Goal: Task Accomplishment & Management: Manage account settings

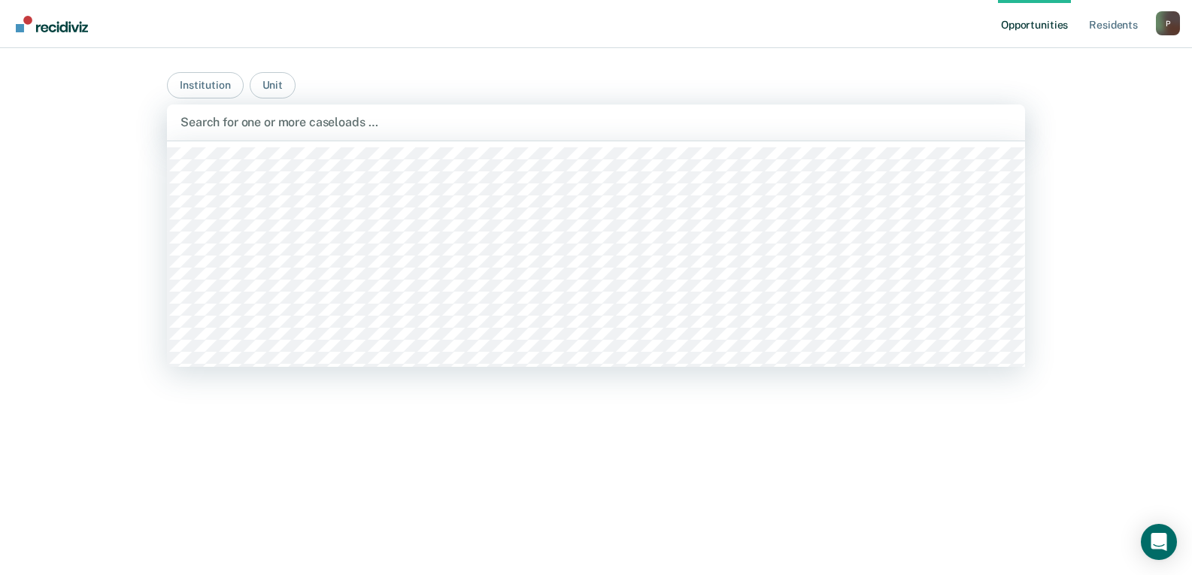
click at [228, 121] on div at bounding box center [596, 122] width 831 height 17
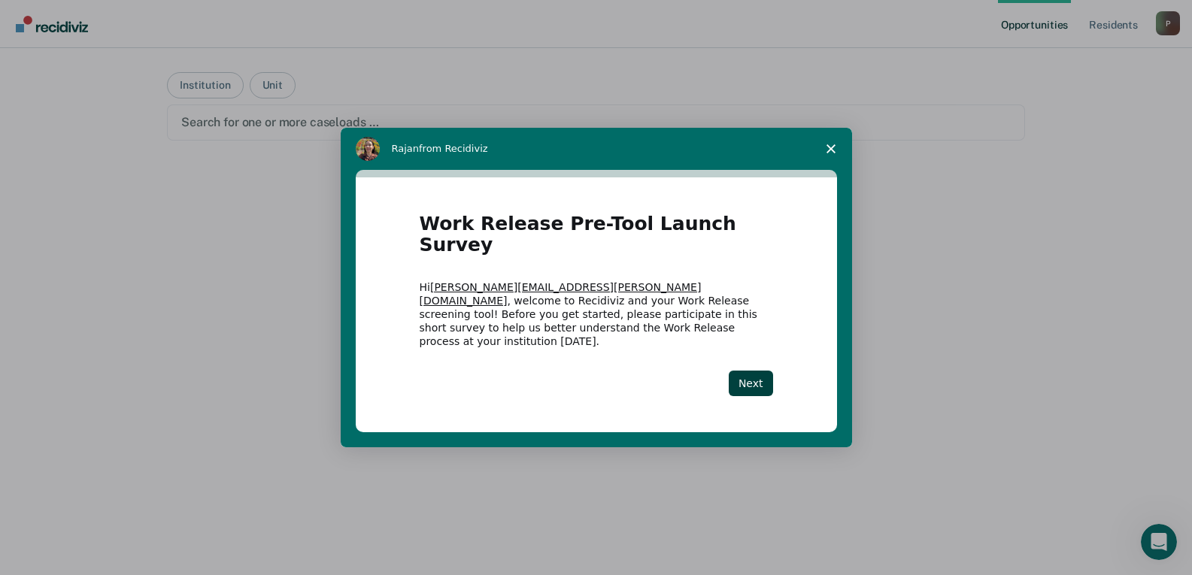
click at [833, 153] on icon "Close survey" at bounding box center [831, 148] width 9 height 9
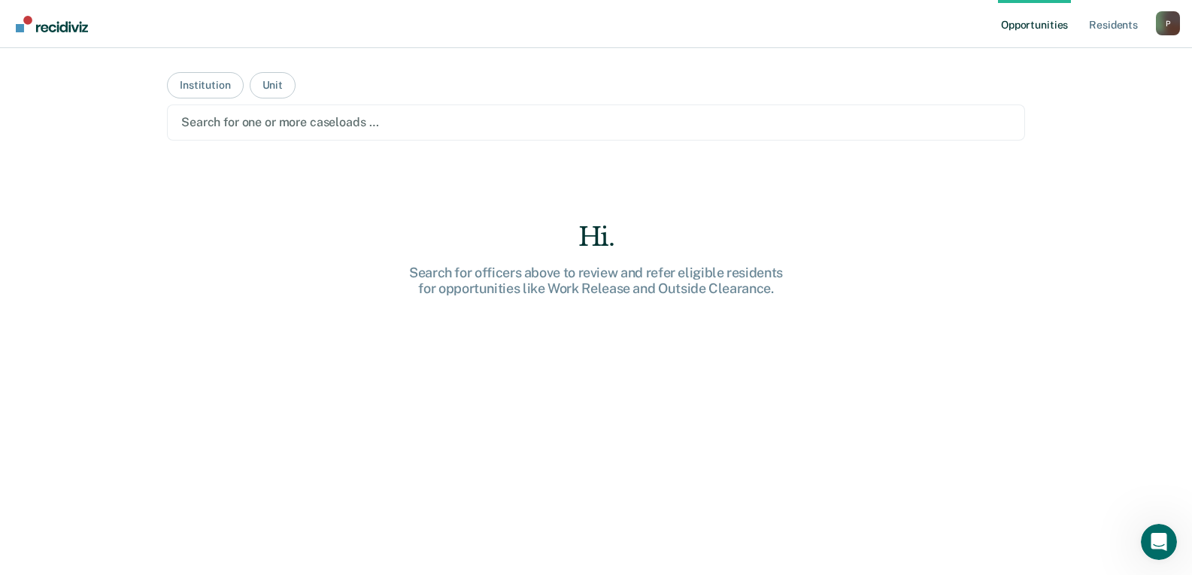
click at [216, 118] on div at bounding box center [596, 122] width 830 height 17
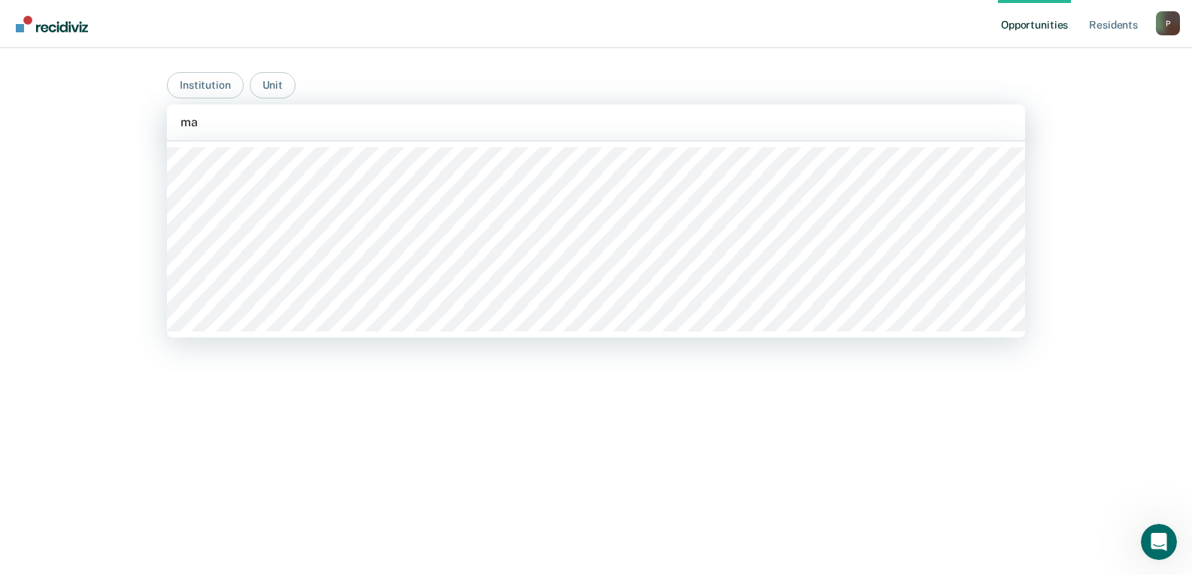
type input "mar"
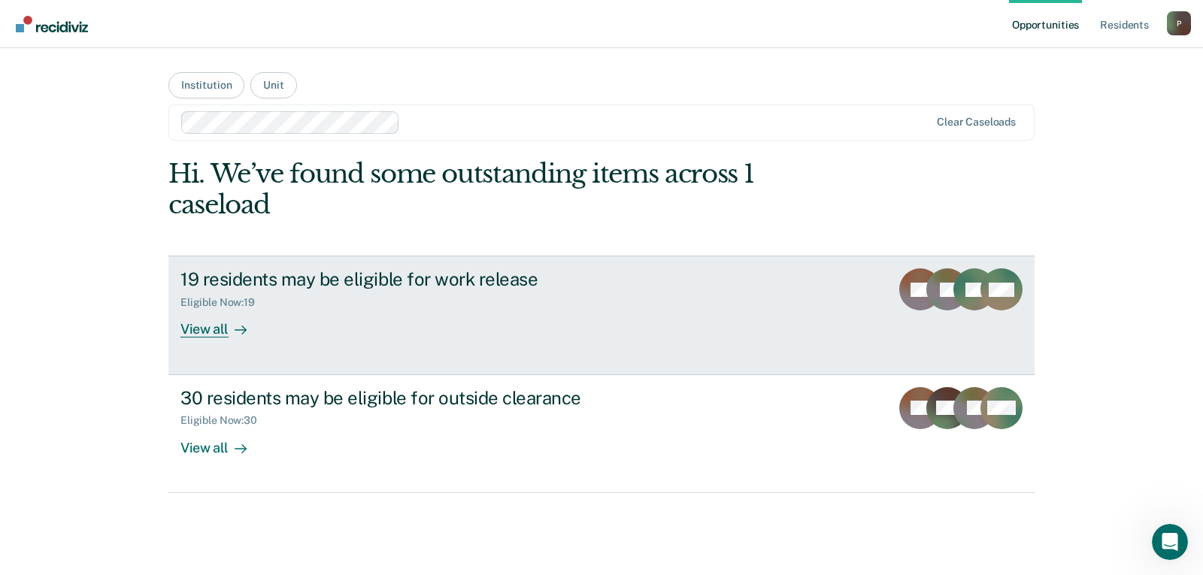
click at [218, 336] on div "View all" at bounding box center [223, 323] width 84 height 29
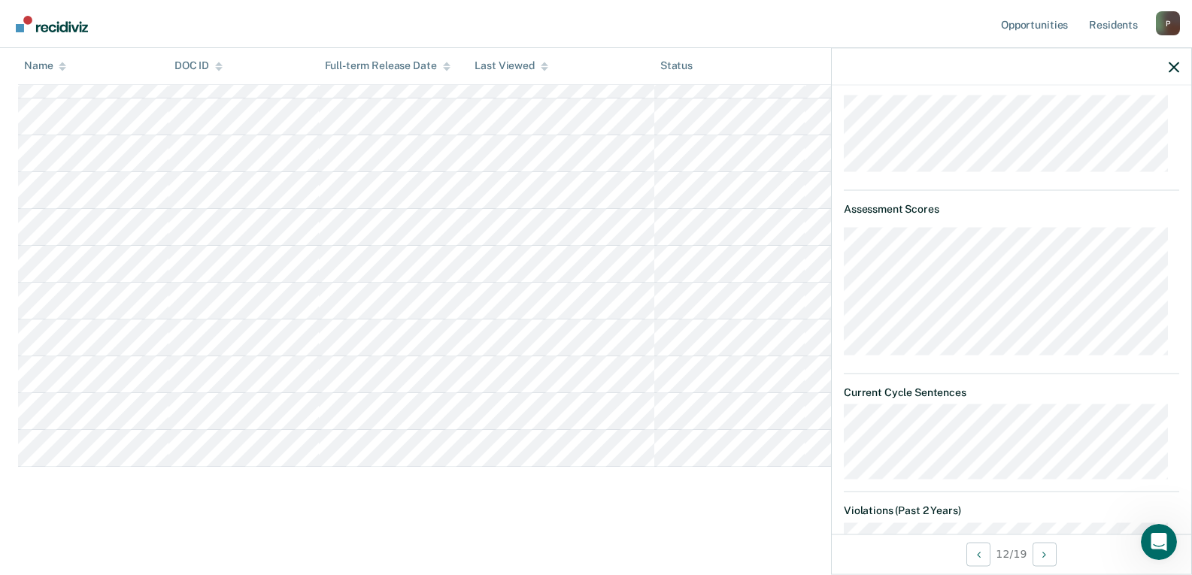
scroll to position [752, 0]
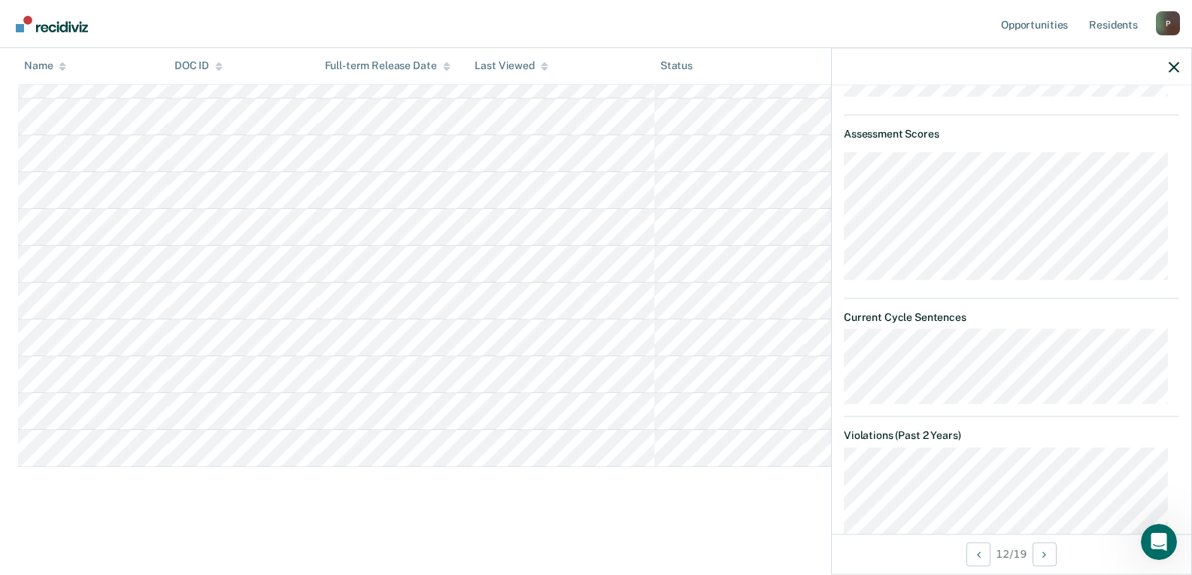
drag, startPoint x: 1058, startPoint y: 1, endPoint x: 882, endPoint y: 44, distance: 181.3
click at [882, 44] on nav "Opportunities Resident s [PERSON_NAME][EMAIL_ADDRESS][PERSON_NAME][DOMAIN_NAME]…" at bounding box center [596, 23] width 1168 height 47
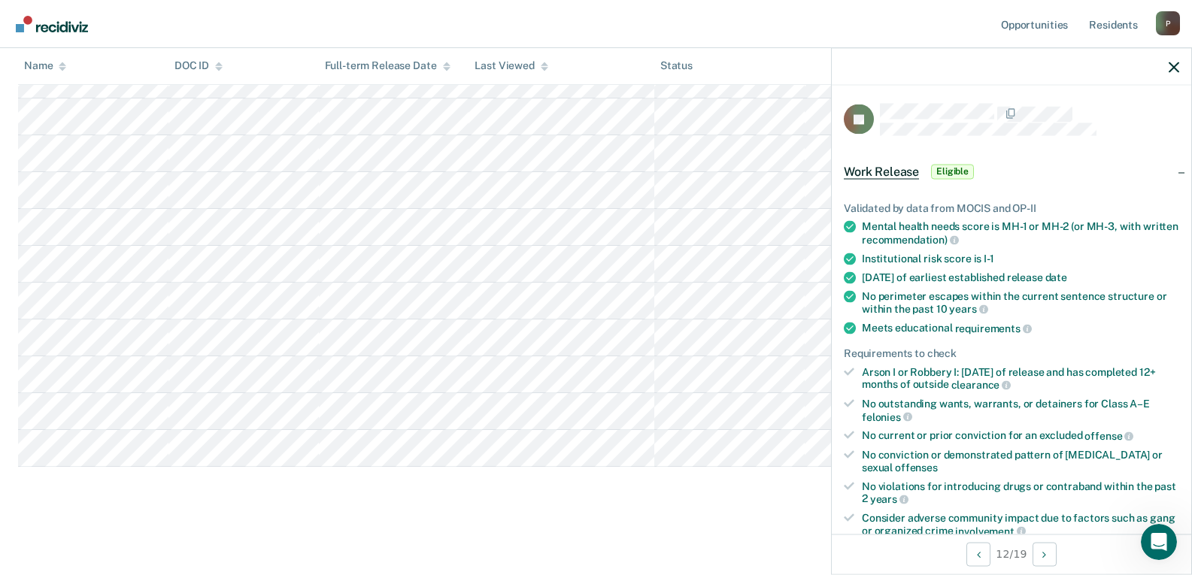
scroll to position [169, 0]
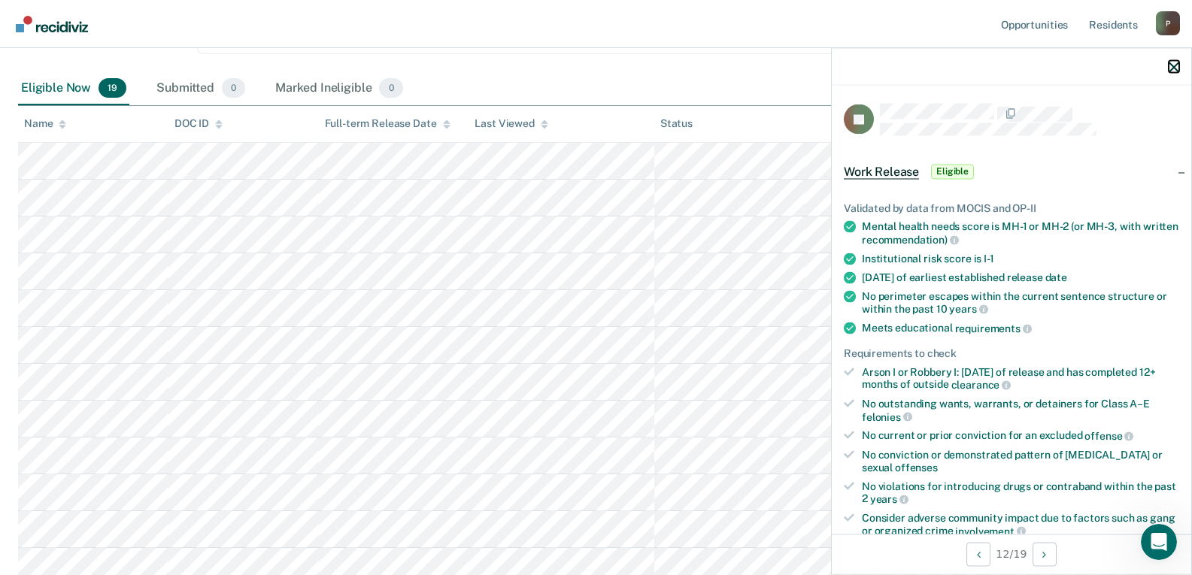
click at [1172, 64] on icon "button" at bounding box center [1174, 67] width 11 height 11
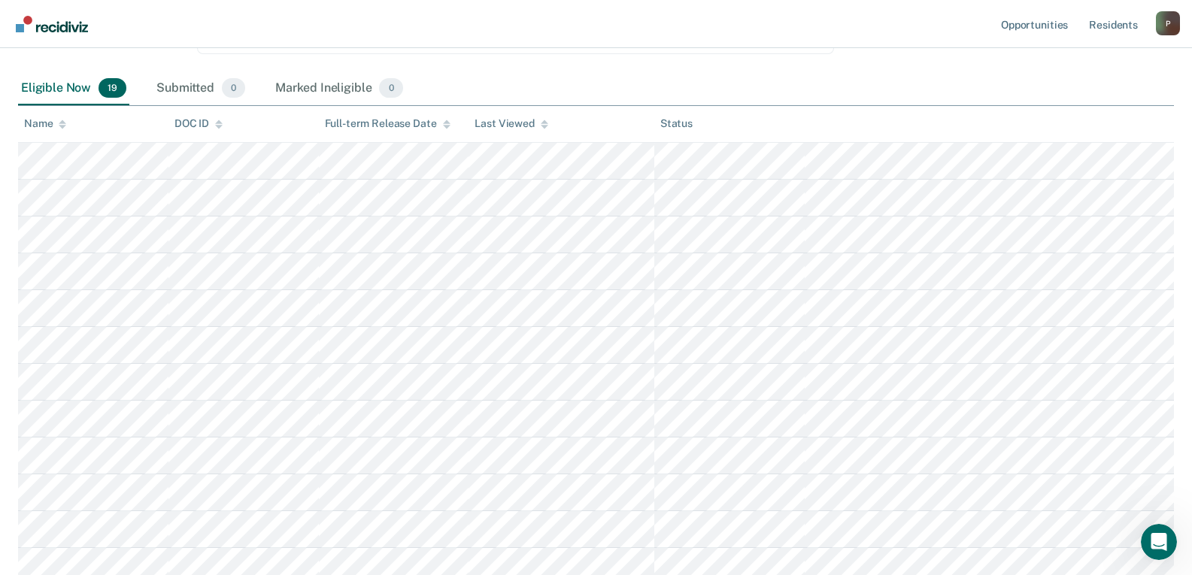
click at [34, 32] on link "Go to Recidiviz Home" at bounding box center [52, 23] width 80 height 47
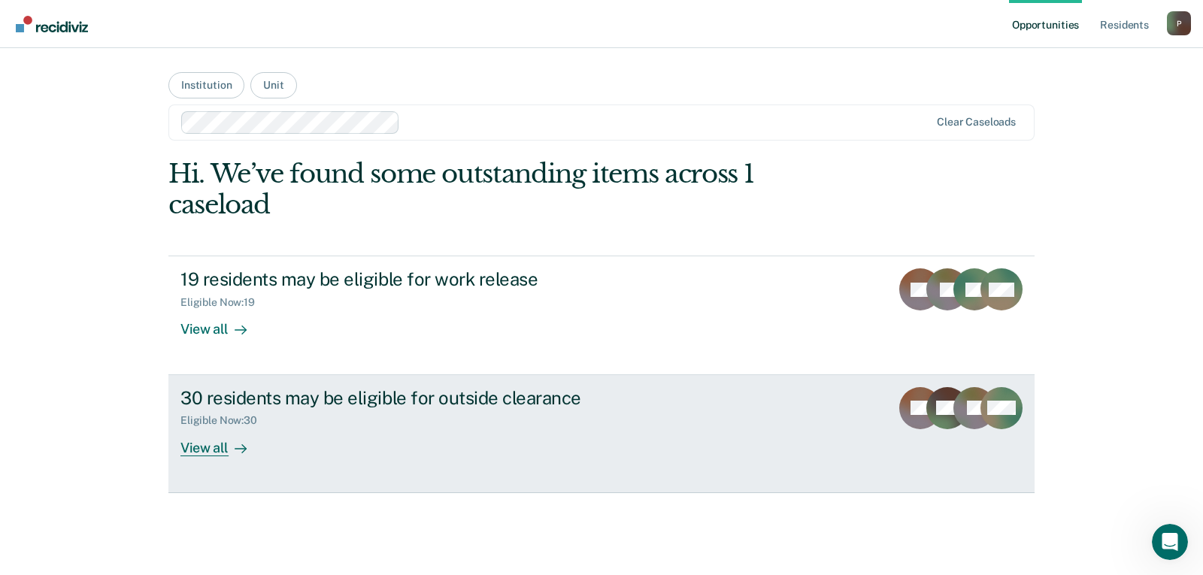
click at [227, 455] on div "View all" at bounding box center [223, 441] width 84 height 29
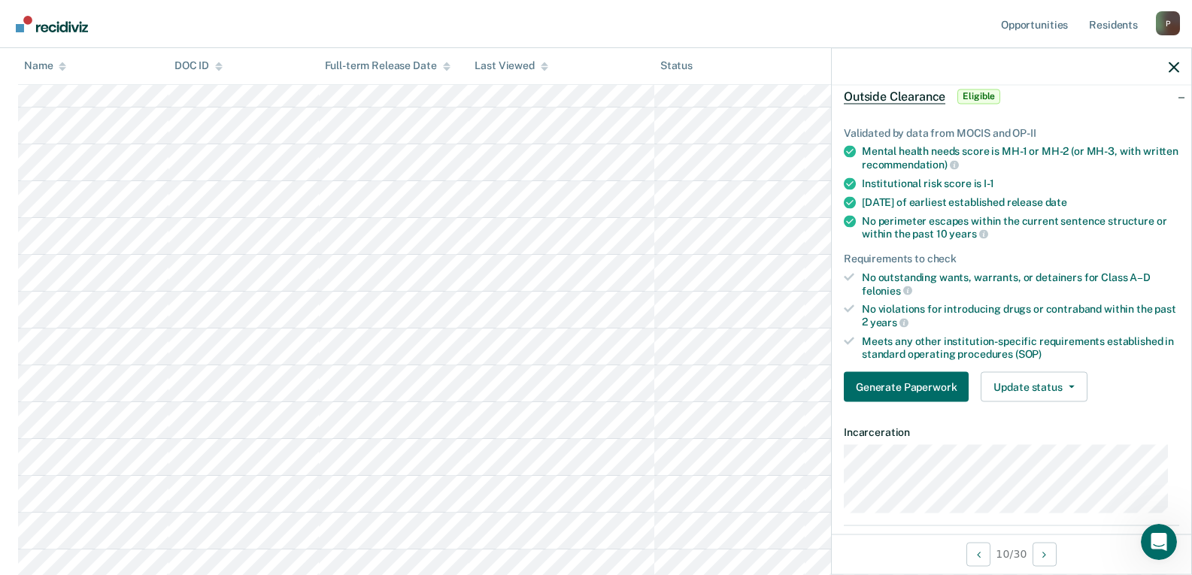
scroll to position [123, 0]
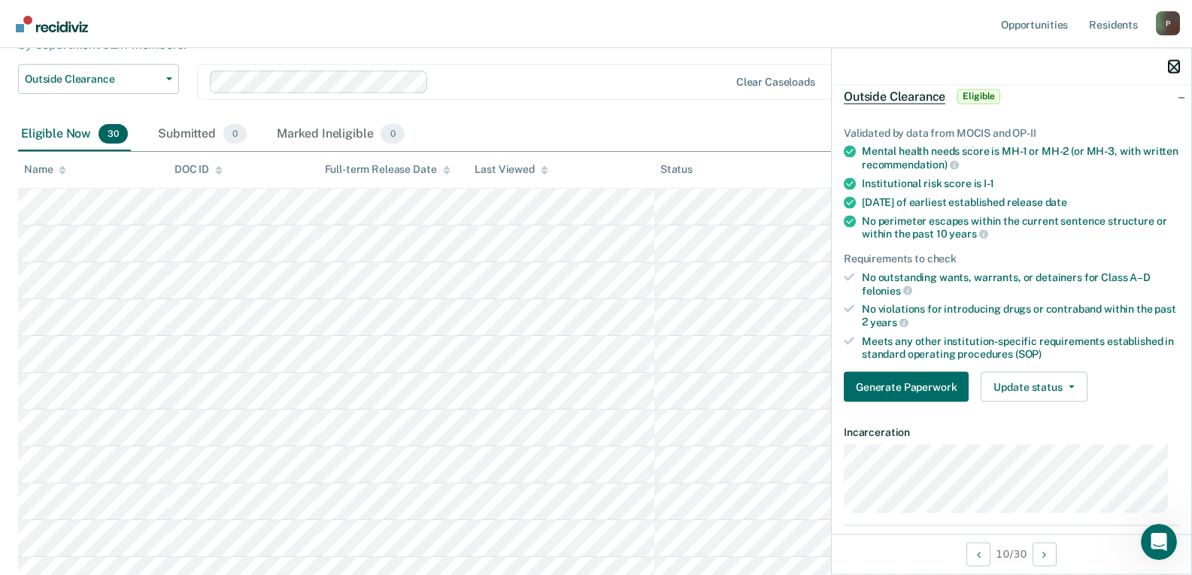
click at [1176, 71] on icon "button" at bounding box center [1174, 67] width 11 height 11
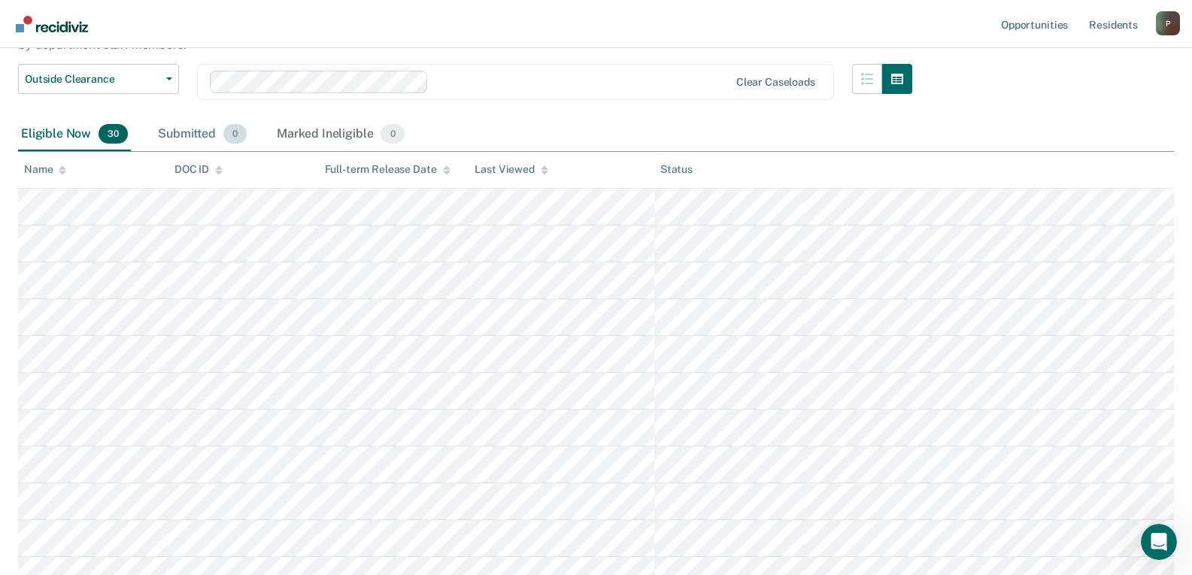
click at [187, 138] on div "Submitted 0" at bounding box center [202, 134] width 95 height 33
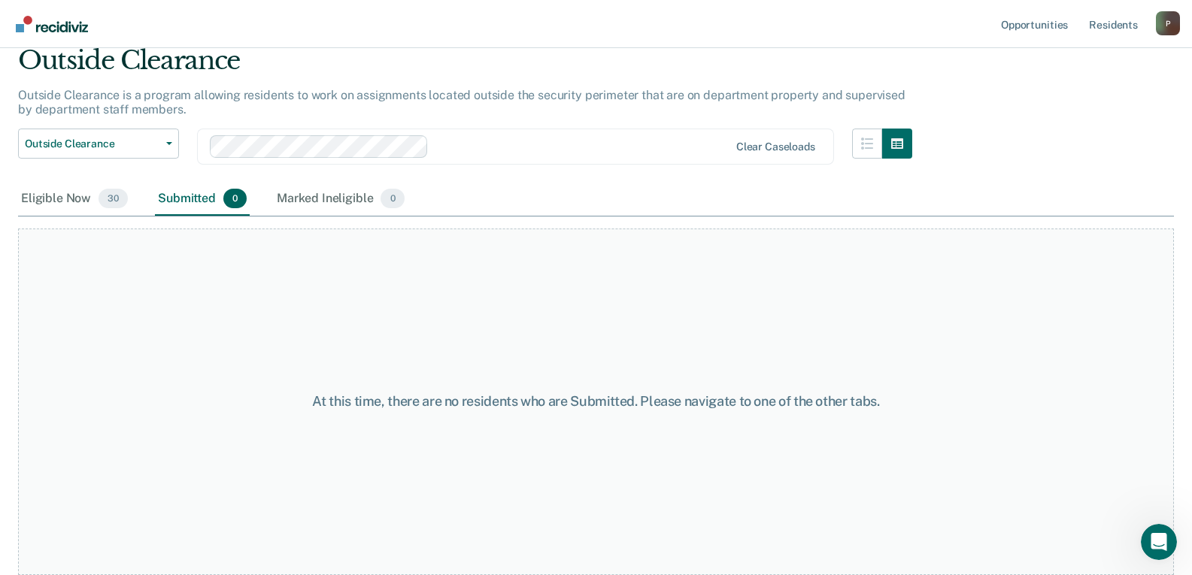
scroll to position [59, 0]
click at [353, 199] on div "Marked Ineligible 0" at bounding box center [341, 199] width 134 height 33
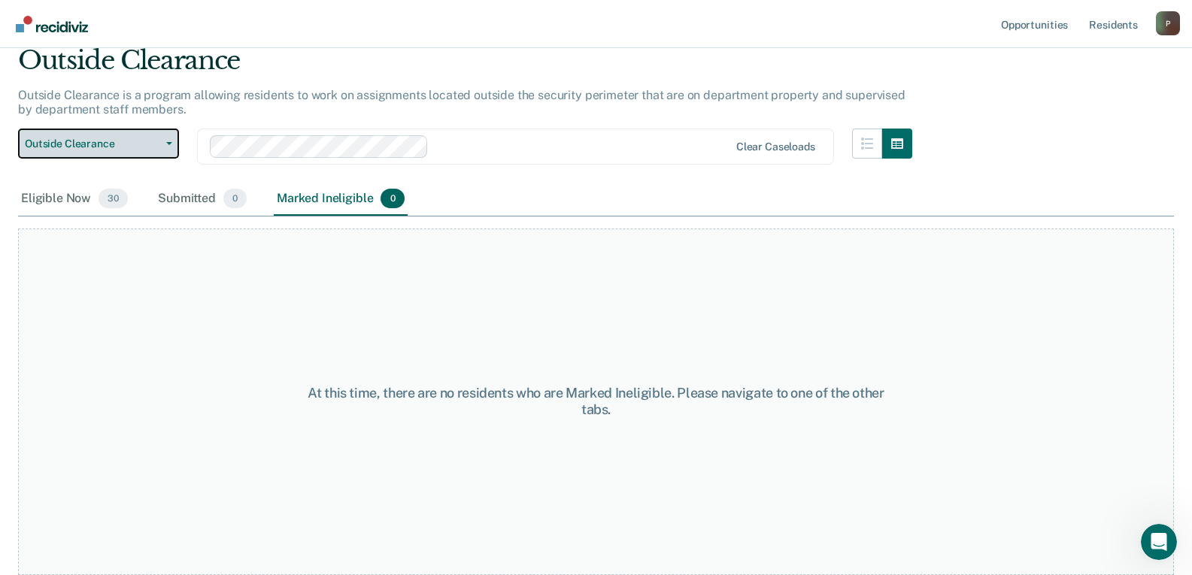
click at [156, 150] on span "Outside Clearance" at bounding box center [92, 144] width 135 height 13
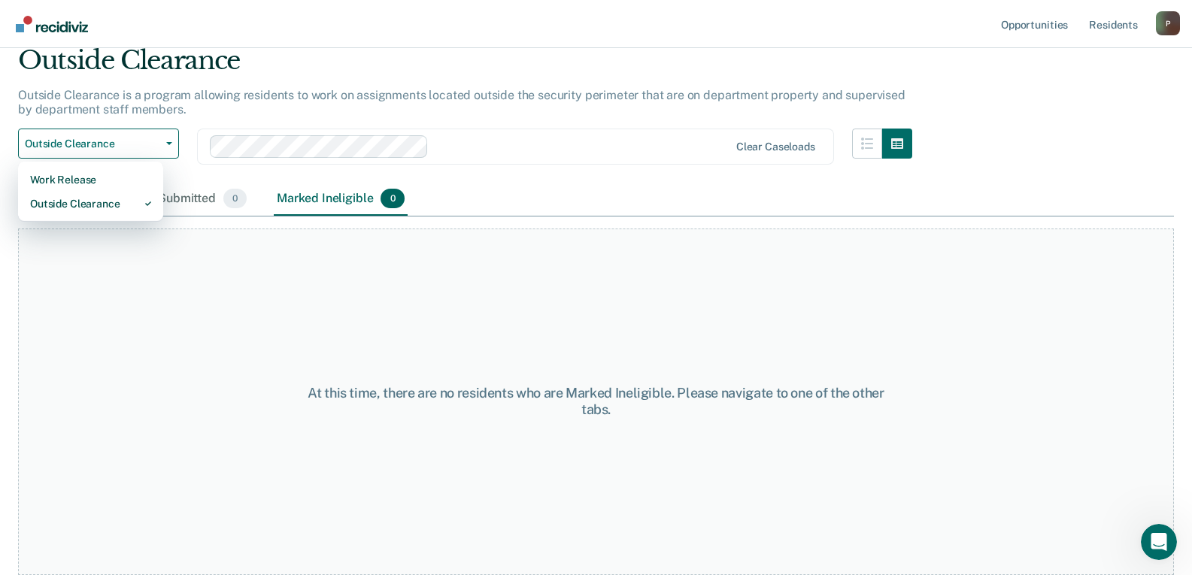
click at [36, 55] on div "Outside Clearance" at bounding box center [465, 66] width 894 height 43
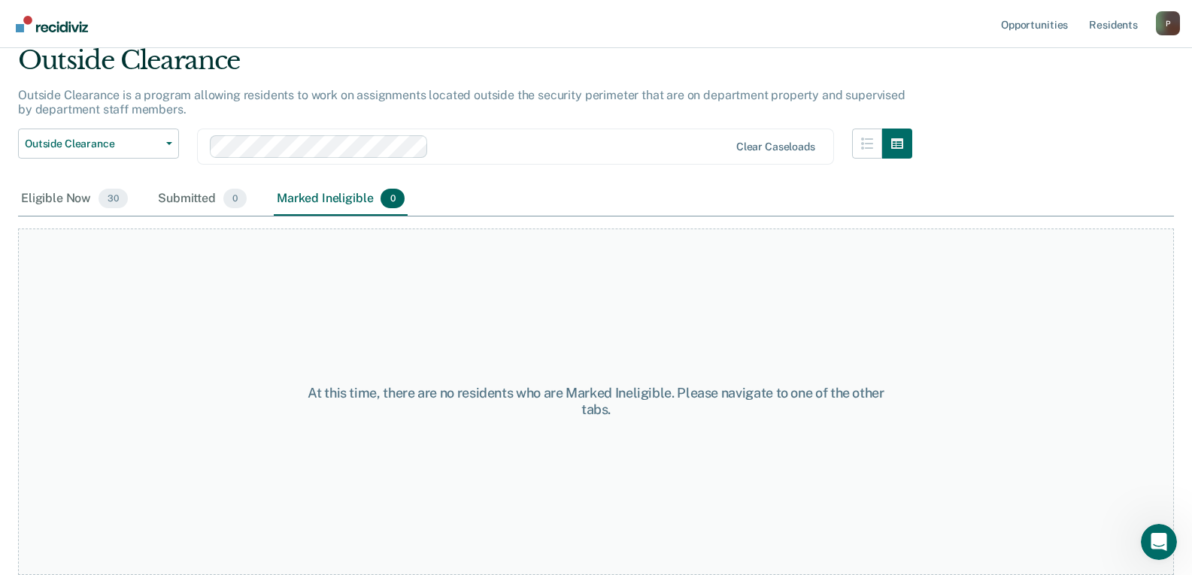
click at [38, 27] on img "Go to Recidiviz Home" at bounding box center [52, 24] width 72 height 17
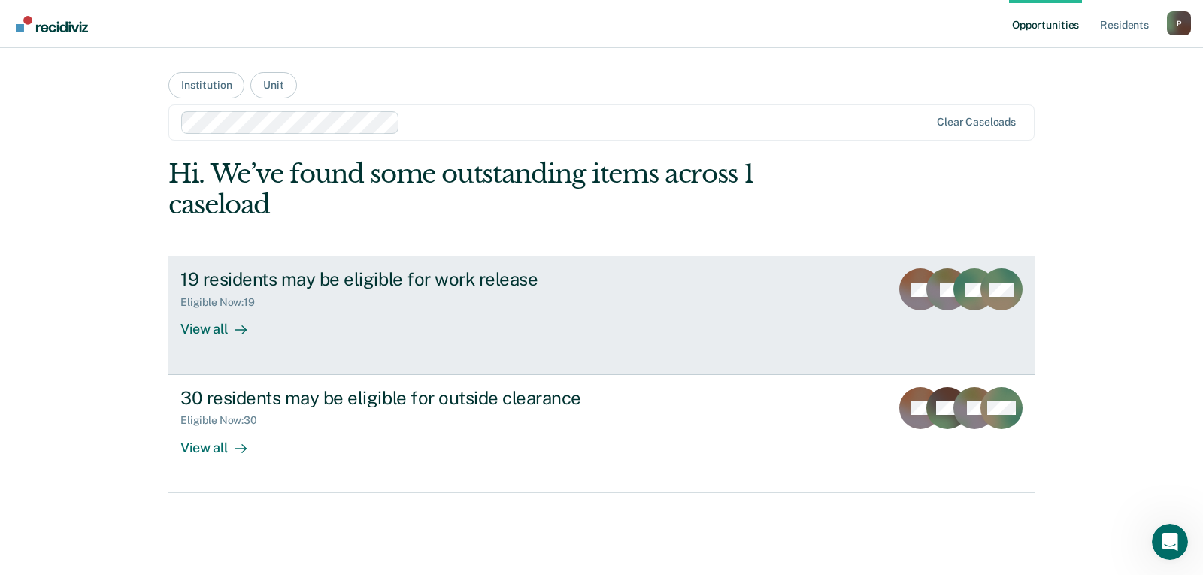
click at [209, 324] on div "View all" at bounding box center [223, 323] width 84 height 29
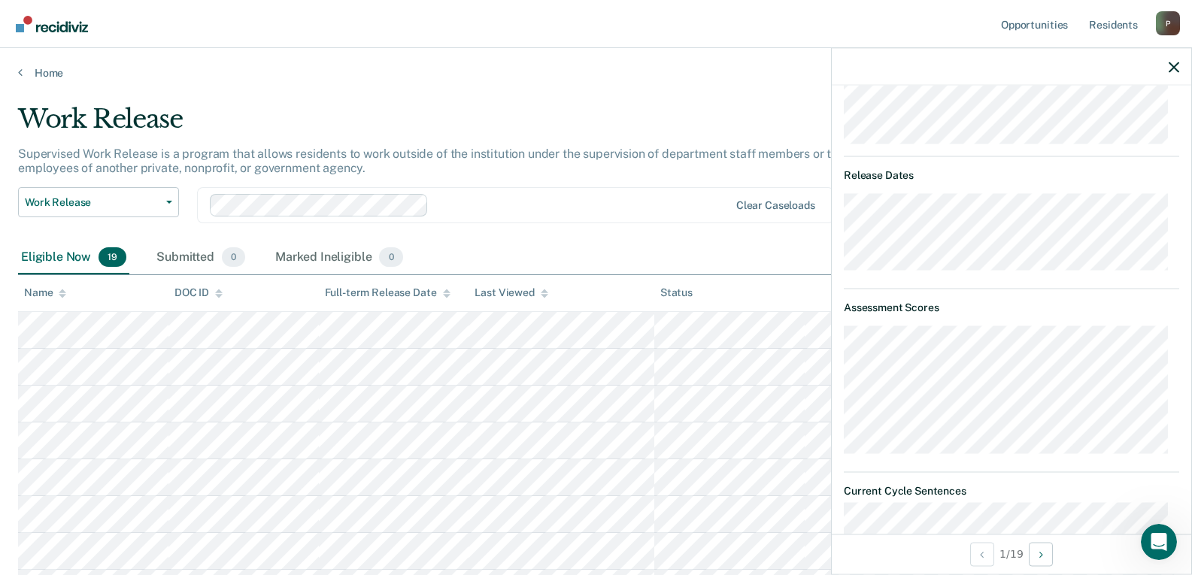
scroll to position [202, 0]
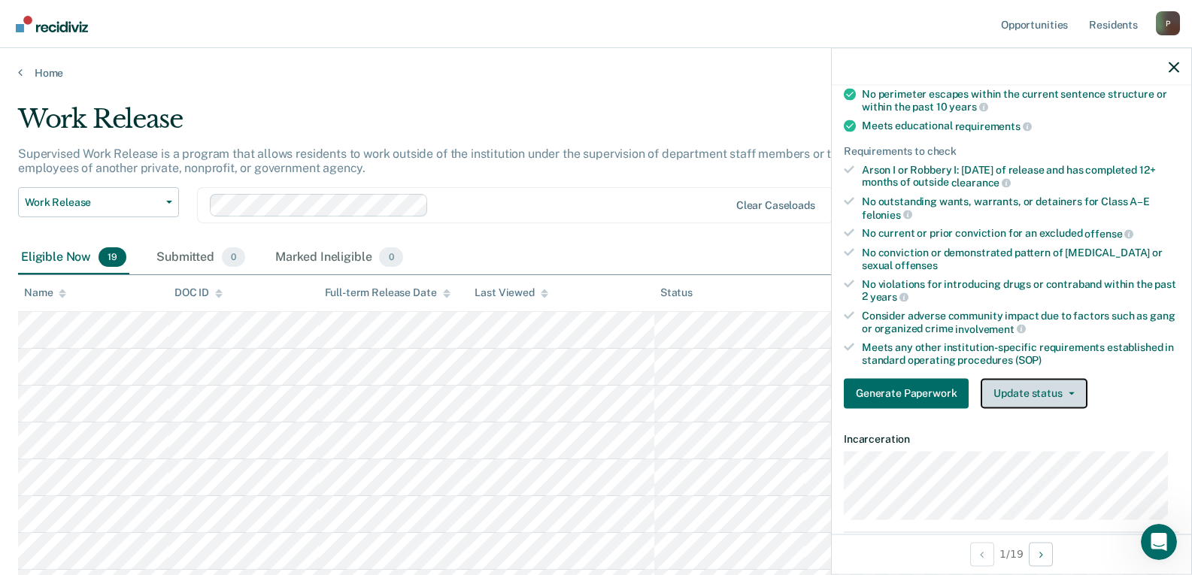
click at [1055, 403] on button "Update status" at bounding box center [1034, 393] width 106 height 30
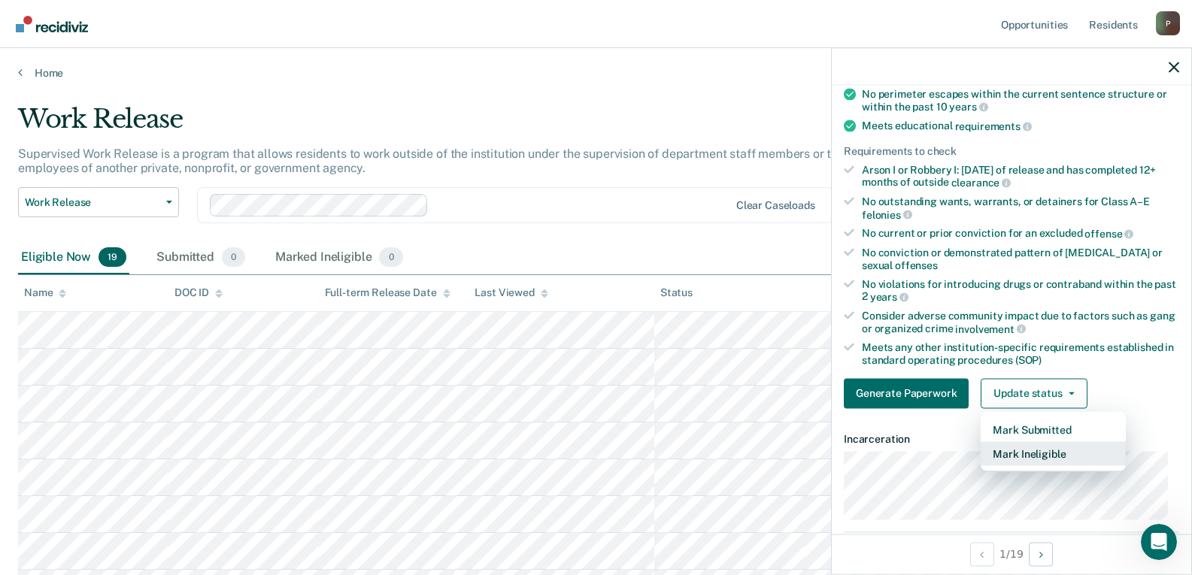
click at [1060, 453] on button "Mark Ineligible" at bounding box center [1053, 453] width 145 height 24
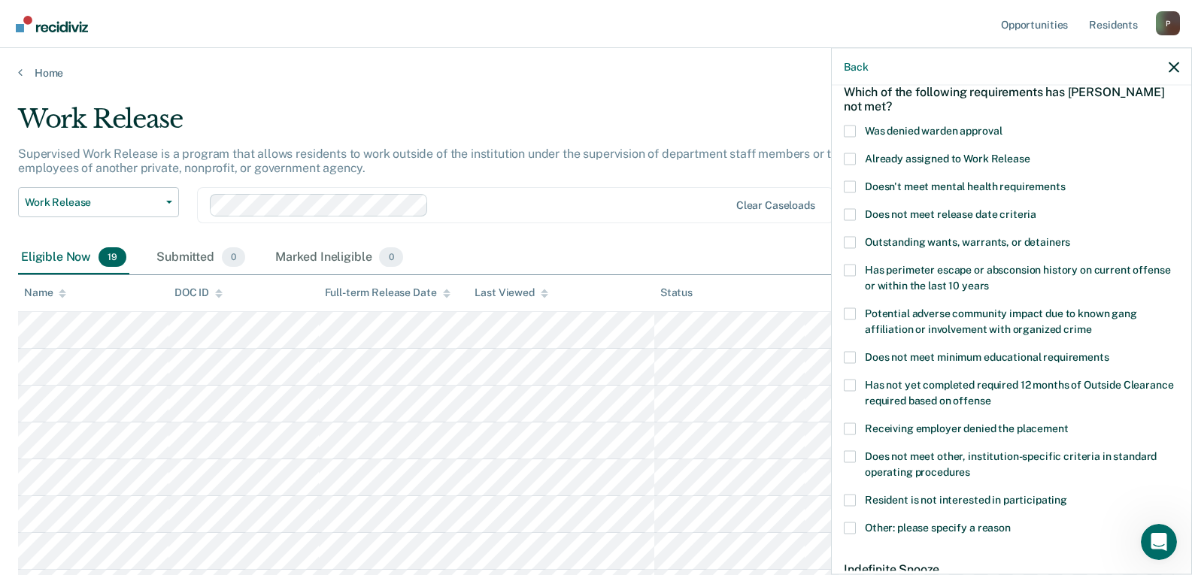
scroll to position [150, 0]
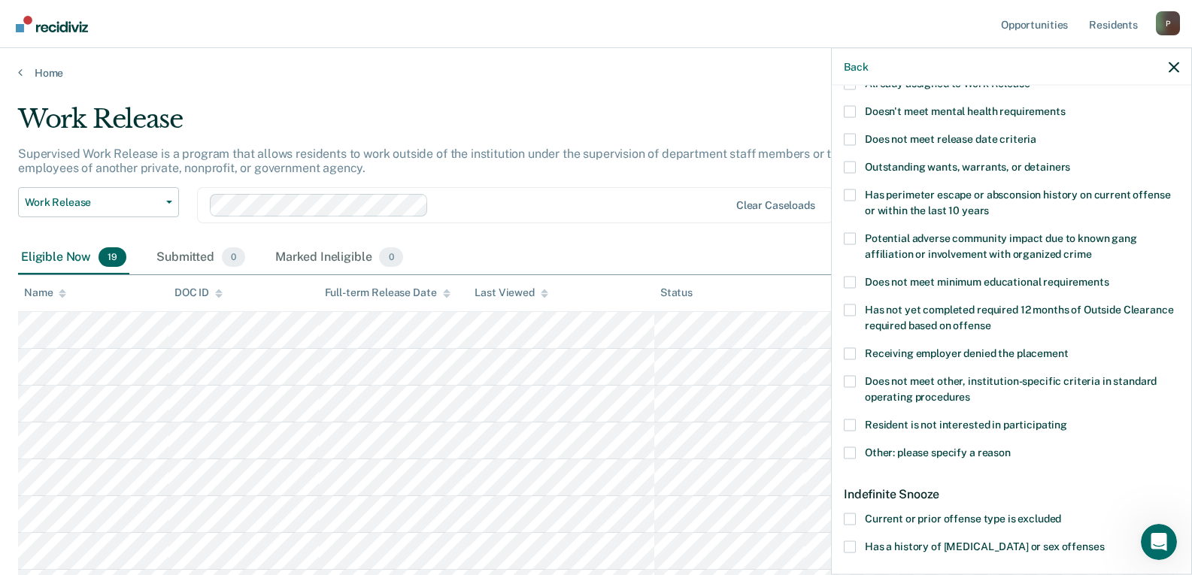
click at [973, 390] on label "Does not meet other, institution-specific criteria in standard operating proced…" at bounding box center [1011, 391] width 335 height 32
click at [970, 391] on input "Does not meet other, institution-specific criteria in standard operating proced…" at bounding box center [970, 391] width 0 height 0
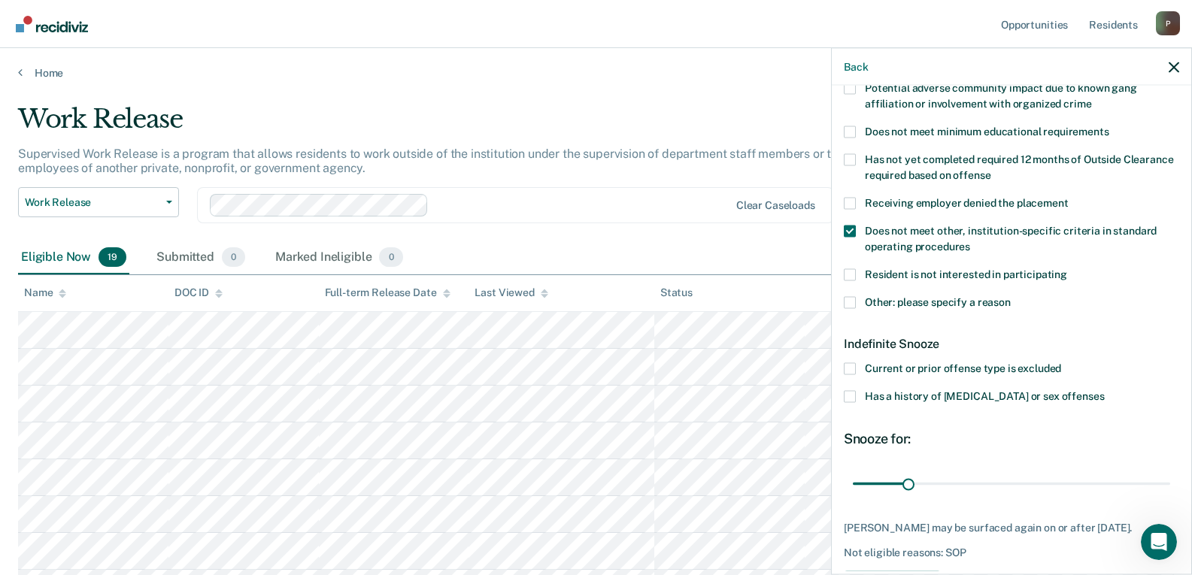
scroll to position [356, 0]
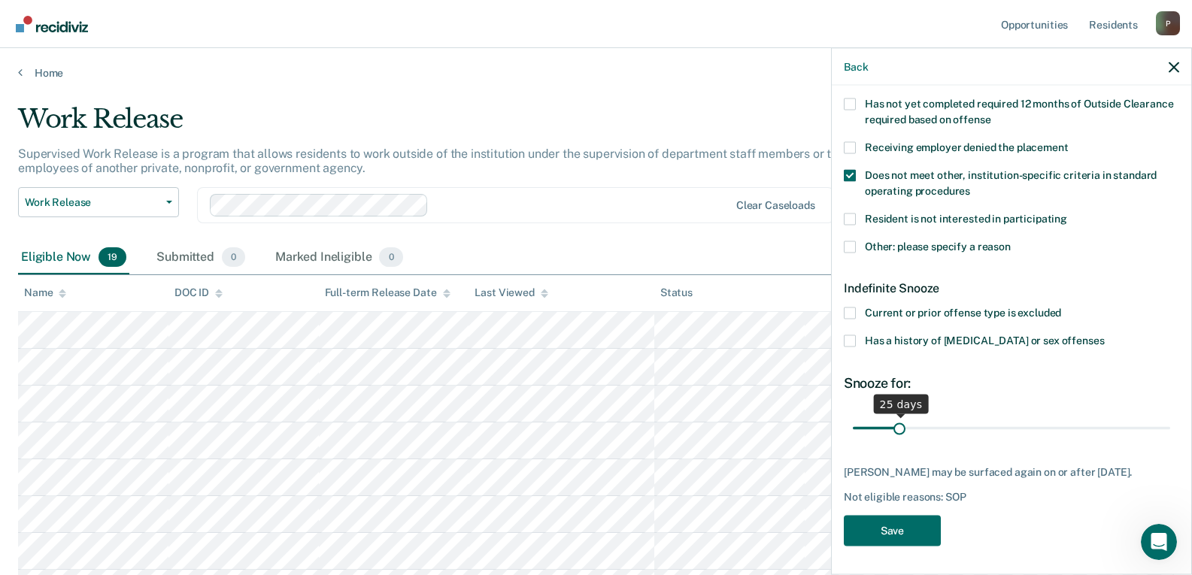
drag, startPoint x: 907, startPoint y: 424, endPoint x: 899, endPoint y: 426, distance: 8.4
type input "25"
click at [899, 426] on input "range" at bounding box center [1011, 428] width 317 height 26
click at [895, 540] on button "Save" at bounding box center [892, 531] width 97 height 31
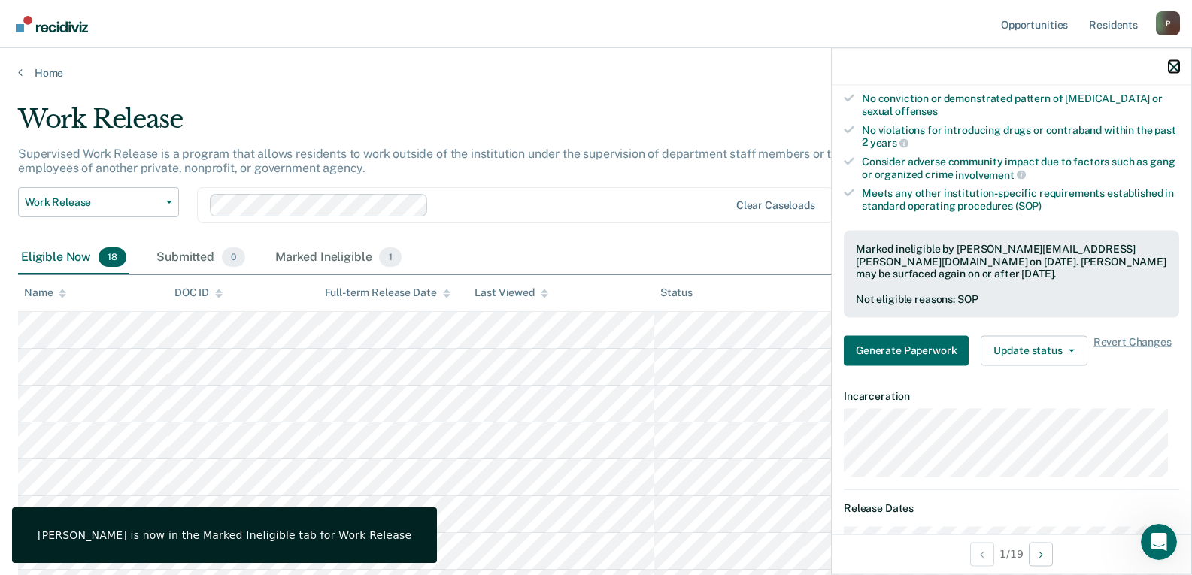
click at [1178, 69] on icon "button" at bounding box center [1174, 67] width 11 height 11
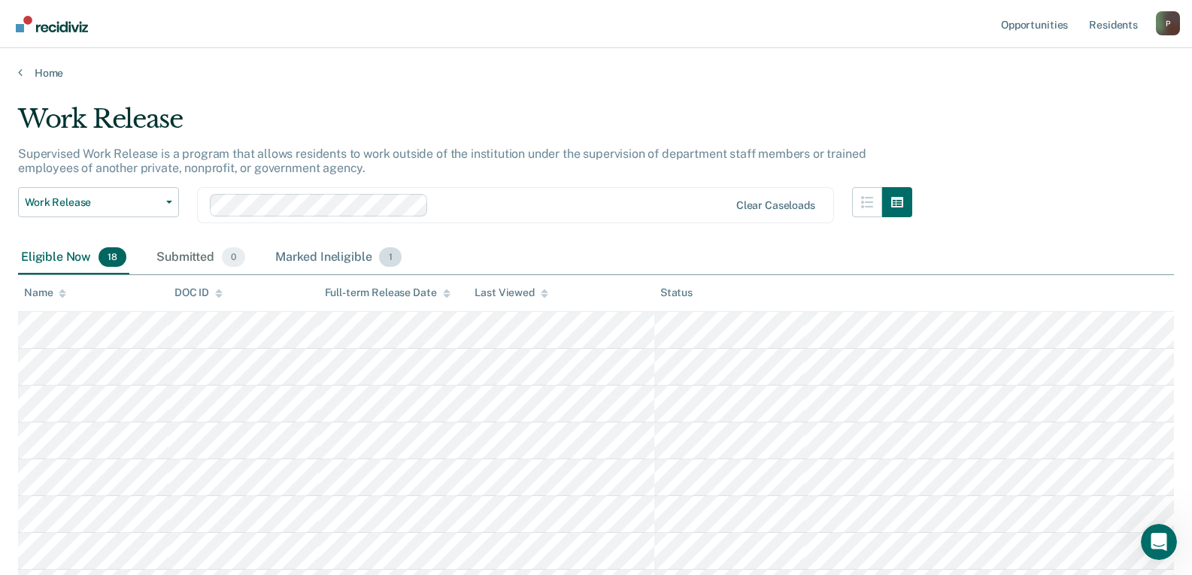
click at [340, 258] on div "Marked Ineligible 1" at bounding box center [338, 257] width 132 height 33
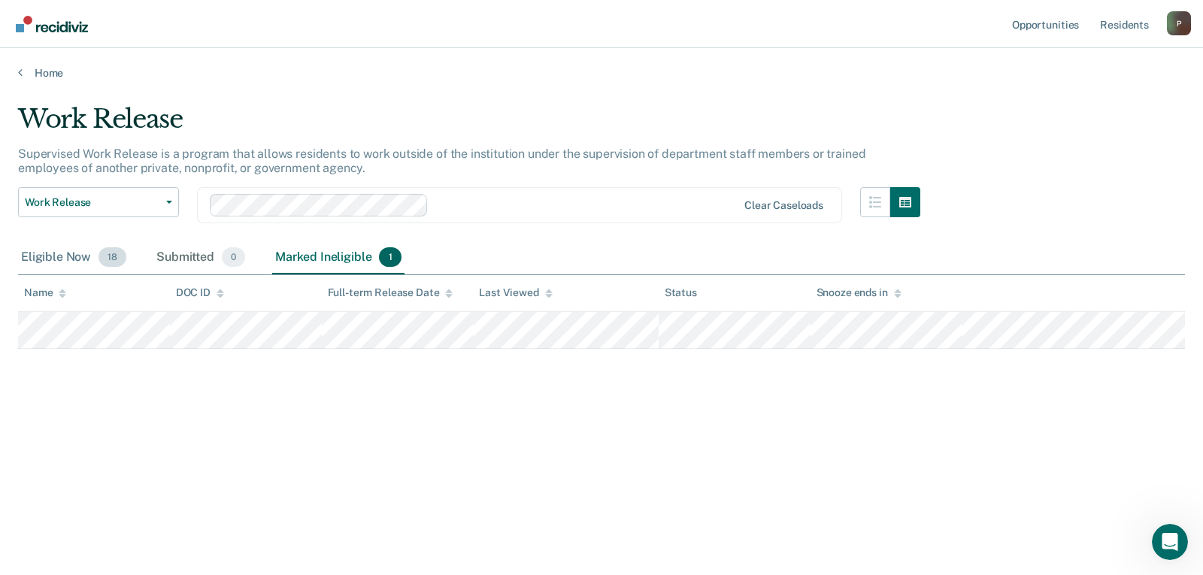
click at [80, 261] on div "Eligible Now 18" at bounding box center [73, 257] width 111 height 33
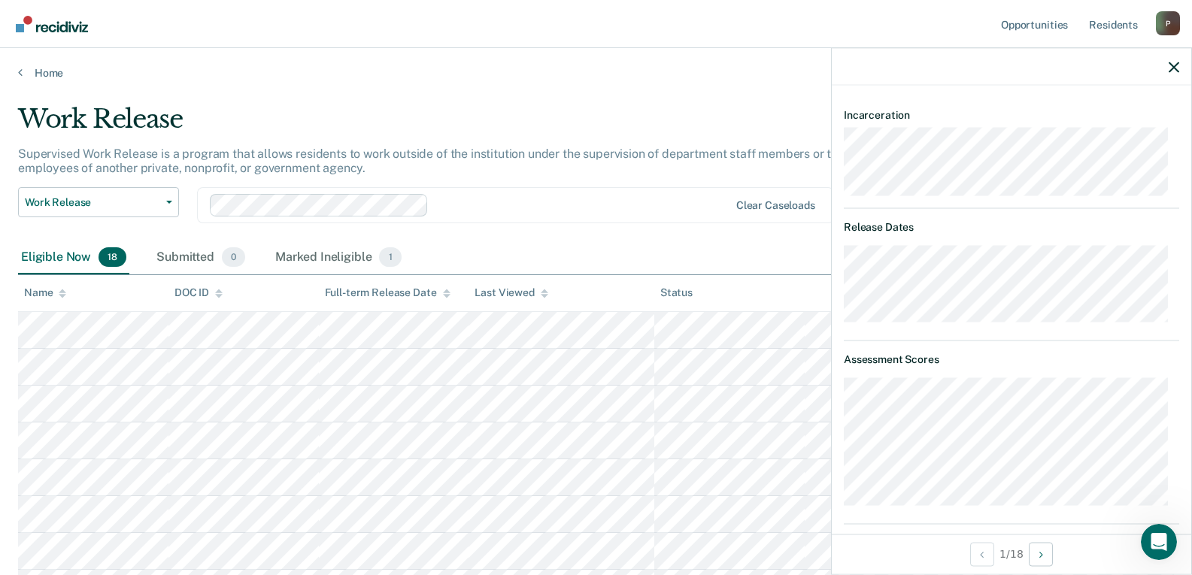
scroll to position [677, 0]
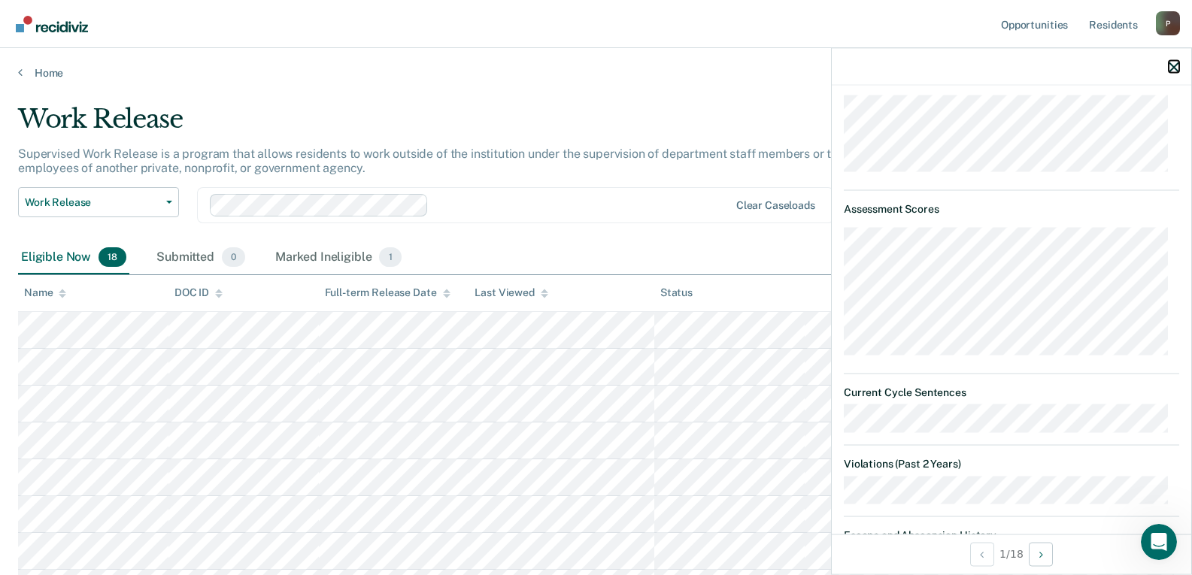
click at [1173, 68] on icon "button" at bounding box center [1174, 67] width 11 height 11
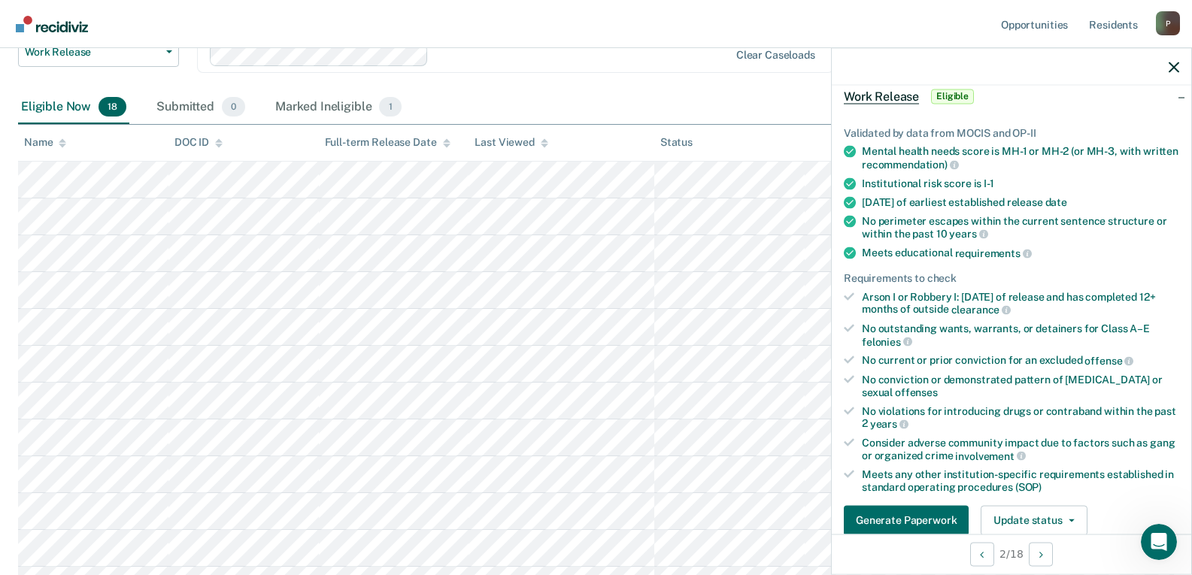
scroll to position [0, 0]
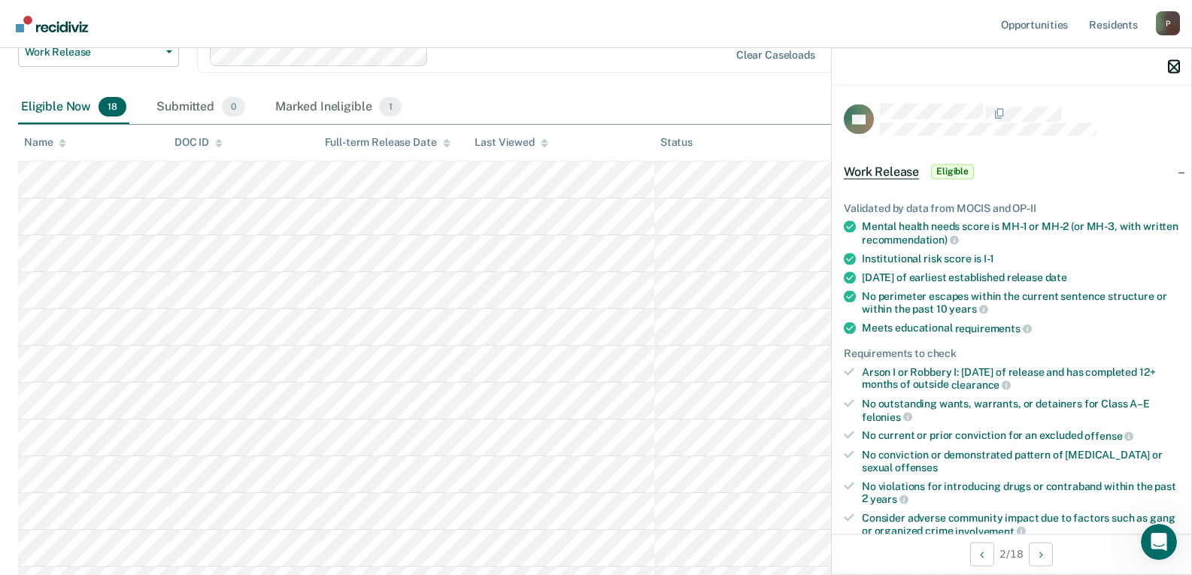
click at [1178, 70] on icon "button" at bounding box center [1174, 67] width 11 height 11
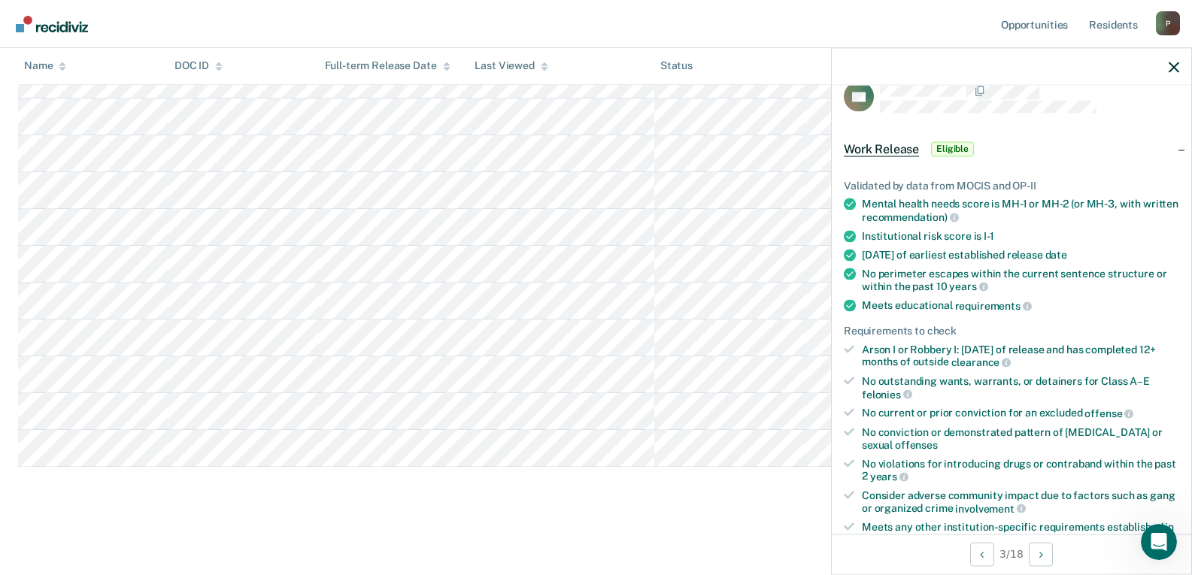
scroll to position [248, 0]
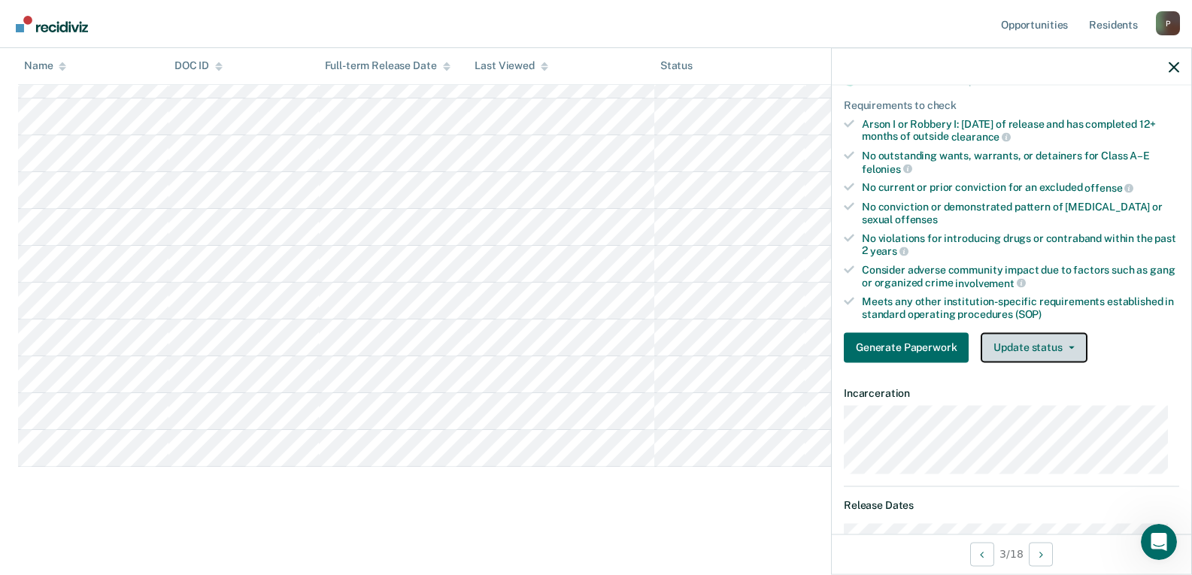
click at [1055, 343] on button "Update status" at bounding box center [1034, 347] width 106 height 30
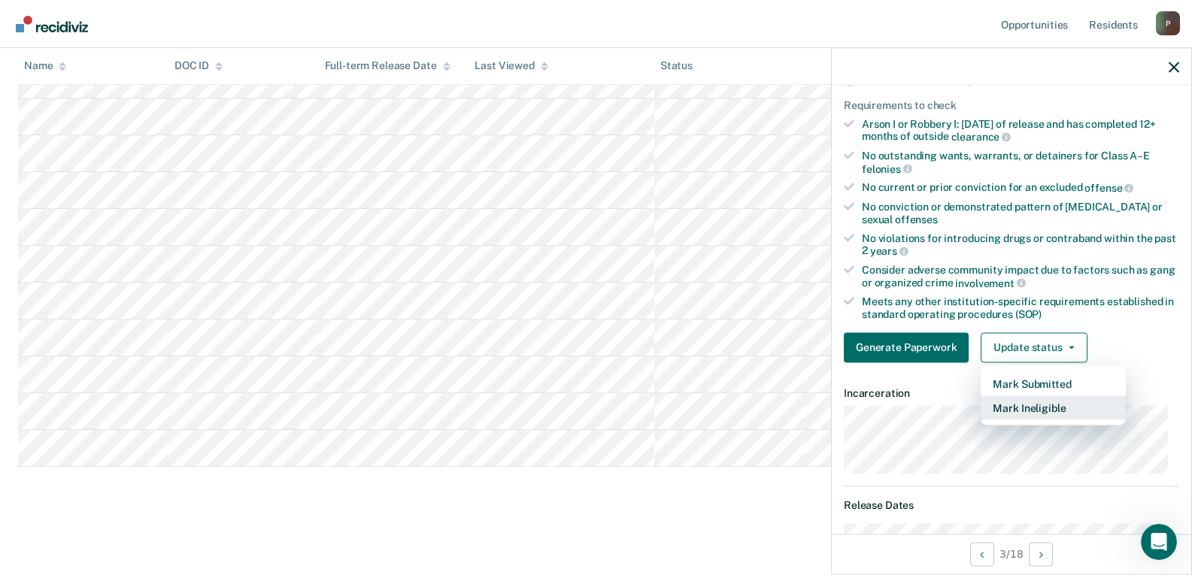
click at [1047, 406] on button "Mark Ineligible" at bounding box center [1053, 408] width 145 height 24
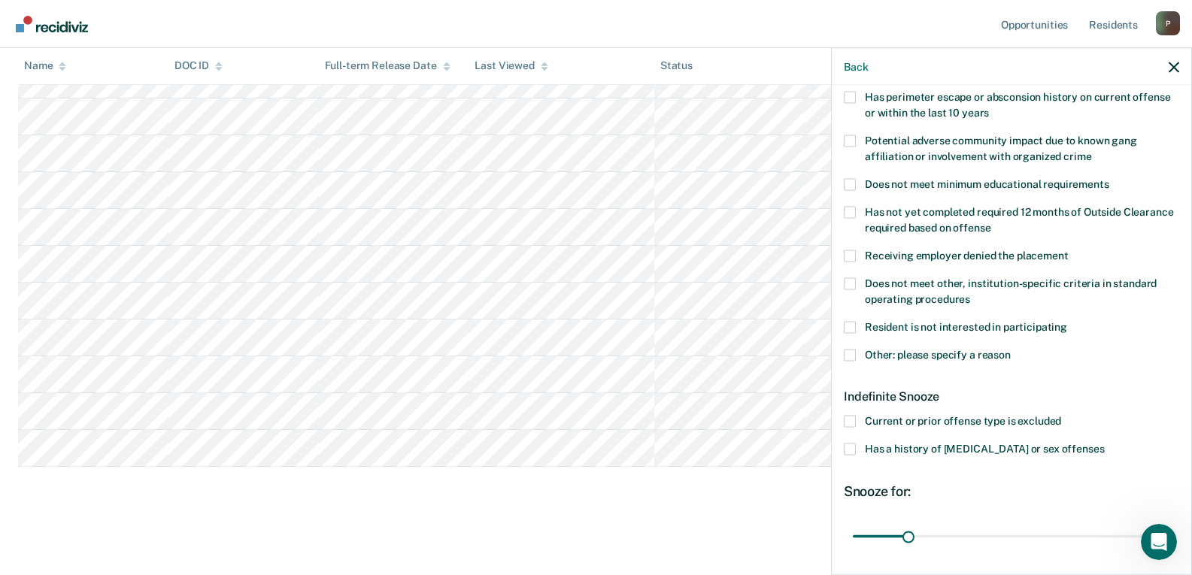
scroll to position [356, 0]
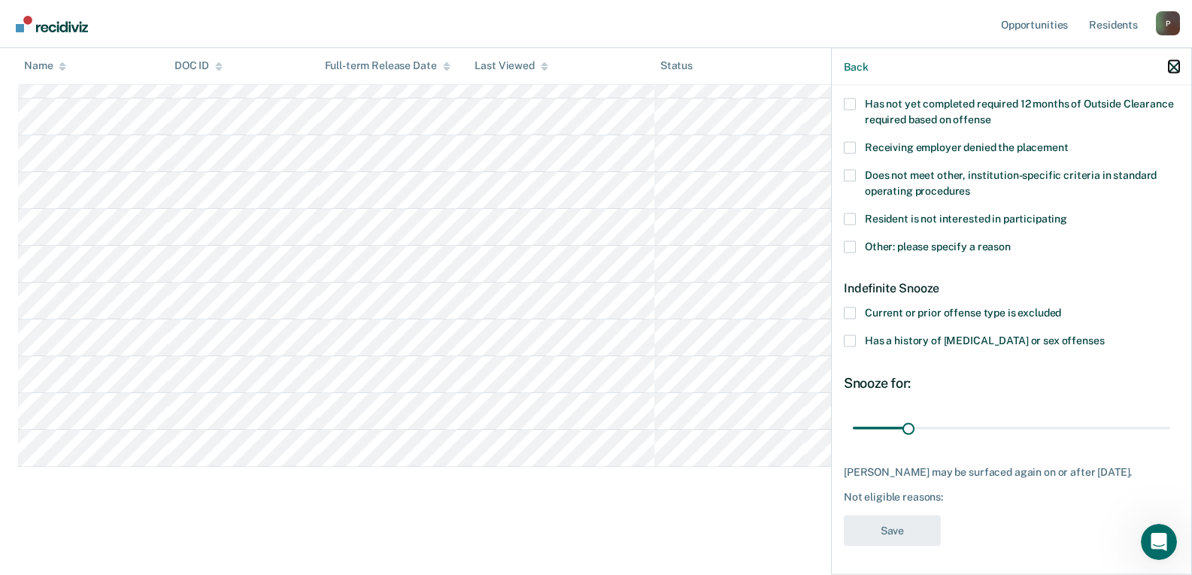
click at [1172, 65] on icon "button" at bounding box center [1174, 67] width 11 height 11
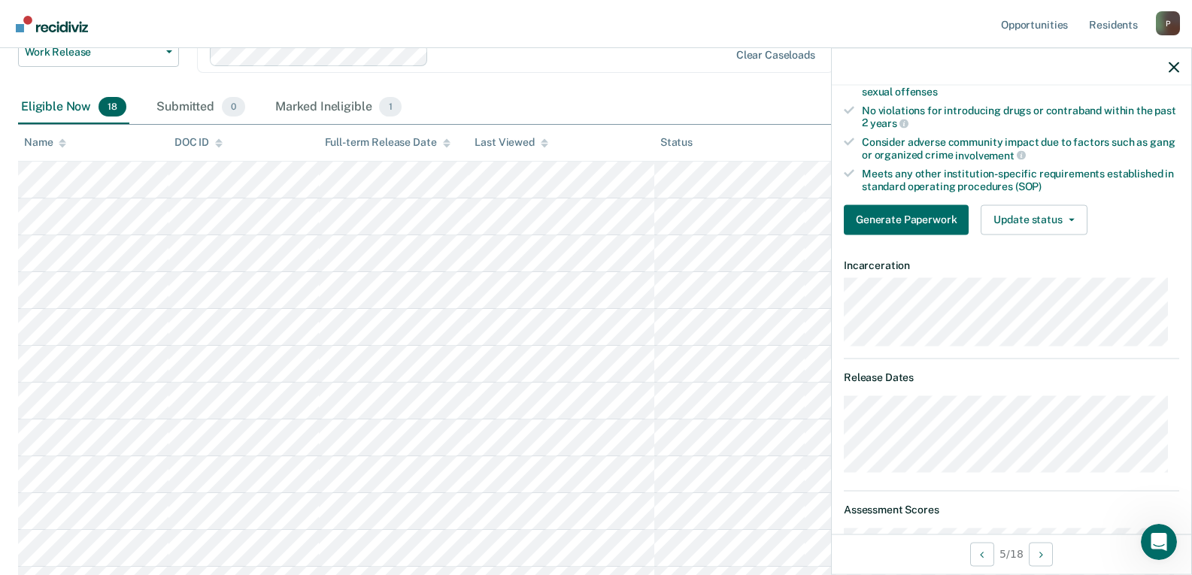
scroll to position [301, 0]
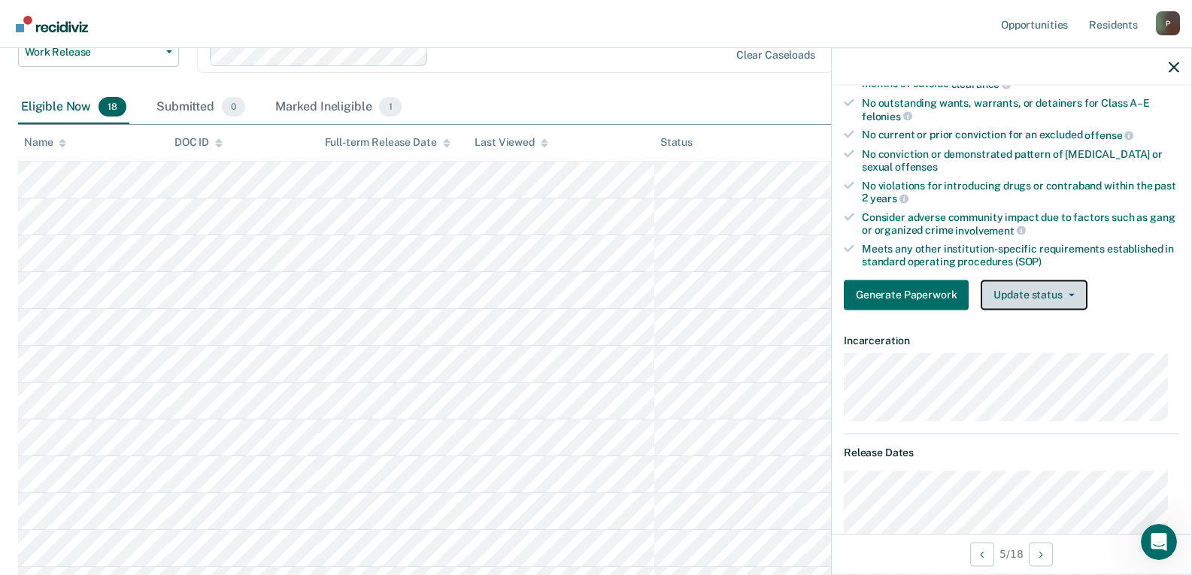
click at [1019, 302] on button "Update status" at bounding box center [1034, 295] width 106 height 30
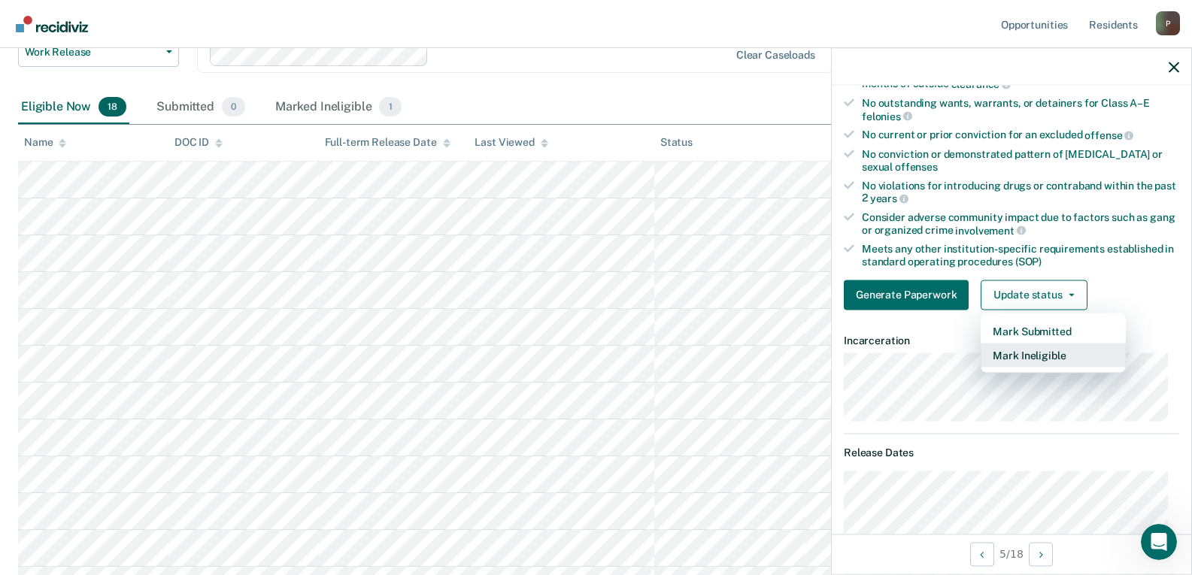
click at [1028, 362] on button "Mark Ineligible" at bounding box center [1053, 355] width 145 height 24
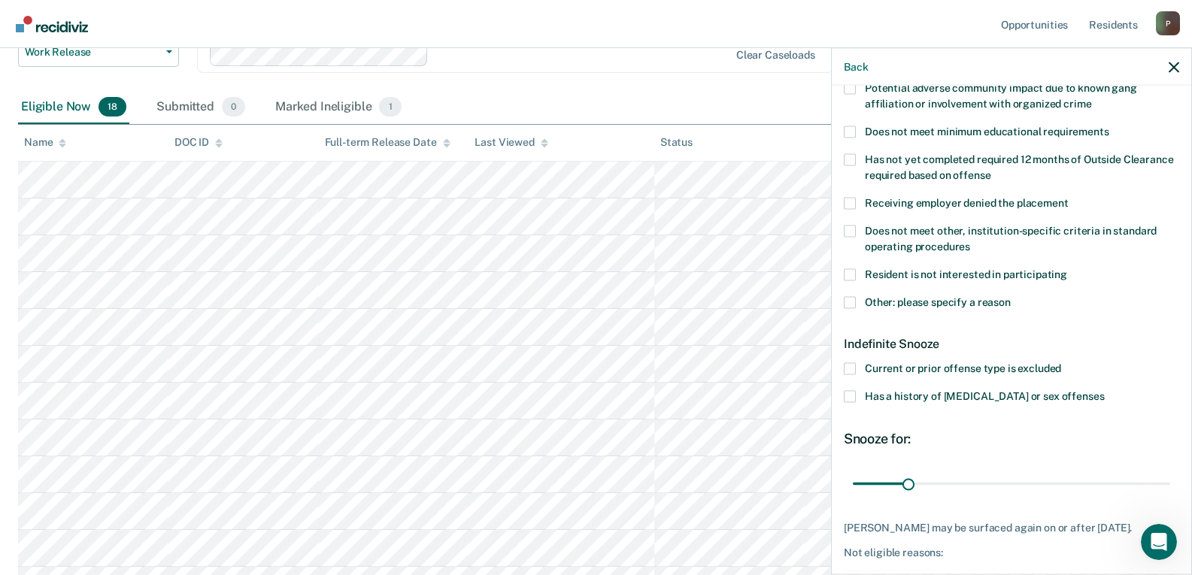
click at [945, 252] on label "Does not meet other, institution-specific criteria in standard operating proced…" at bounding box center [1011, 241] width 335 height 32
click at [970, 241] on input "Does not meet other, institution-specific criteria in standard operating proced…" at bounding box center [970, 241] width 0 height 0
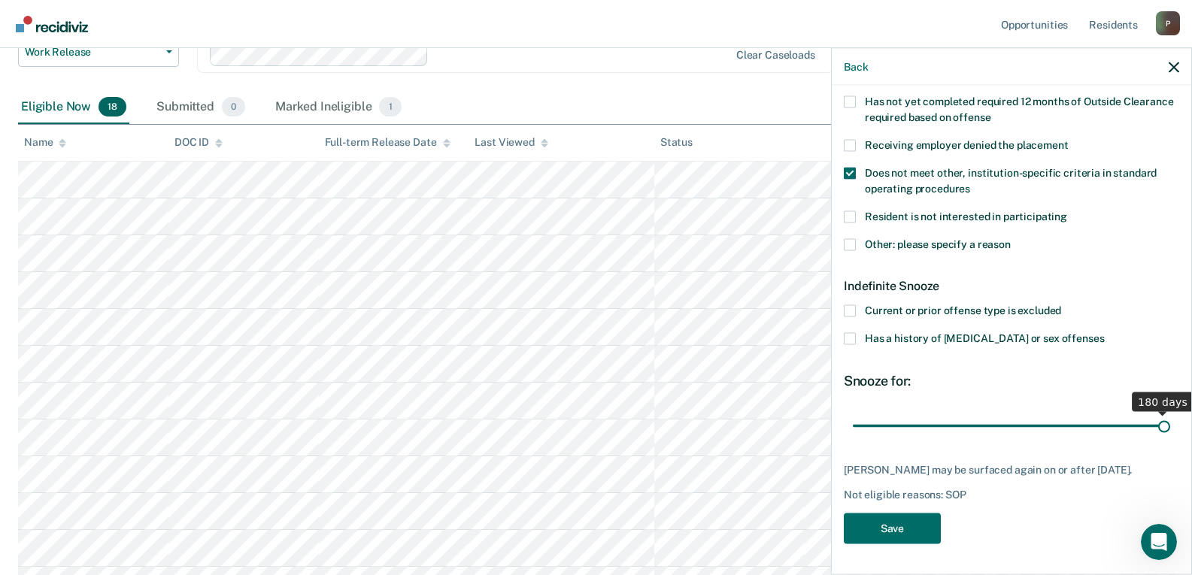
drag, startPoint x: 907, startPoint y: 415, endPoint x: 1203, endPoint y: 417, distance: 295.6
type input "180"
click at [1170, 417] on input "range" at bounding box center [1011, 426] width 317 height 26
click at [907, 530] on button "Save" at bounding box center [892, 529] width 97 height 31
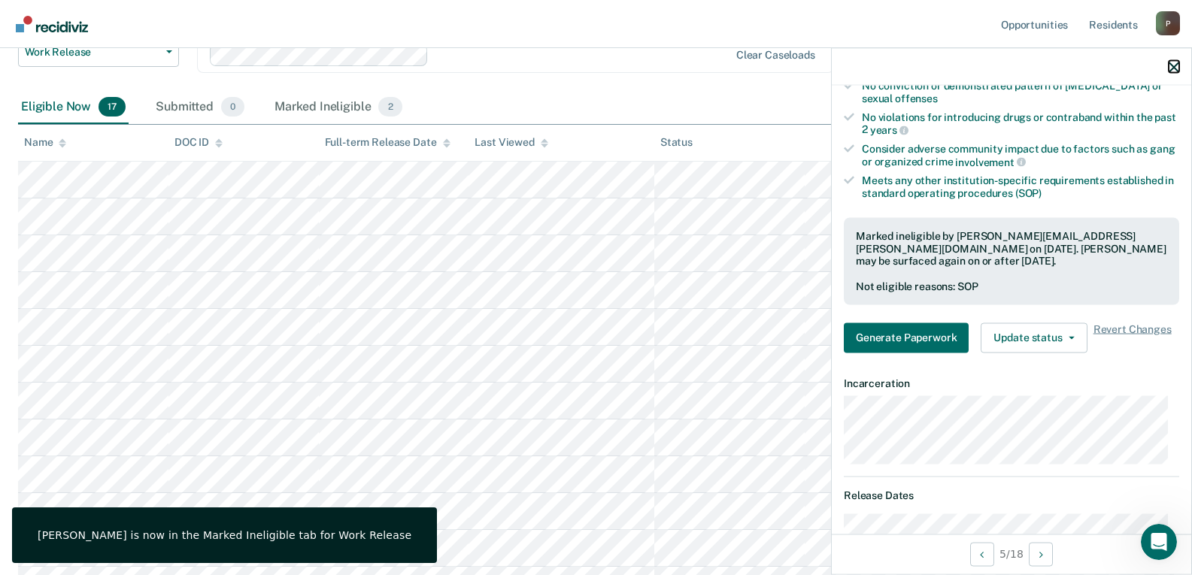
click at [1173, 68] on icon "button" at bounding box center [1174, 67] width 11 height 11
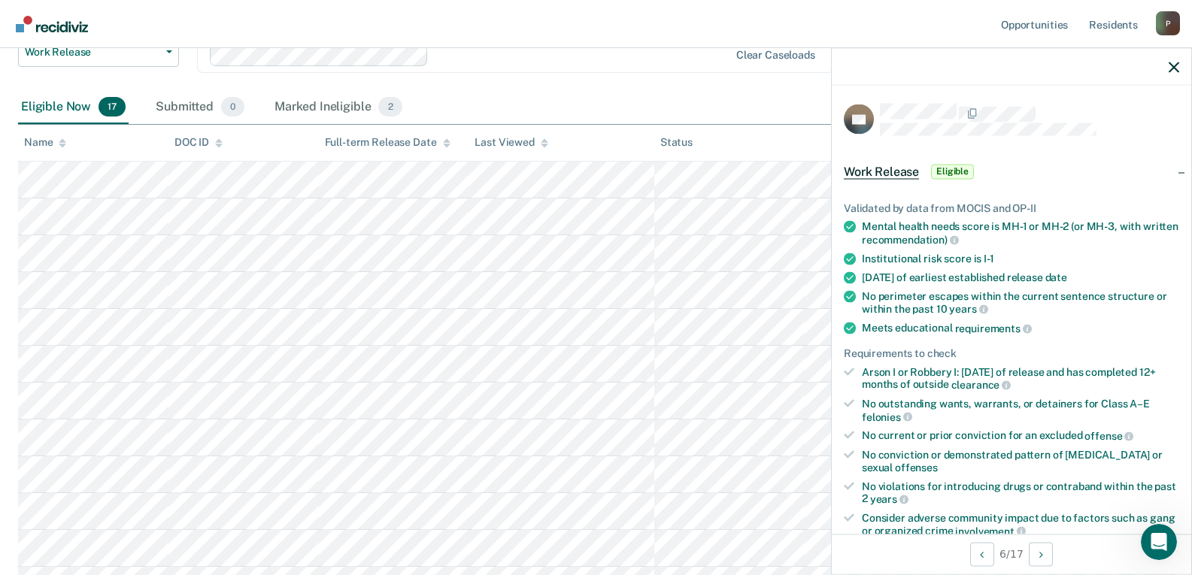
scroll to position [451, 0]
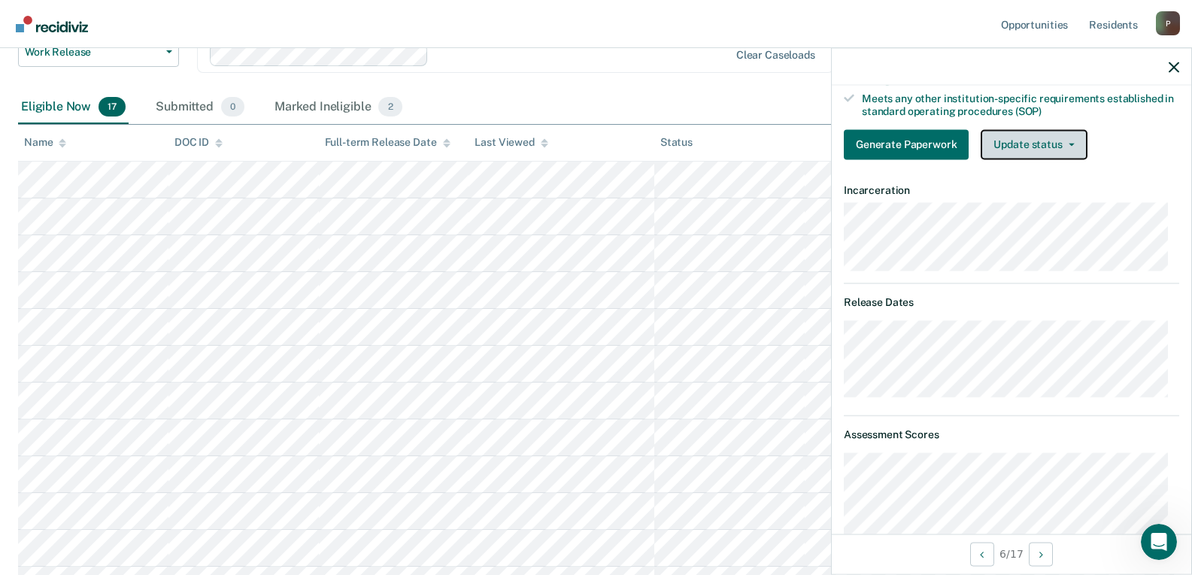
click at [1031, 151] on button "Update status" at bounding box center [1034, 144] width 106 height 30
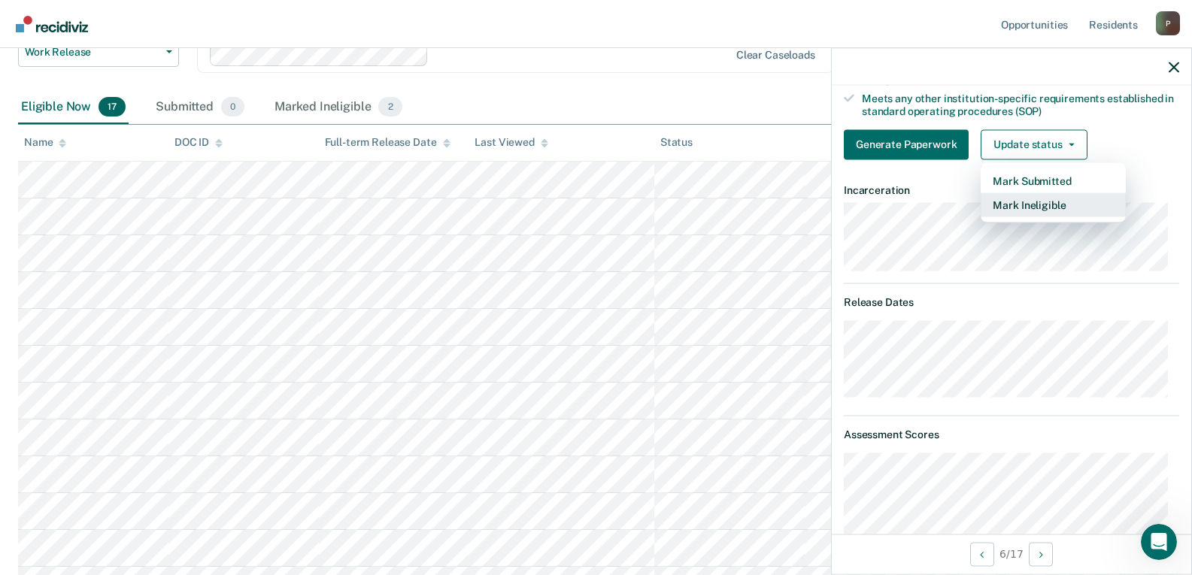
click at [1036, 207] on button "Mark Ineligible" at bounding box center [1053, 205] width 145 height 24
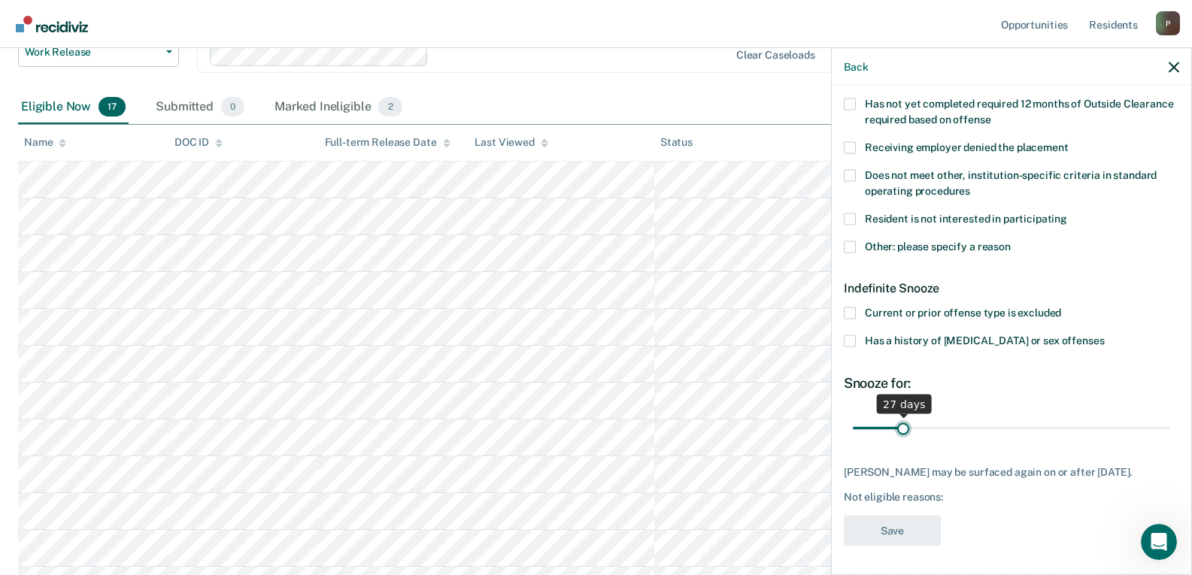
type input "27"
click at [901, 428] on input "range" at bounding box center [1011, 428] width 317 height 26
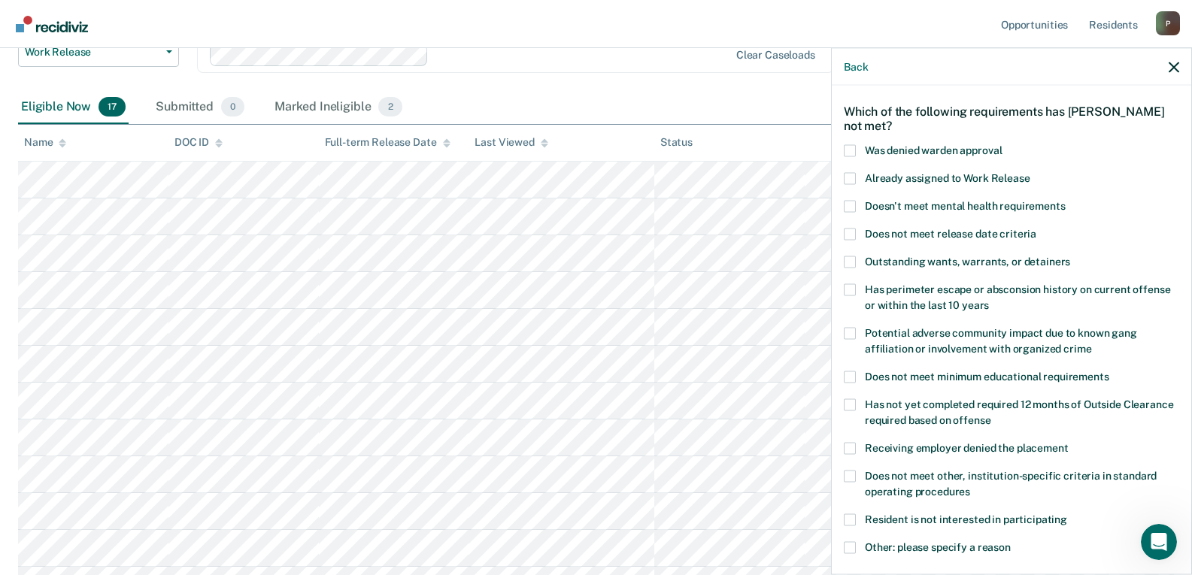
scroll to position [131, 0]
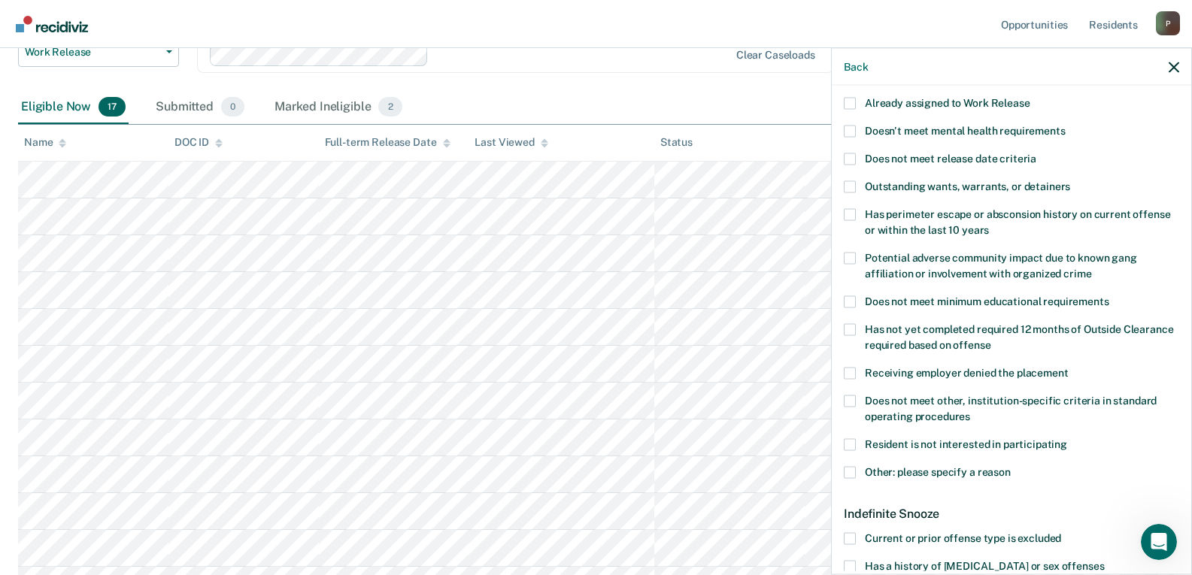
click at [1027, 404] on span "Does not meet other, institution-specific criteria in standard operating proced…" at bounding box center [1011, 408] width 292 height 28
click at [970, 411] on input "Does not meet other, institution-specific criteria in standard operating proced…" at bounding box center [970, 411] width 0 height 0
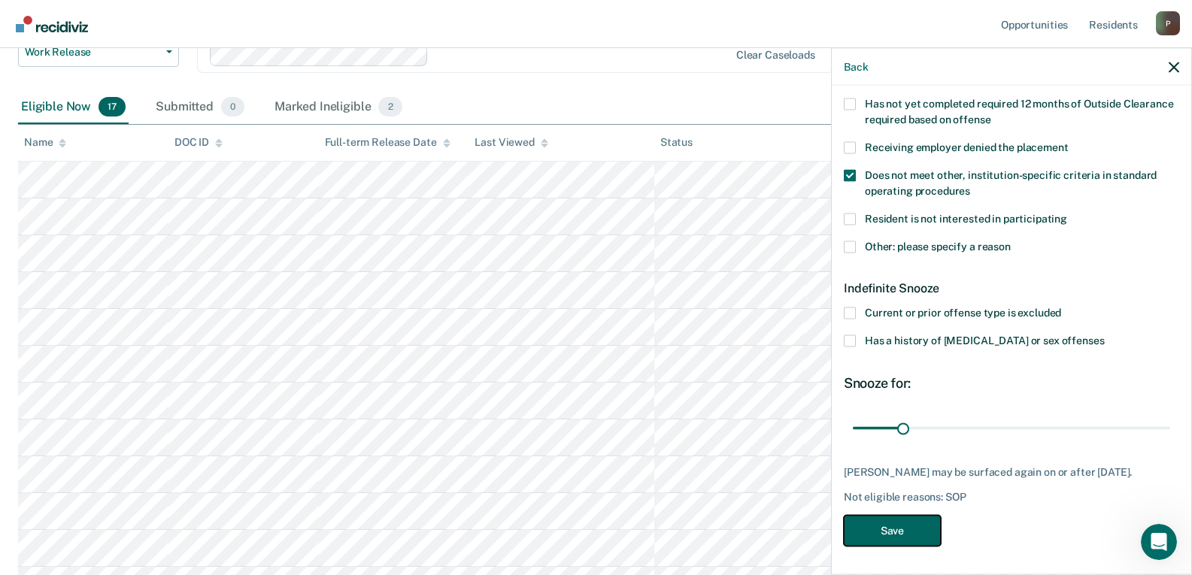
click at [897, 535] on button "Save" at bounding box center [892, 531] width 97 height 31
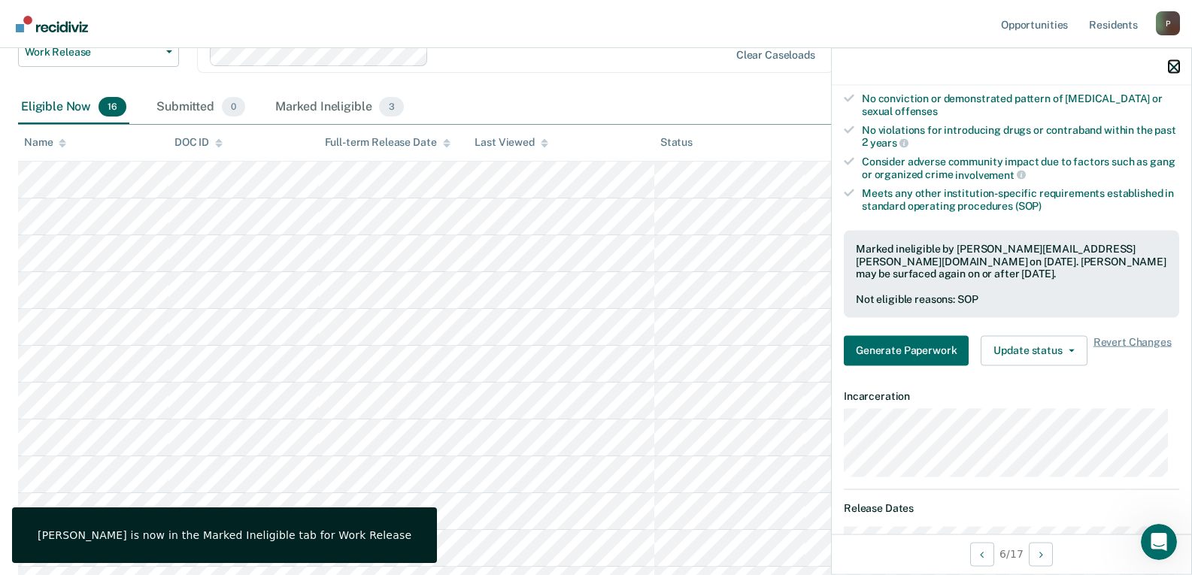
click at [1173, 68] on icon "button" at bounding box center [1174, 67] width 11 height 11
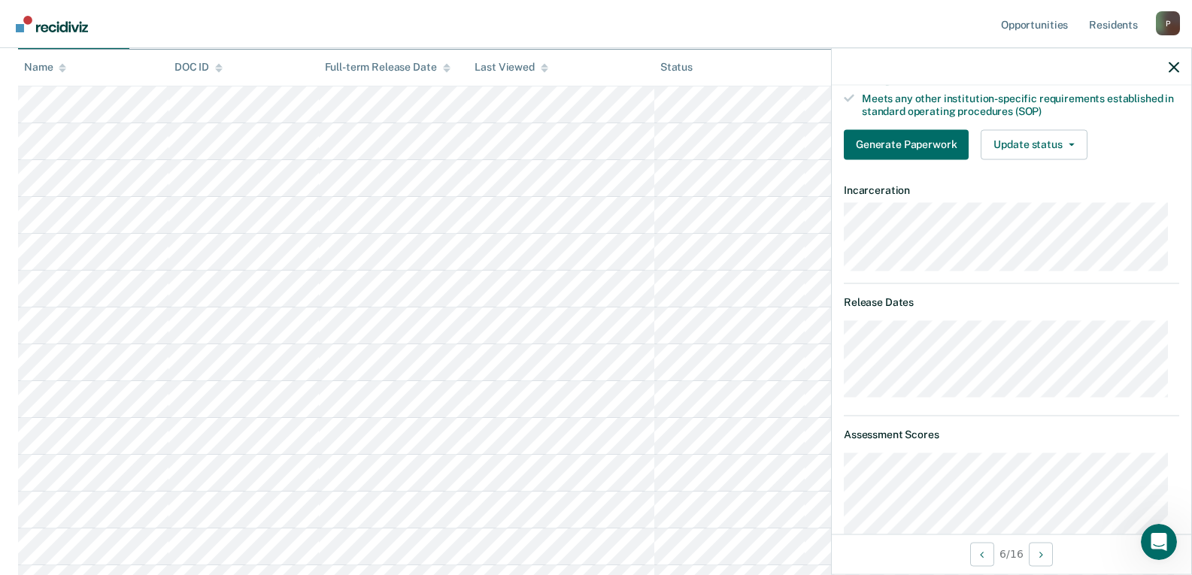
scroll to position [301, 0]
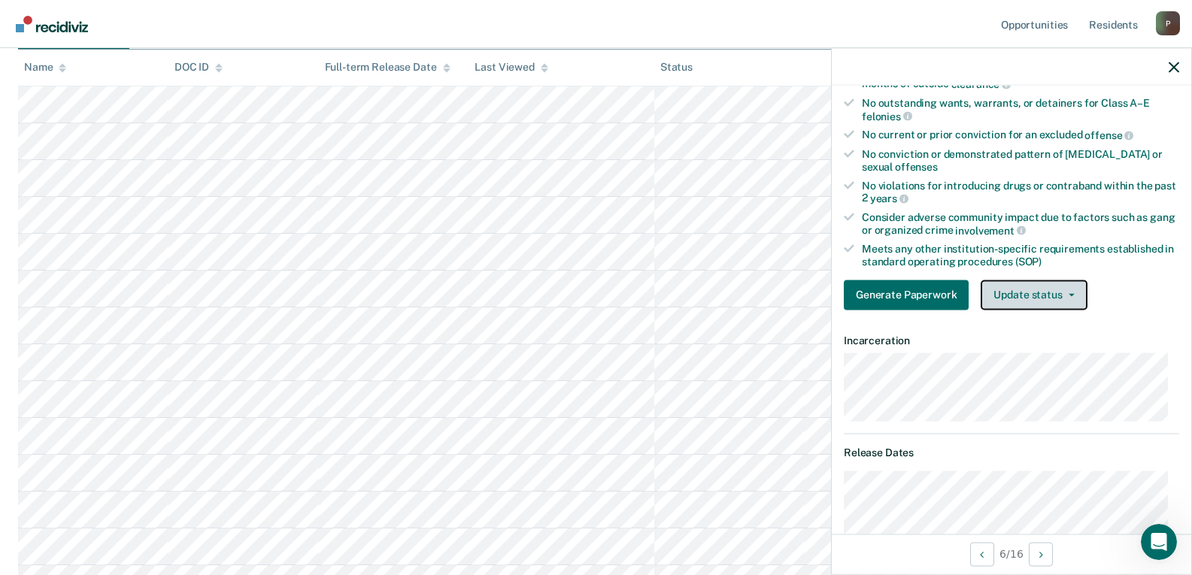
click at [1033, 304] on button "Update status" at bounding box center [1034, 295] width 106 height 30
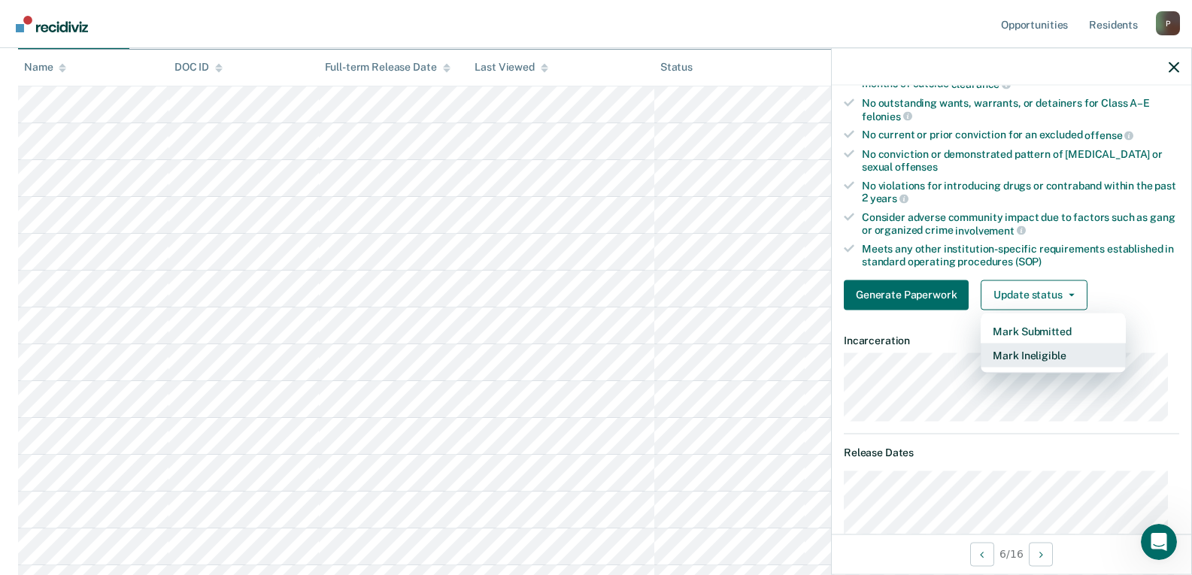
click at [1042, 353] on button "Mark Ineligible" at bounding box center [1053, 355] width 145 height 24
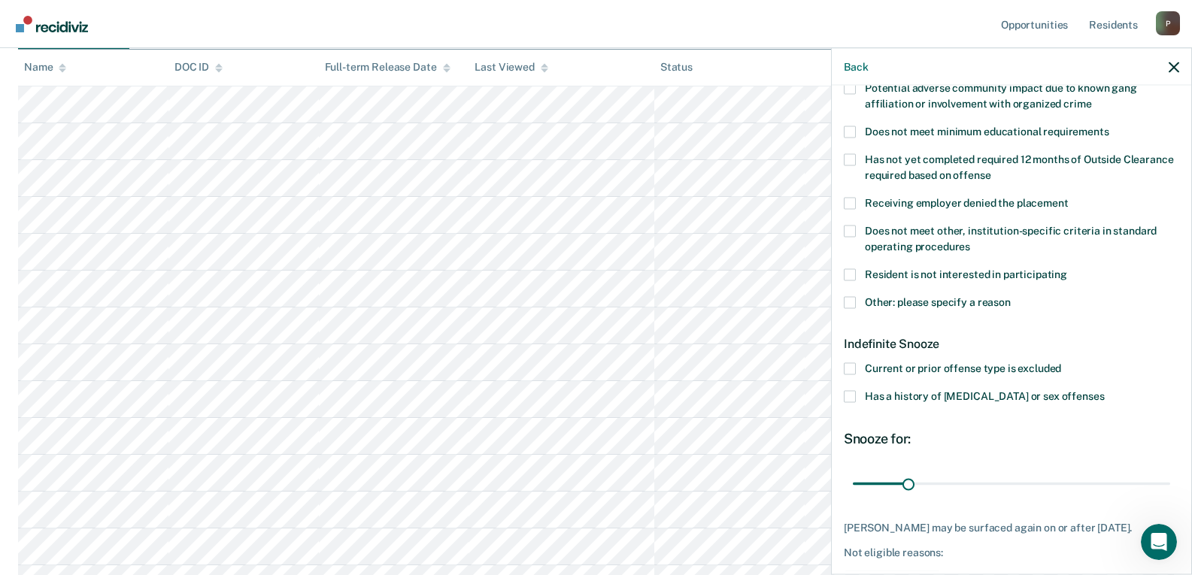
click at [888, 230] on span "Does not meet other, institution-specific criteria in standard operating proced…" at bounding box center [1011, 238] width 292 height 28
click at [970, 241] on input "Does not meet other, institution-specific criteria in standard operating proced…" at bounding box center [970, 241] width 0 height 0
type input "28"
click at [903, 480] on input "range" at bounding box center [1011, 484] width 317 height 26
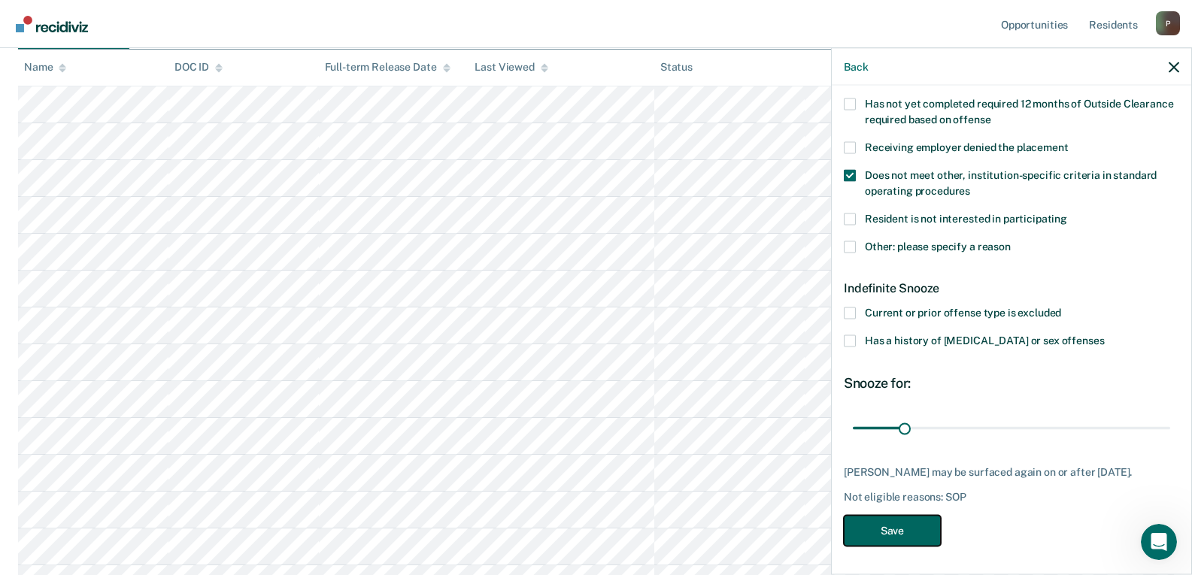
click at [904, 533] on button "Save" at bounding box center [892, 531] width 97 height 31
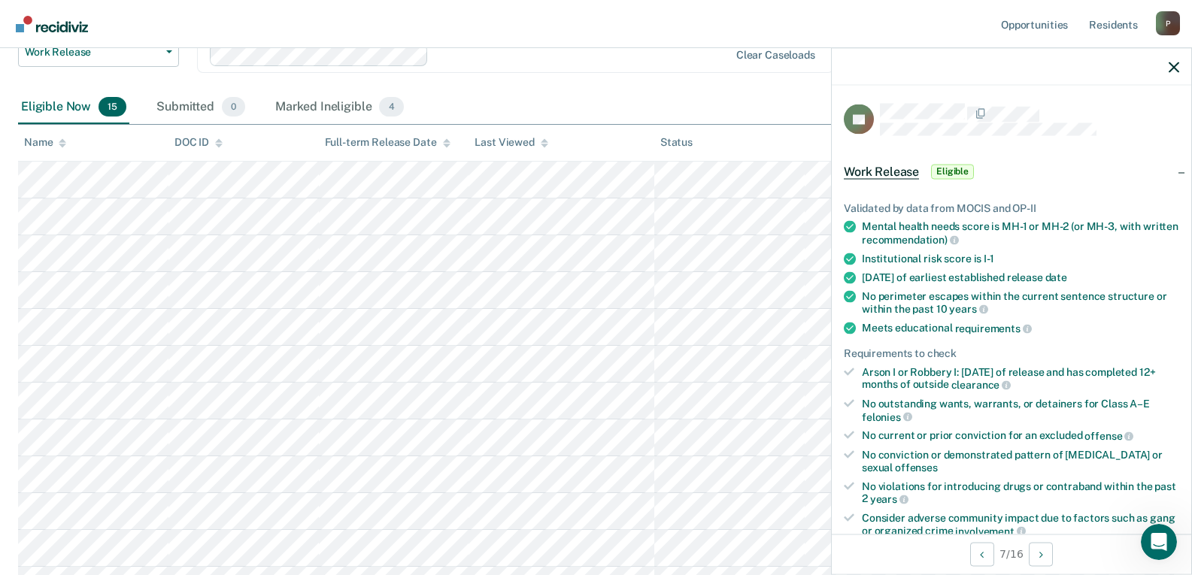
scroll to position [150, 0]
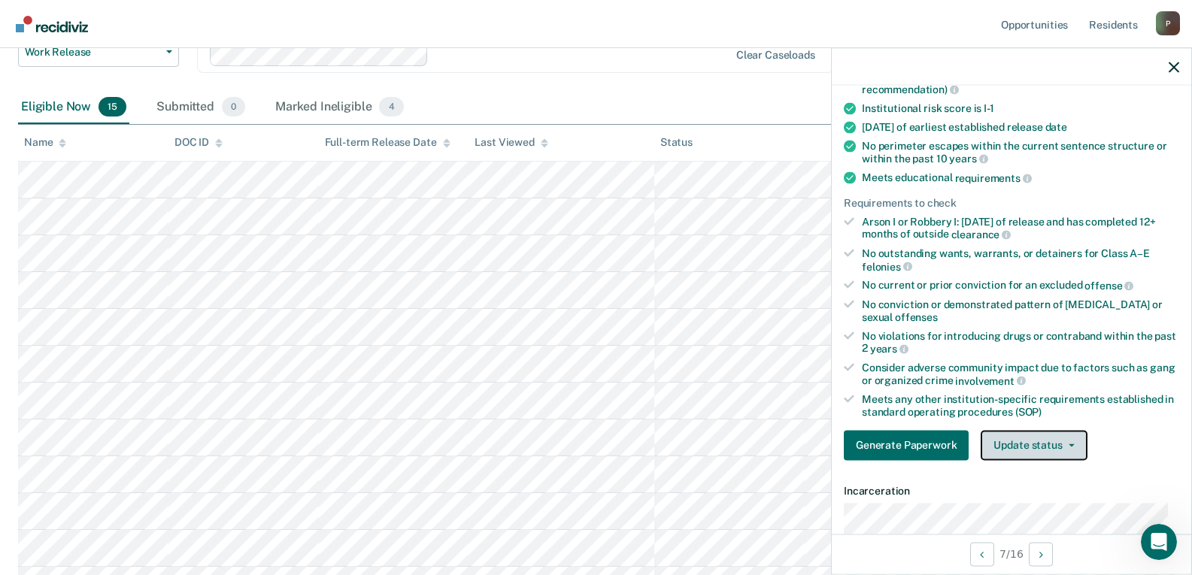
click at [1063, 444] on span "button" at bounding box center [1069, 445] width 12 height 3
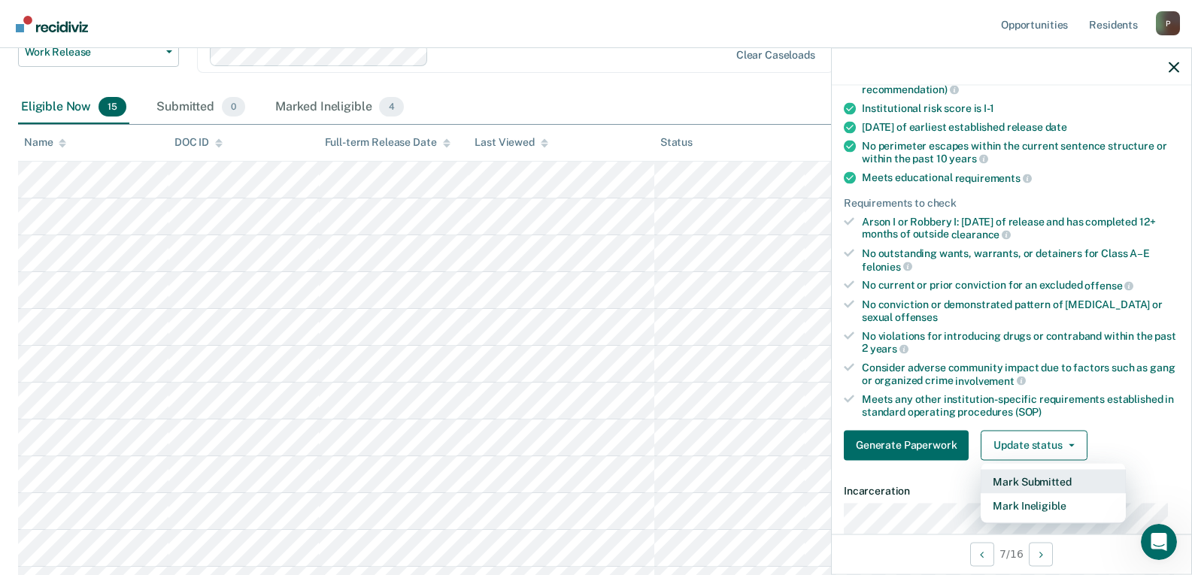
scroll to position [226, 0]
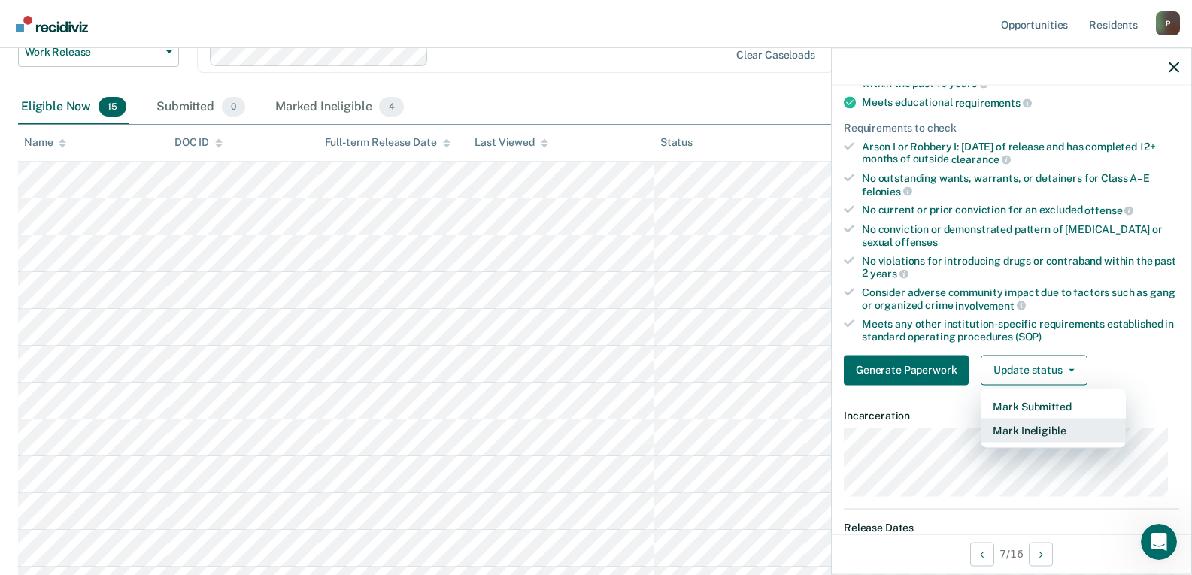
click at [1051, 435] on button "Mark Ineligible" at bounding box center [1053, 430] width 145 height 24
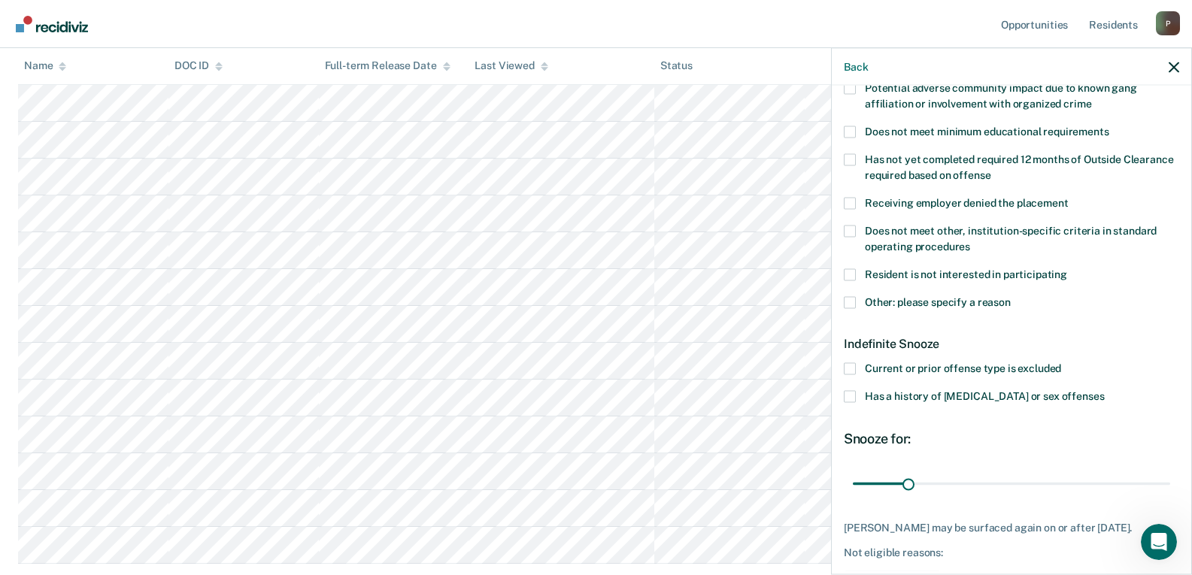
scroll to position [356, 0]
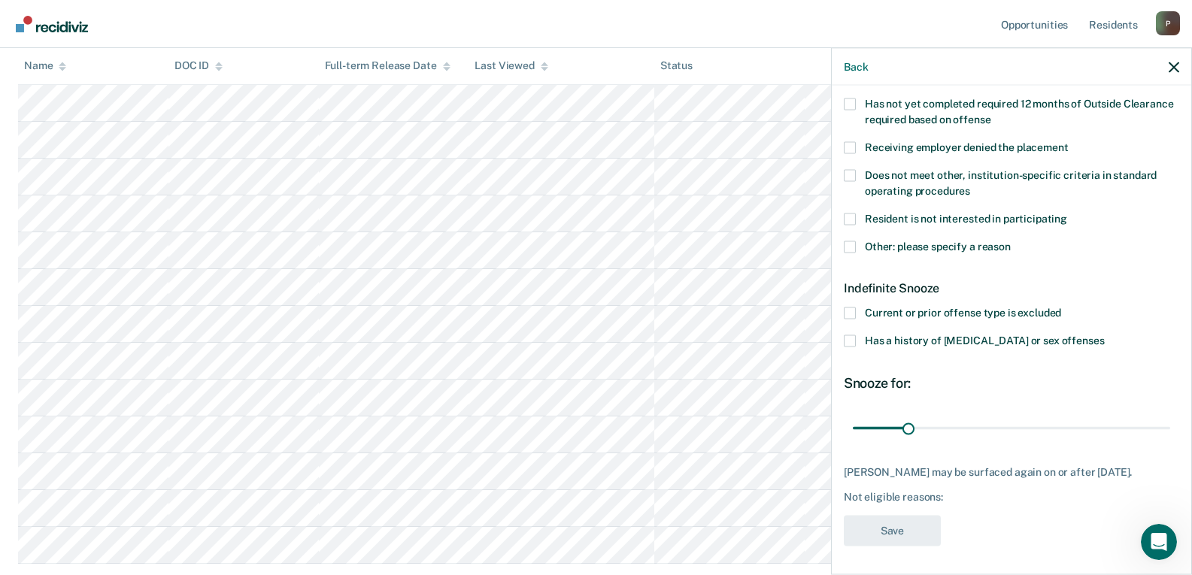
click at [903, 171] on span "Does not meet other, institution-specific criteria in standard operating proced…" at bounding box center [1011, 182] width 292 height 28
click at [970, 185] on input "Does not meet other, institution-specific criteria in standard operating proced…" at bounding box center [970, 185] width 0 height 0
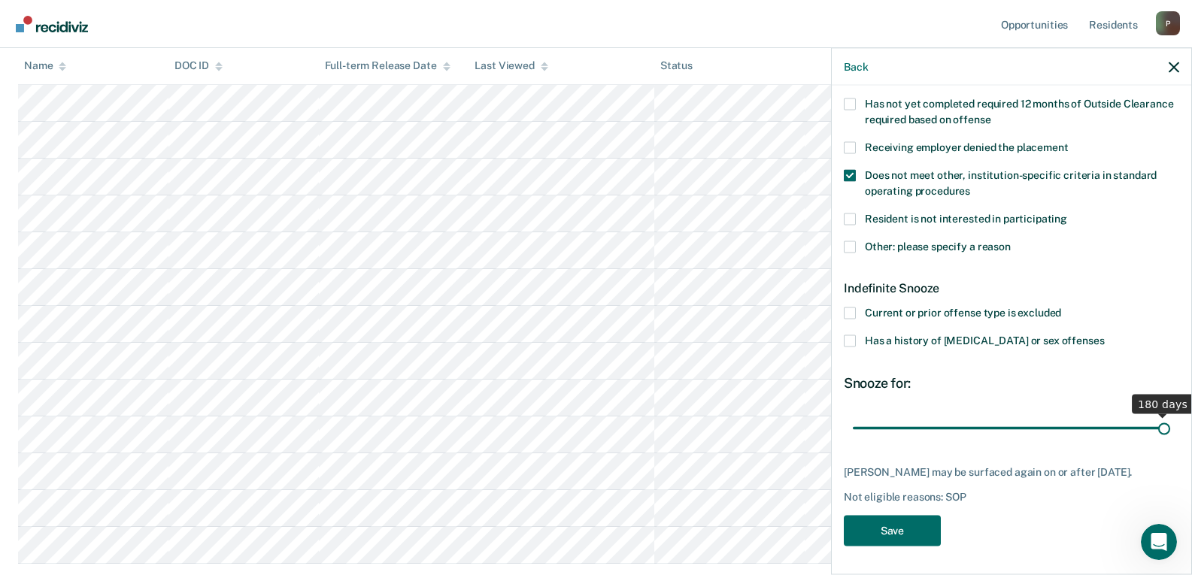
drag, startPoint x: 909, startPoint y: 429, endPoint x: 1188, endPoint y: 432, distance: 279.0
type input "180"
click at [1170, 432] on input "range" at bounding box center [1011, 428] width 317 height 26
click at [886, 535] on button "Save" at bounding box center [892, 531] width 97 height 31
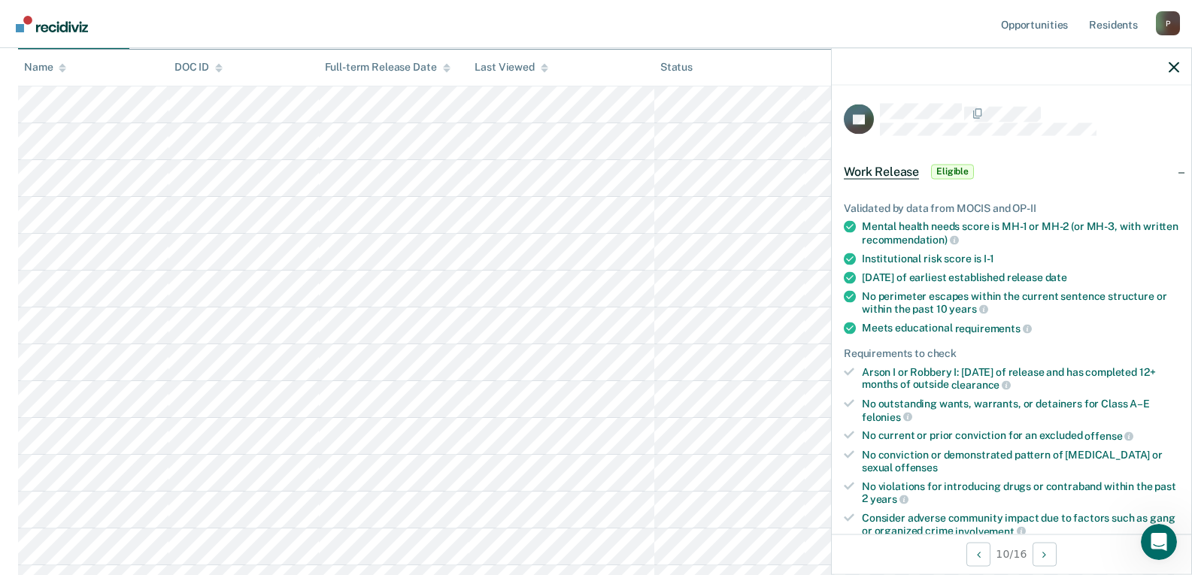
scroll to position [301, 0]
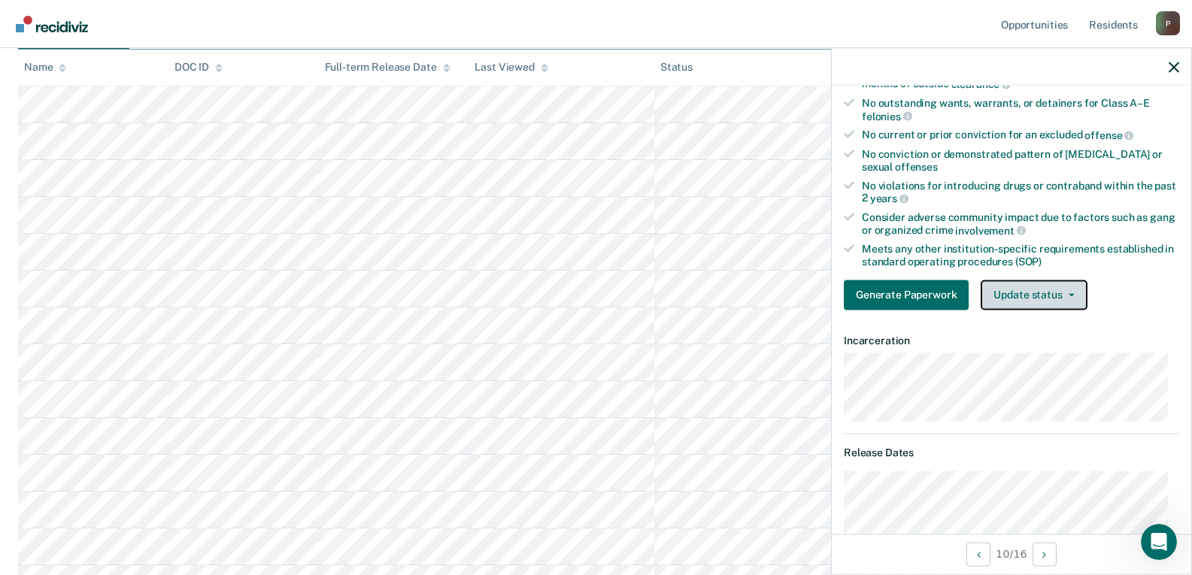
click at [1045, 287] on button "Update status" at bounding box center [1034, 295] width 106 height 30
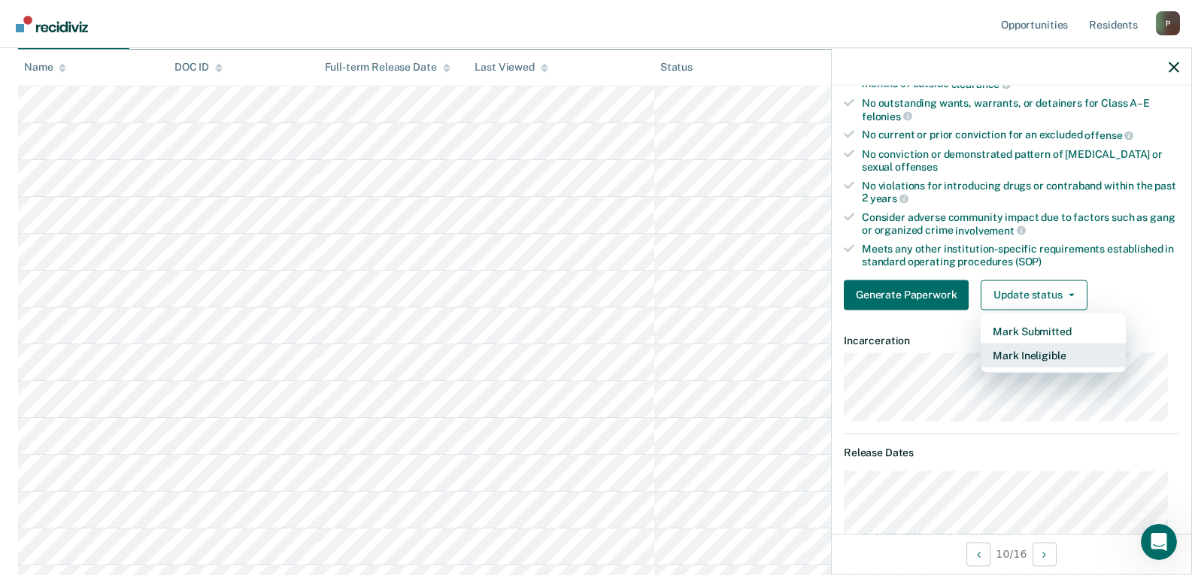
click at [1051, 358] on button "Mark Ineligible" at bounding box center [1053, 355] width 145 height 24
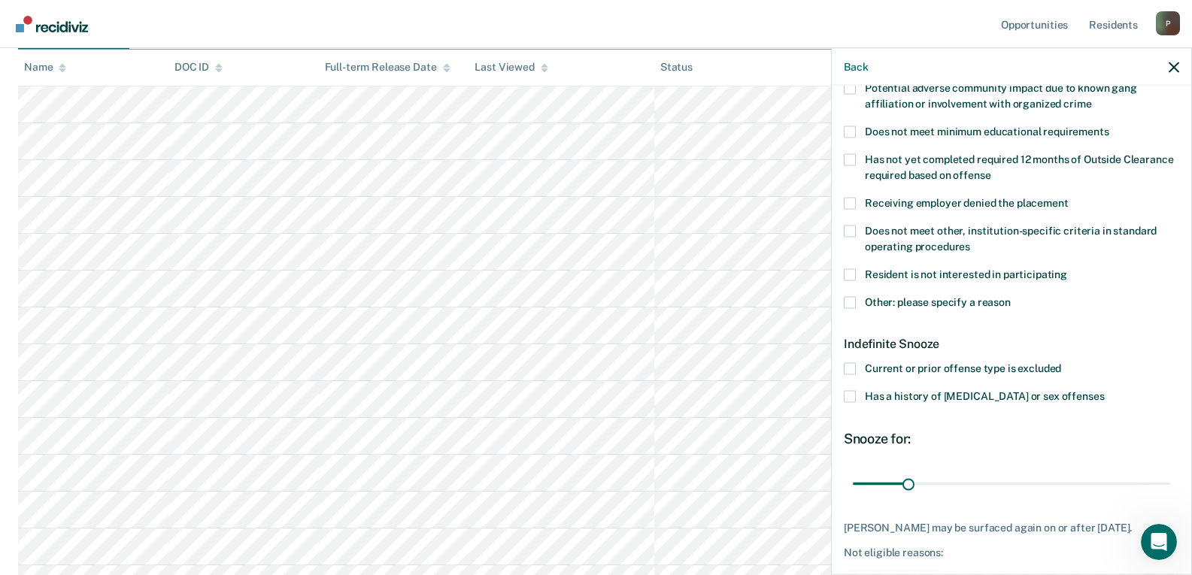
scroll to position [356, 0]
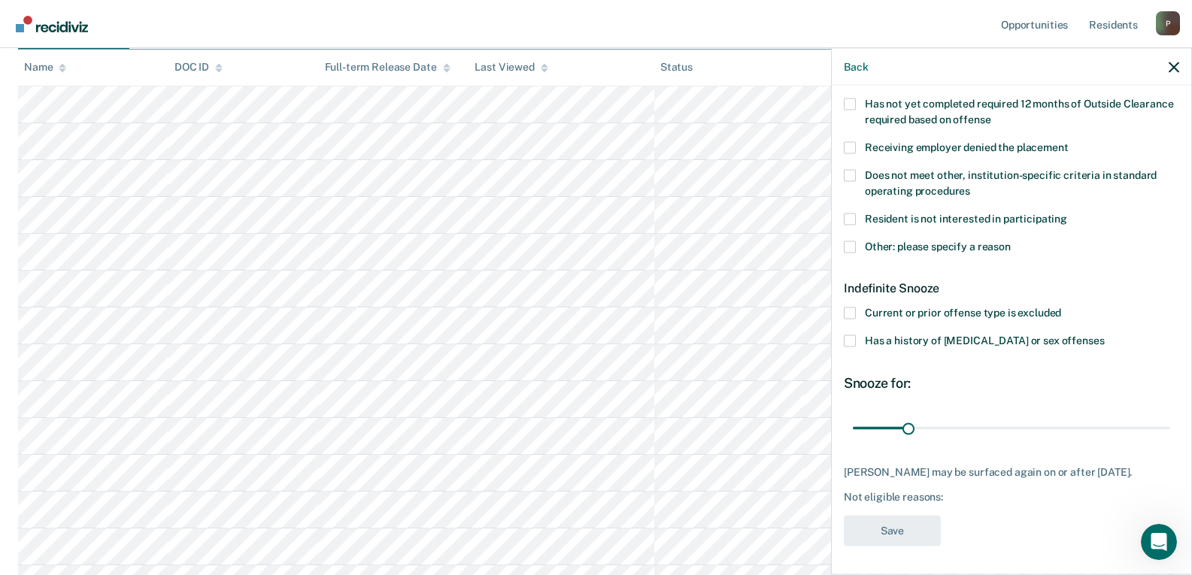
click at [921, 174] on span "Does not meet other, institution-specific criteria in standard operating proced…" at bounding box center [1011, 182] width 292 height 28
click at [970, 185] on input "Does not meet other, institution-specific criteria in standard operating proced…" at bounding box center [970, 185] width 0 height 0
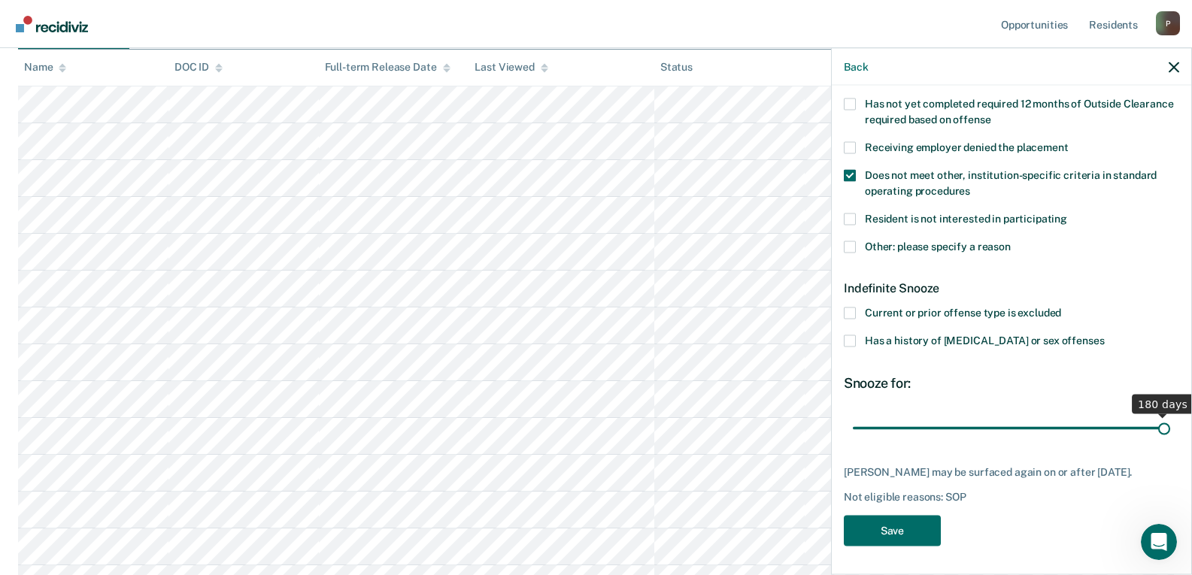
drag, startPoint x: 910, startPoint y: 427, endPoint x: 1203, endPoint y: 438, distance: 292.8
type input "180"
click at [1170, 438] on input "range" at bounding box center [1011, 428] width 317 height 26
click at [878, 532] on button "Save" at bounding box center [892, 531] width 97 height 31
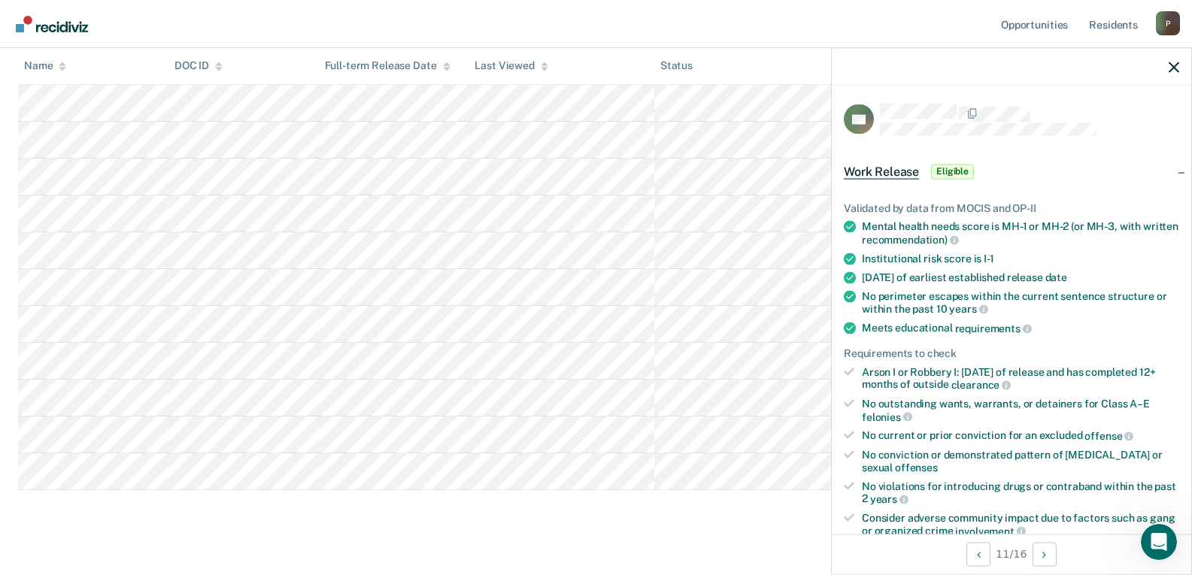
scroll to position [324, 0]
drag, startPoint x: 684, startPoint y: 477, endPoint x: 542, endPoint y: 42, distance: 457.4
click at [542, 42] on div "Opportunities Resident s [PERSON_NAME][EMAIL_ADDRESS][PERSON_NAME][DOMAIN_NAME]…" at bounding box center [596, 126] width 1192 height 900
click at [571, 492] on div "Work Release Supervised Work Release is a program that allows residents to work…" at bounding box center [596, 145] width 1156 height 731
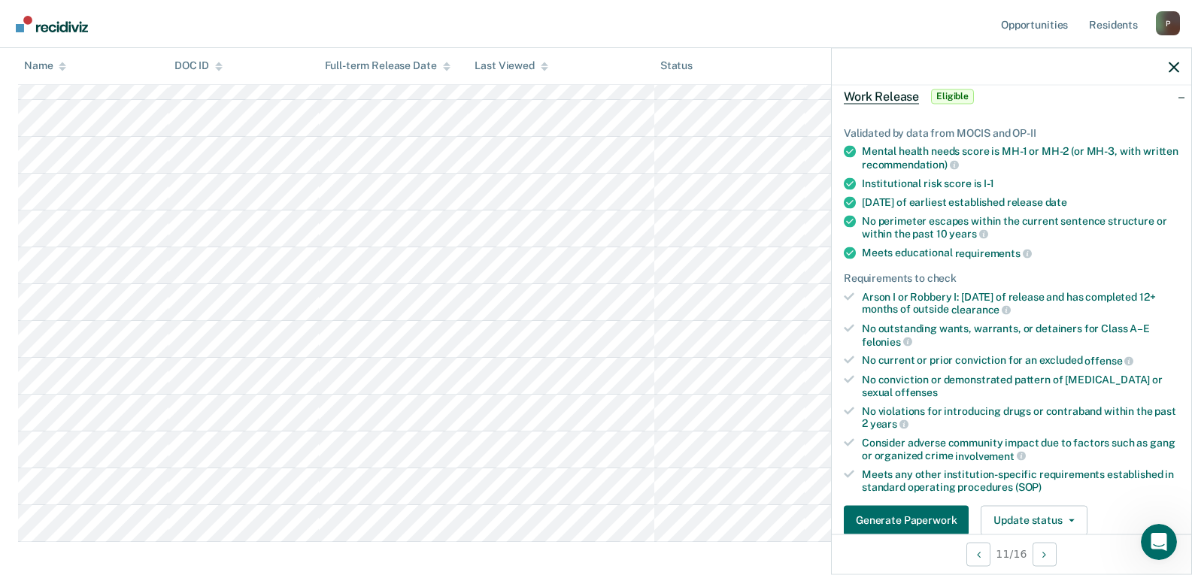
scroll to position [150, 0]
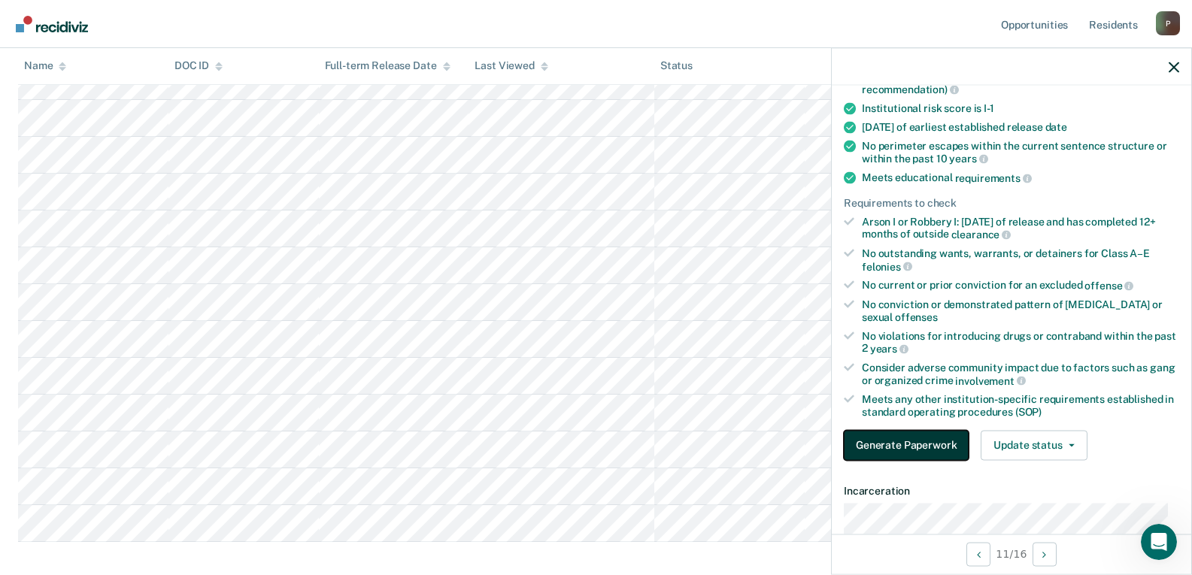
click at [922, 451] on button "Generate Paperwork" at bounding box center [906, 445] width 125 height 30
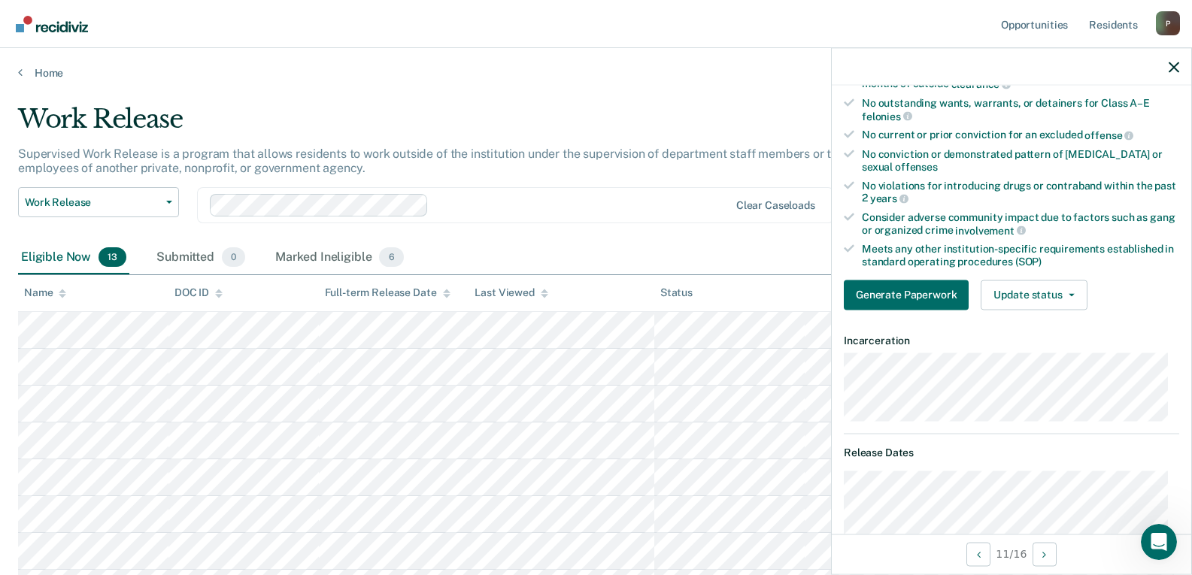
scroll to position [226, 0]
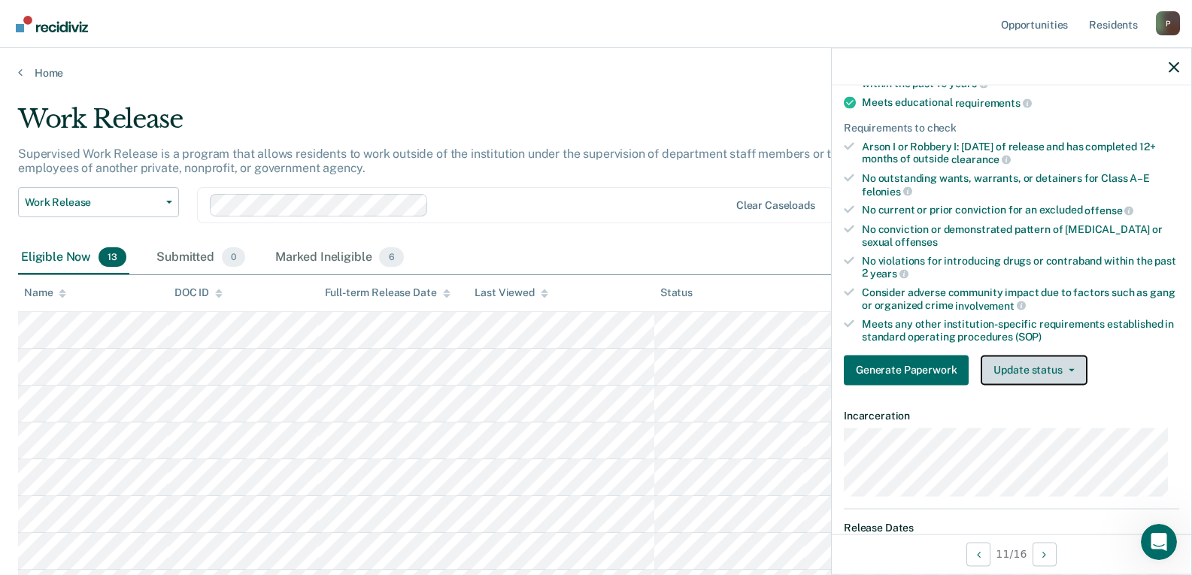
click at [1048, 366] on button "Update status" at bounding box center [1034, 370] width 106 height 30
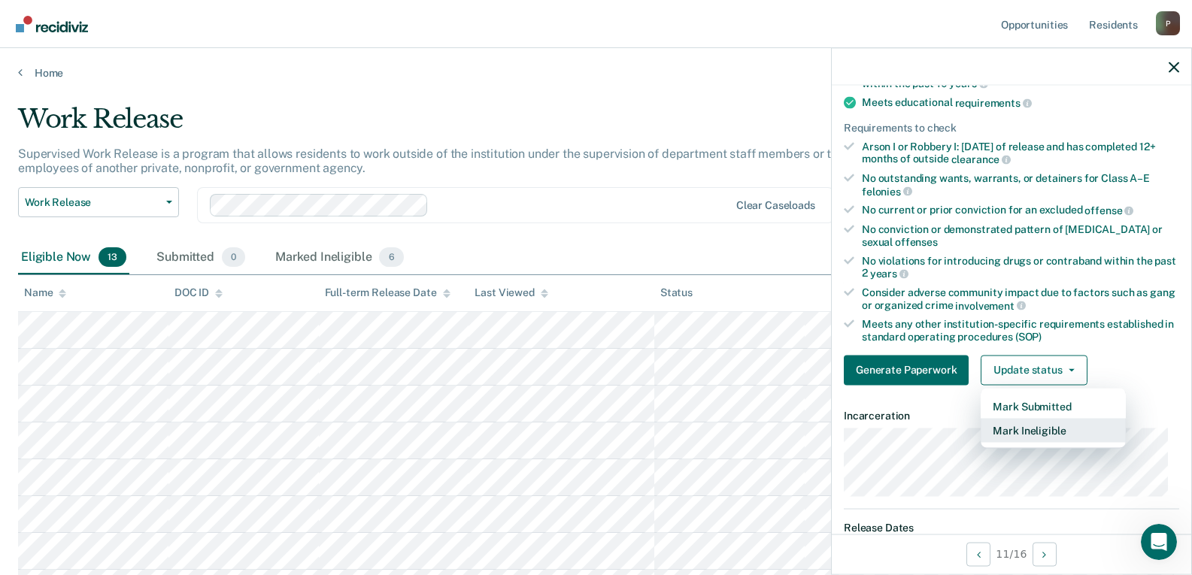
click at [1017, 428] on button "Mark Ineligible" at bounding box center [1053, 430] width 145 height 24
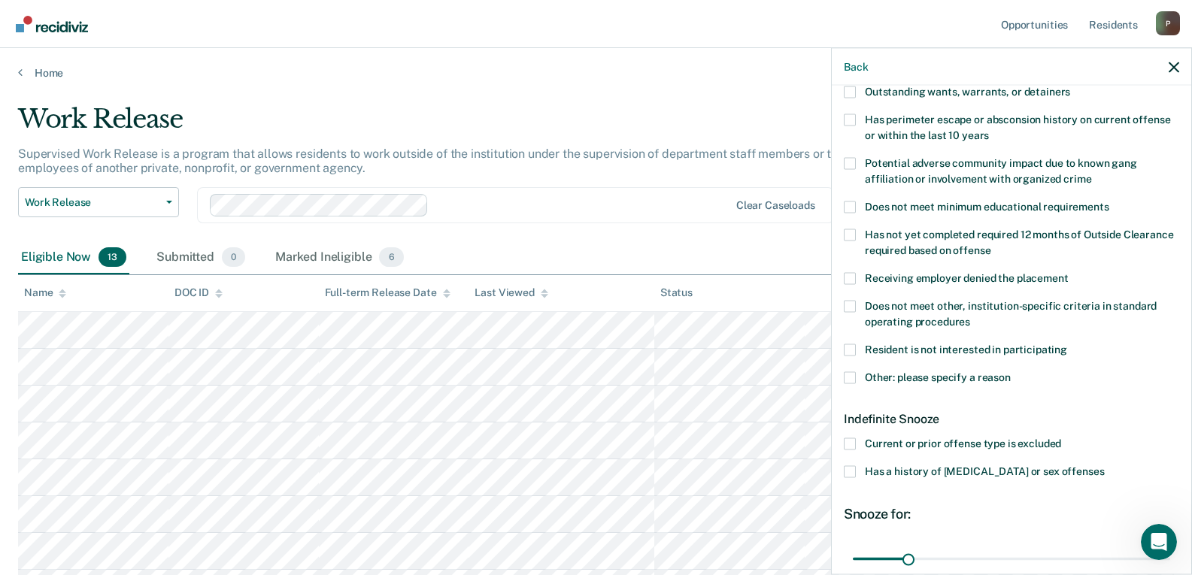
click at [943, 318] on span "Does not meet other, institution-specific criteria in standard operating proced…" at bounding box center [1011, 313] width 292 height 28
click at [970, 316] on input "Does not meet other, institution-specific criteria in standard operating proced…" at bounding box center [970, 316] width 0 height 0
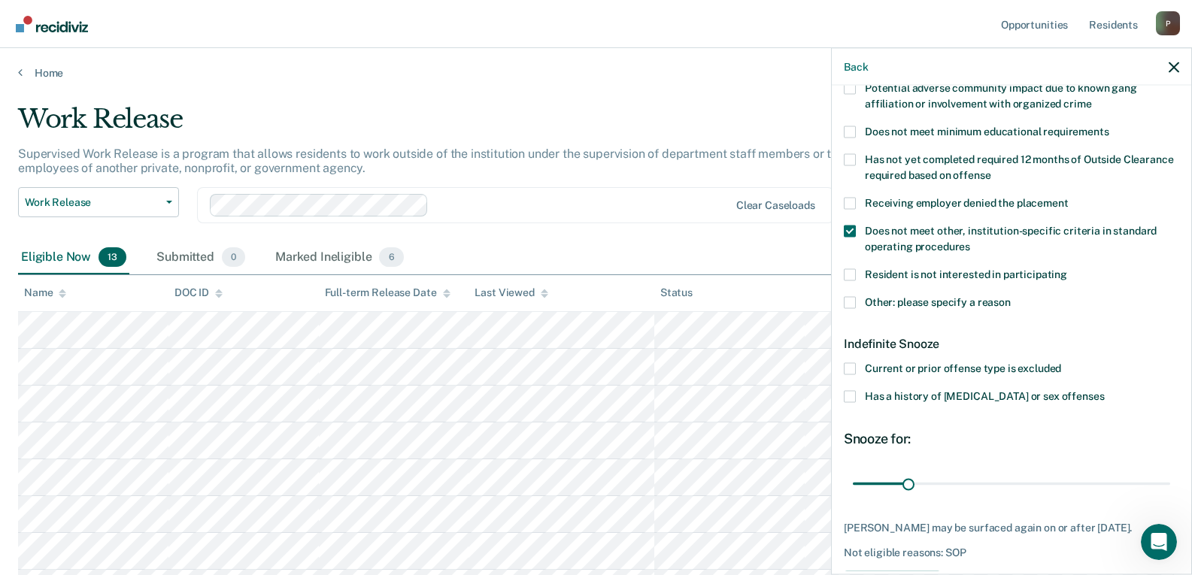
scroll to position [356, 0]
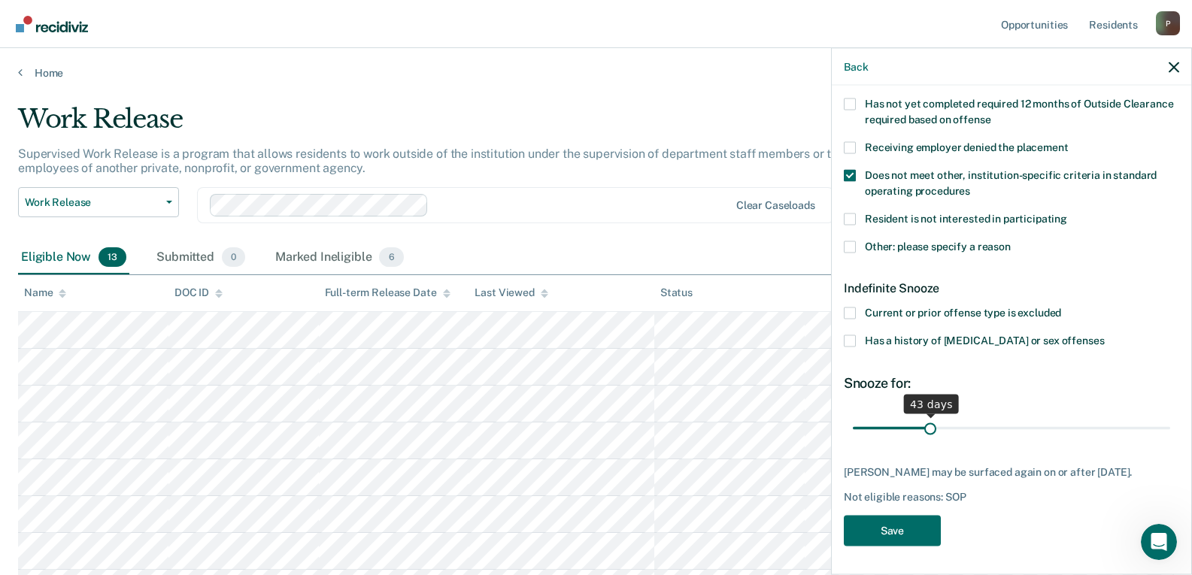
drag, startPoint x: 903, startPoint y: 428, endPoint x: 927, endPoint y: 429, distance: 24.8
type input "43"
click at [927, 429] on input "range" at bounding box center [1011, 428] width 317 height 26
click at [883, 533] on button "Save" at bounding box center [892, 531] width 97 height 31
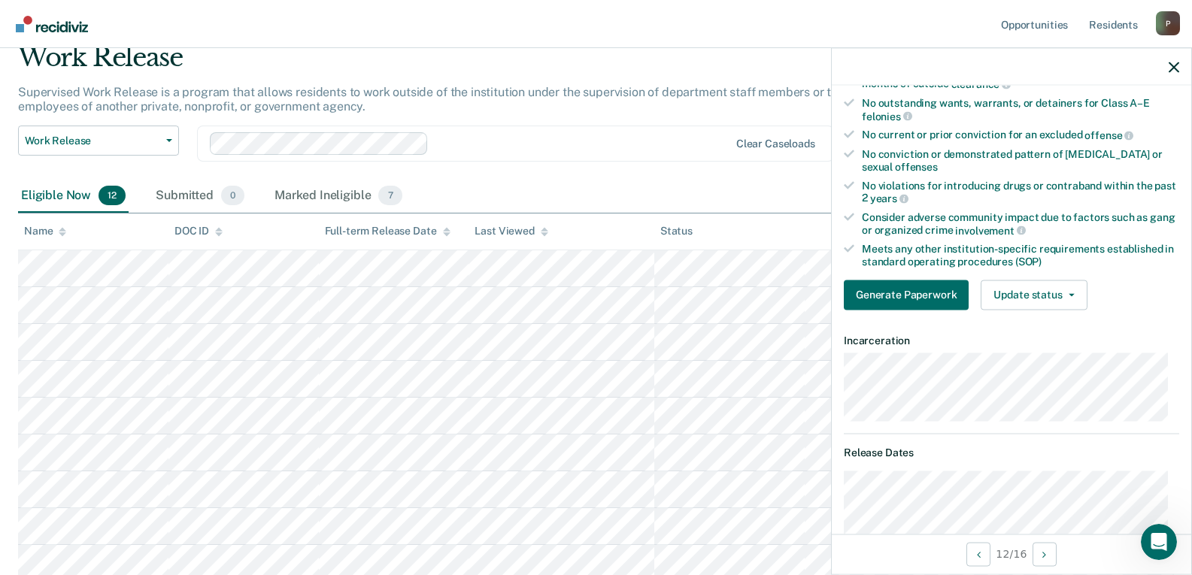
scroll to position [226, 0]
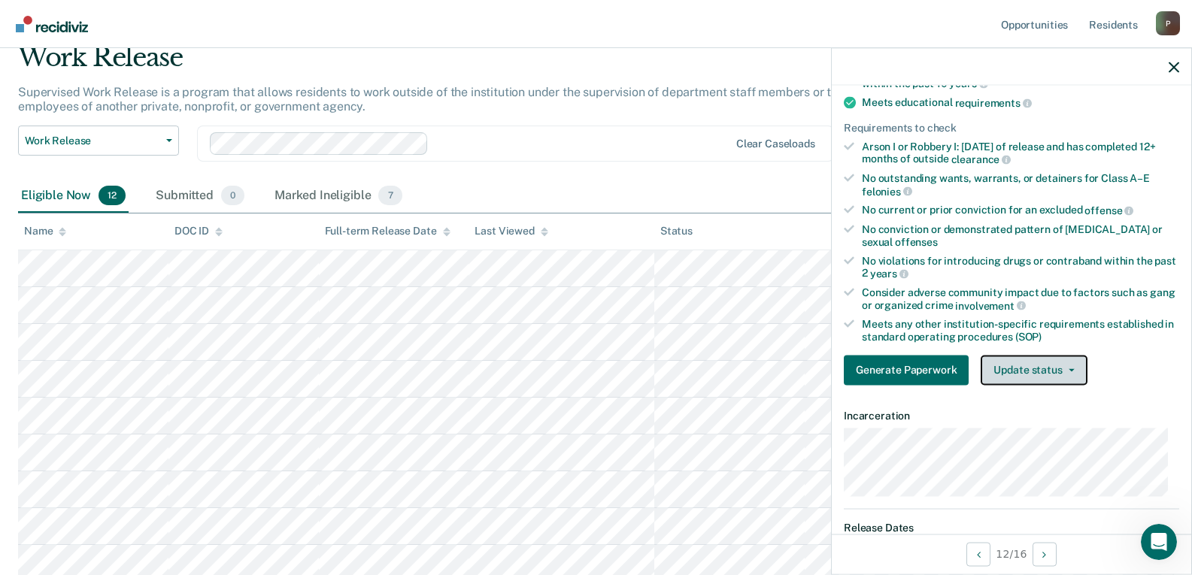
click at [1040, 378] on button "Update status" at bounding box center [1034, 370] width 106 height 30
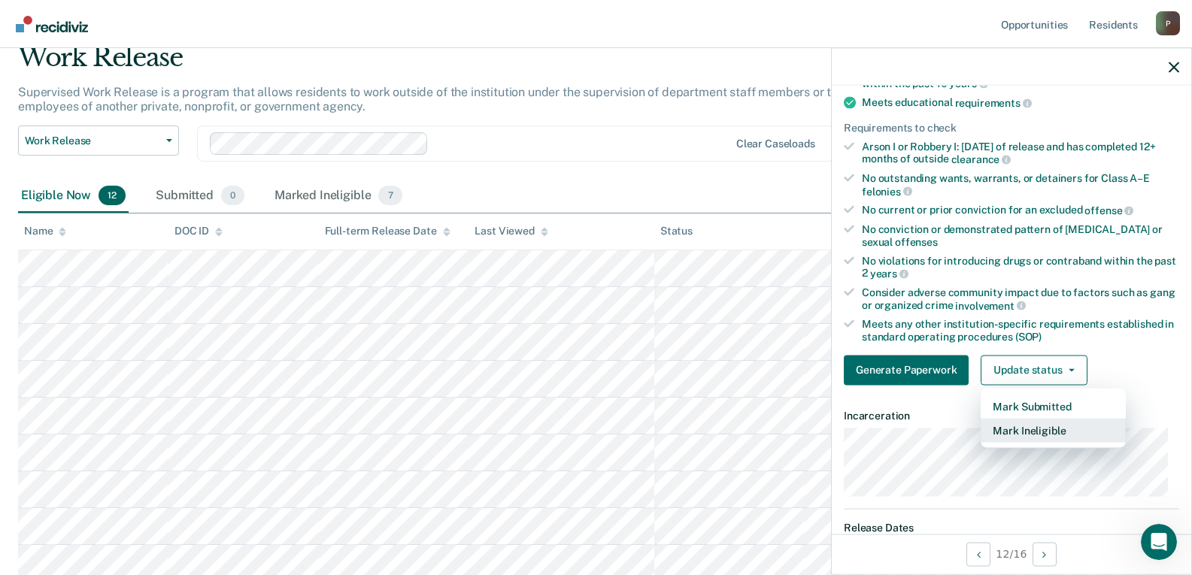
click at [1045, 427] on button "Mark Ineligible" at bounding box center [1053, 430] width 145 height 24
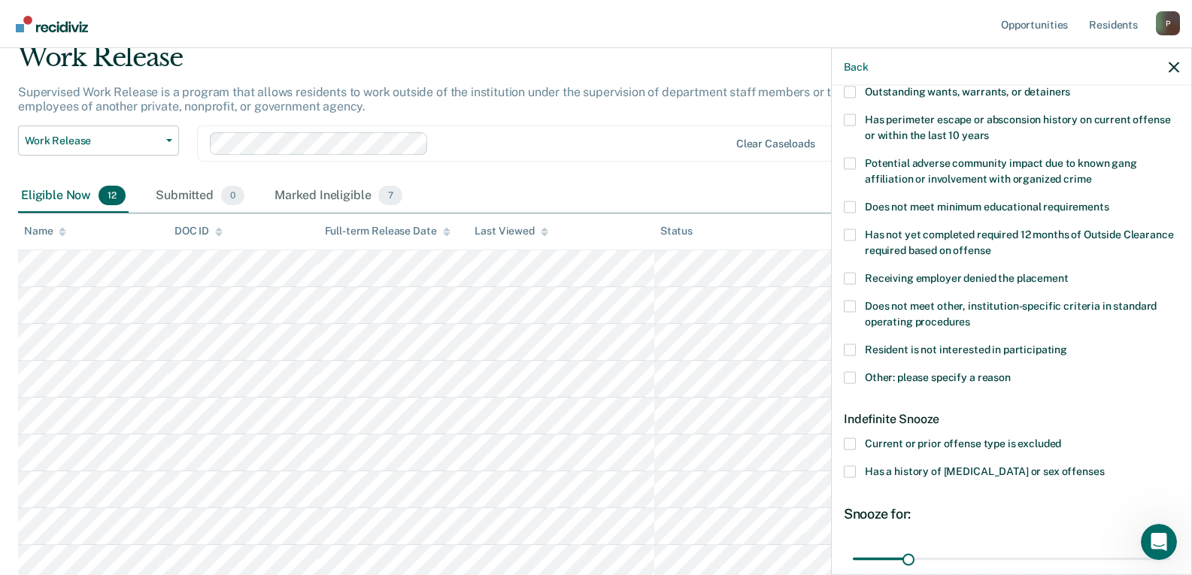
scroll to position [369, 0]
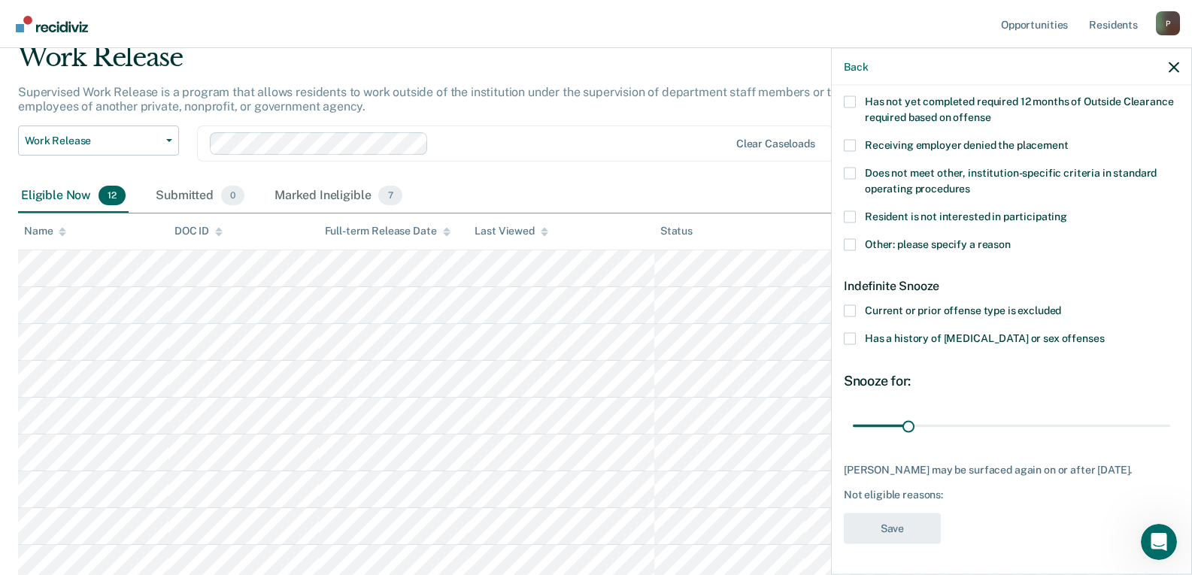
click at [931, 169] on label "Does not meet other, institution-specific criteria in standard operating proced…" at bounding box center [1011, 183] width 335 height 32
click at [970, 183] on input "Does not meet other, institution-specific criteria in standard operating proced…" at bounding box center [970, 183] width 0 height 0
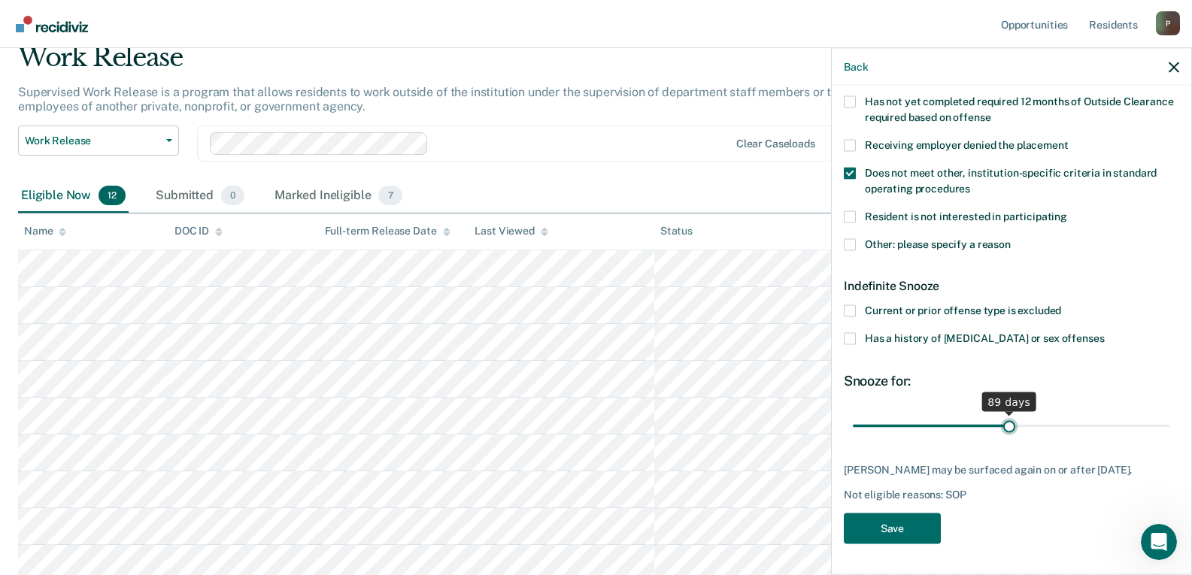
drag, startPoint x: 908, startPoint y: 416, endPoint x: 1004, endPoint y: 415, distance: 96.3
type input "89"
click at [1004, 415] on input "range" at bounding box center [1011, 426] width 317 height 26
click at [914, 534] on button "Save" at bounding box center [892, 529] width 97 height 31
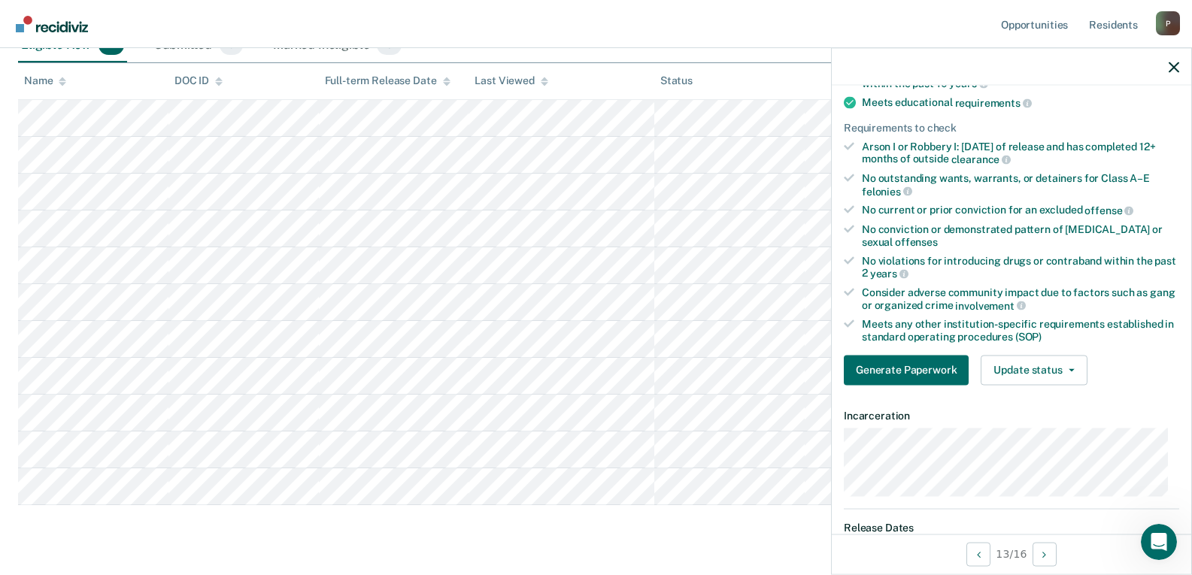
scroll to position [301, 0]
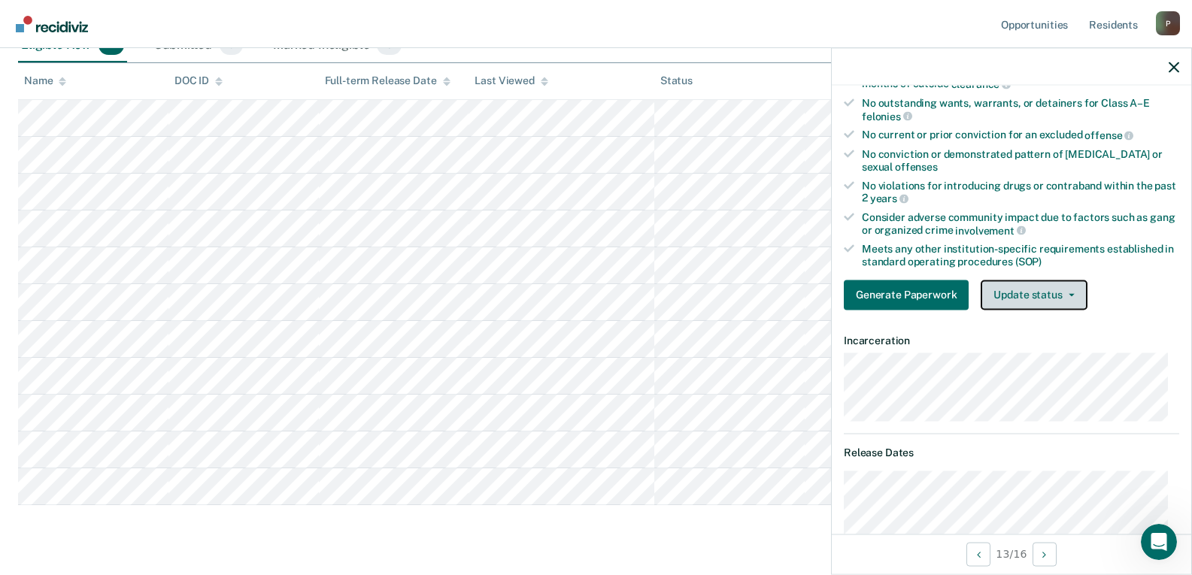
click at [1018, 294] on button "Update status" at bounding box center [1034, 295] width 106 height 30
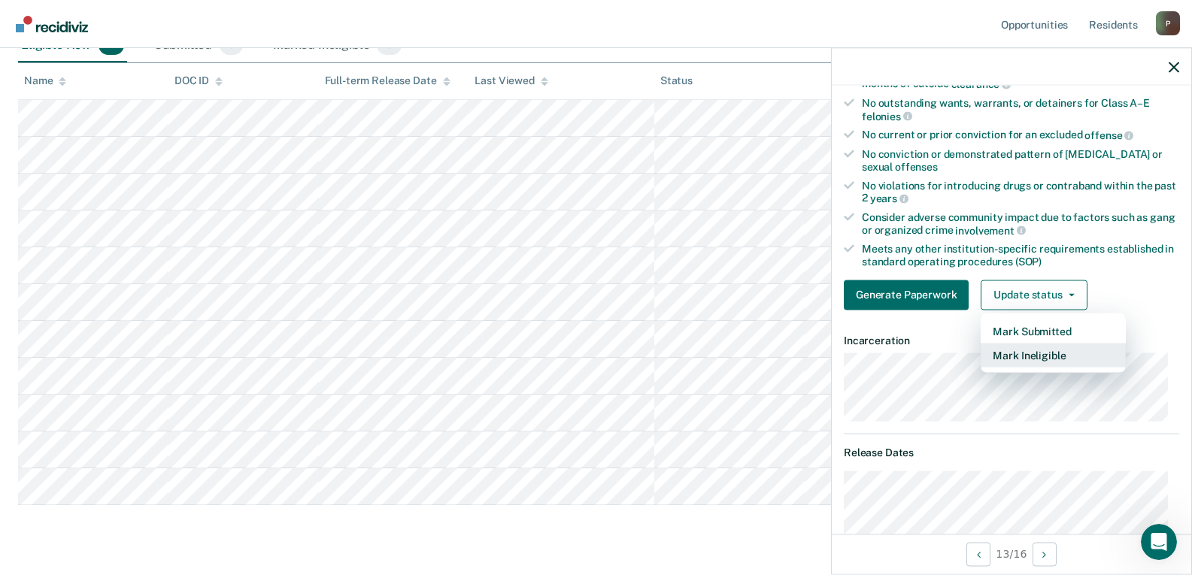
click at [1027, 358] on button "Mark Ineligible" at bounding box center [1053, 355] width 145 height 24
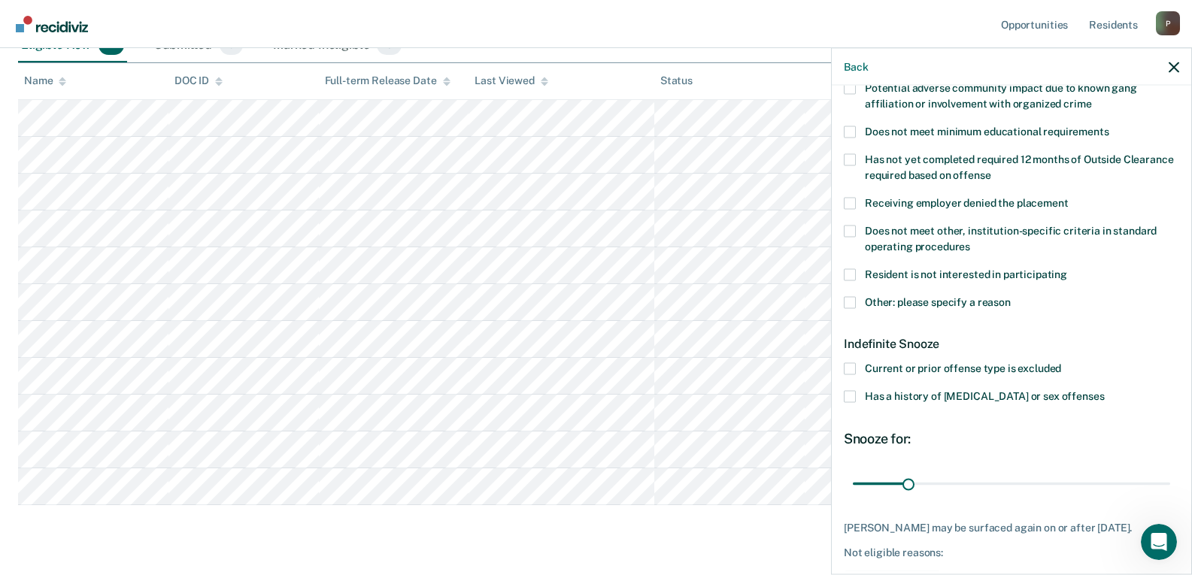
scroll to position [356, 0]
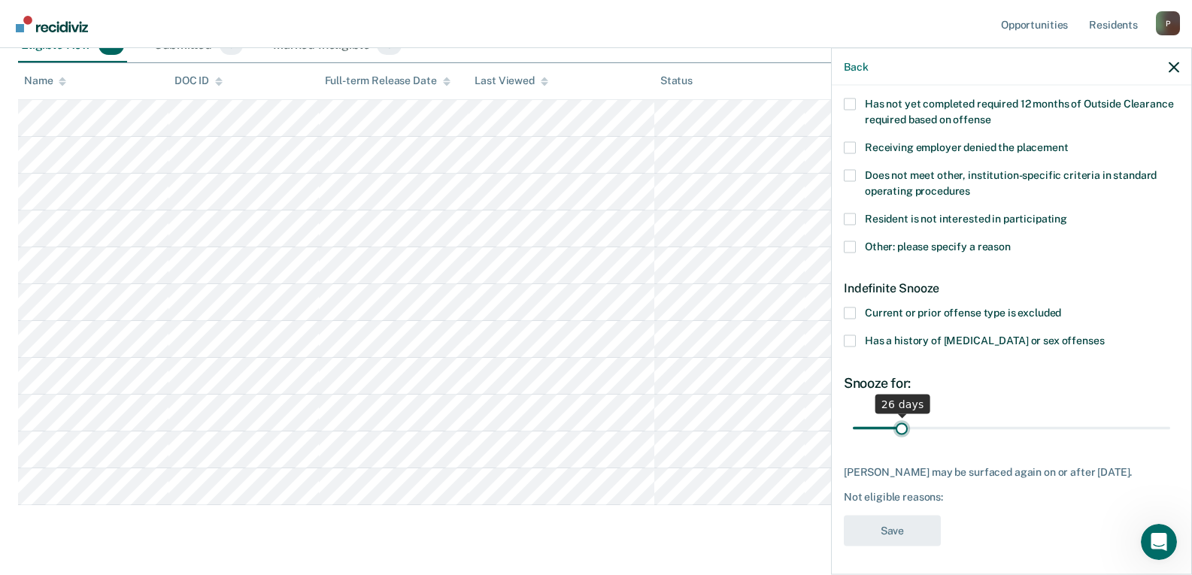
type input "26"
click at [900, 429] on input "range" at bounding box center [1011, 428] width 317 height 26
click at [899, 181] on label "Does not meet other, institution-specific criteria in standard operating proced…" at bounding box center [1011, 185] width 335 height 32
click at [970, 185] on input "Does not meet other, institution-specific criteria in standard operating proced…" at bounding box center [970, 185] width 0 height 0
click at [907, 529] on button "Save" at bounding box center [892, 531] width 97 height 31
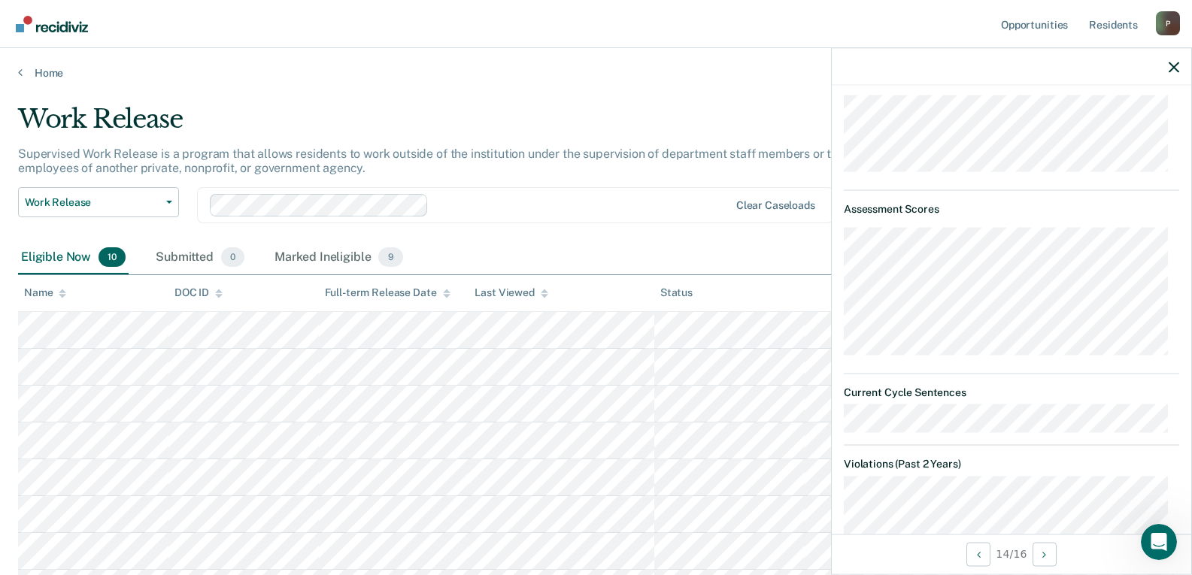
scroll to position [376, 0]
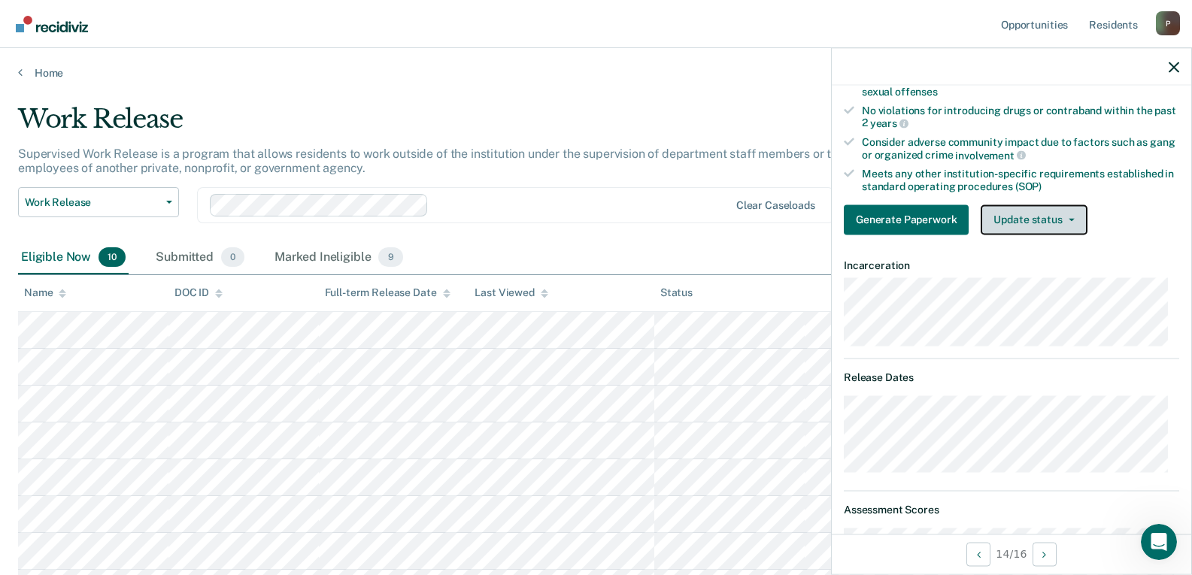
click at [1041, 219] on button "Update status" at bounding box center [1034, 220] width 106 height 30
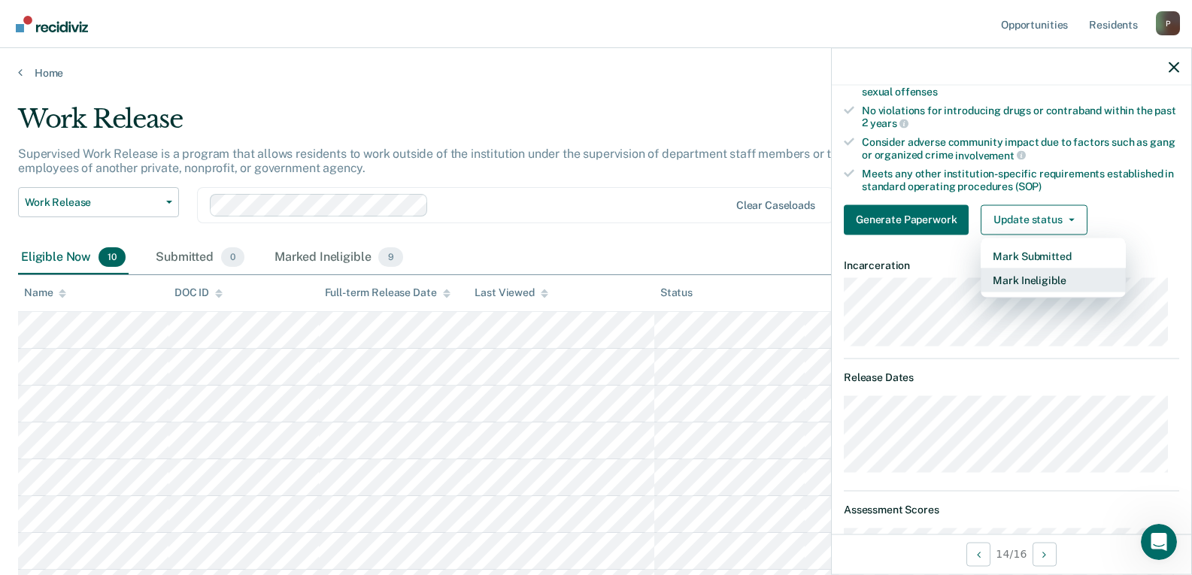
click at [1051, 278] on button "Mark Ineligible" at bounding box center [1053, 280] width 145 height 24
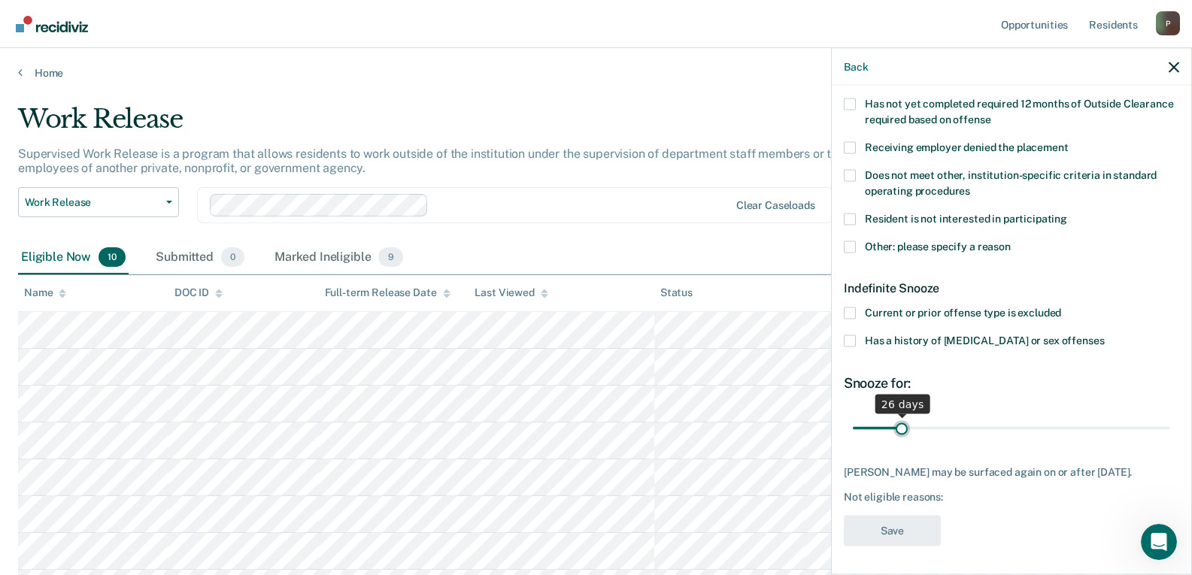
type input "26"
click at [900, 429] on input "range" at bounding box center [1011, 428] width 317 height 26
click at [937, 181] on label "Does not meet other, institution-specific criteria in standard operating proced…" at bounding box center [1011, 185] width 335 height 32
click at [970, 185] on input "Does not meet other, institution-specific criteria in standard operating proced…" at bounding box center [970, 185] width 0 height 0
click at [898, 533] on button "Save" at bounding box center [892, 531] width 97 height 31
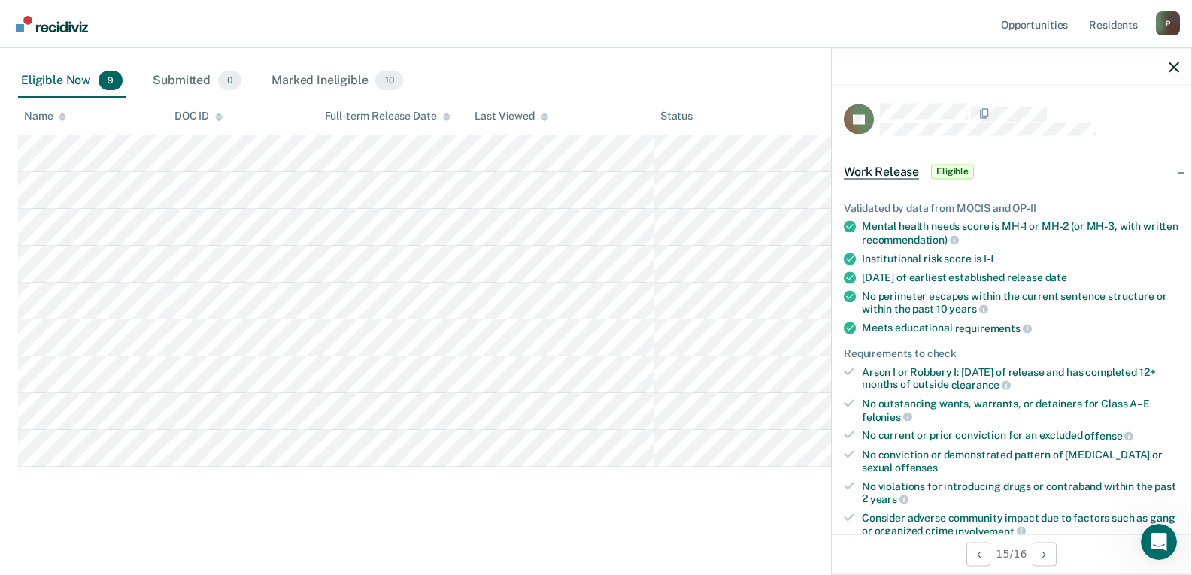
scroll to position [451, 0]
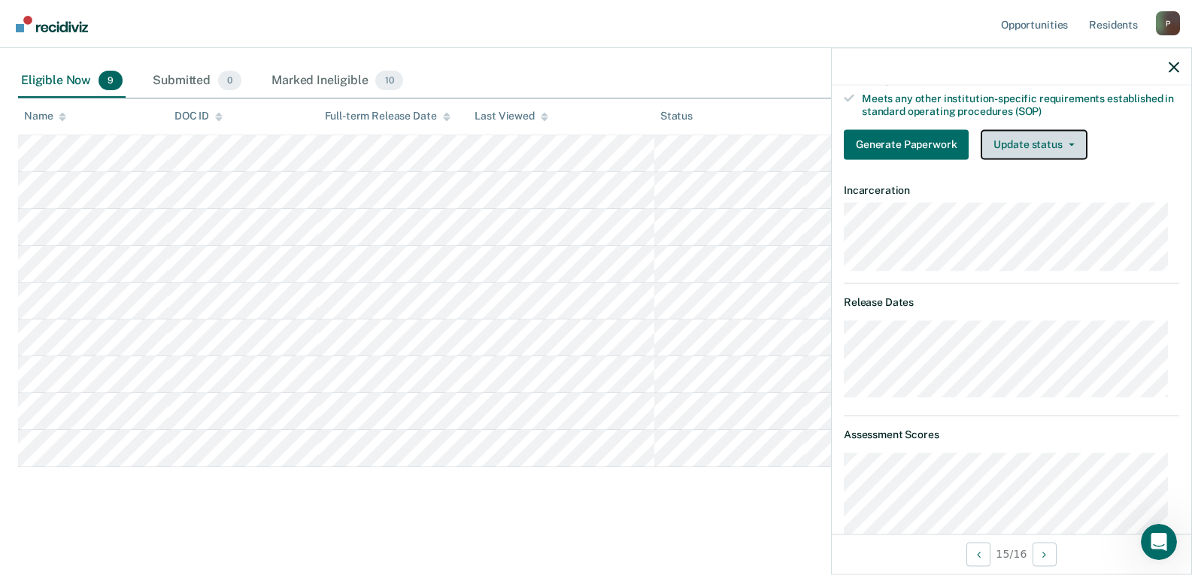
click at [1010, 145] on button "Update status" at bounding box center [1034, 144] width 106 height 30
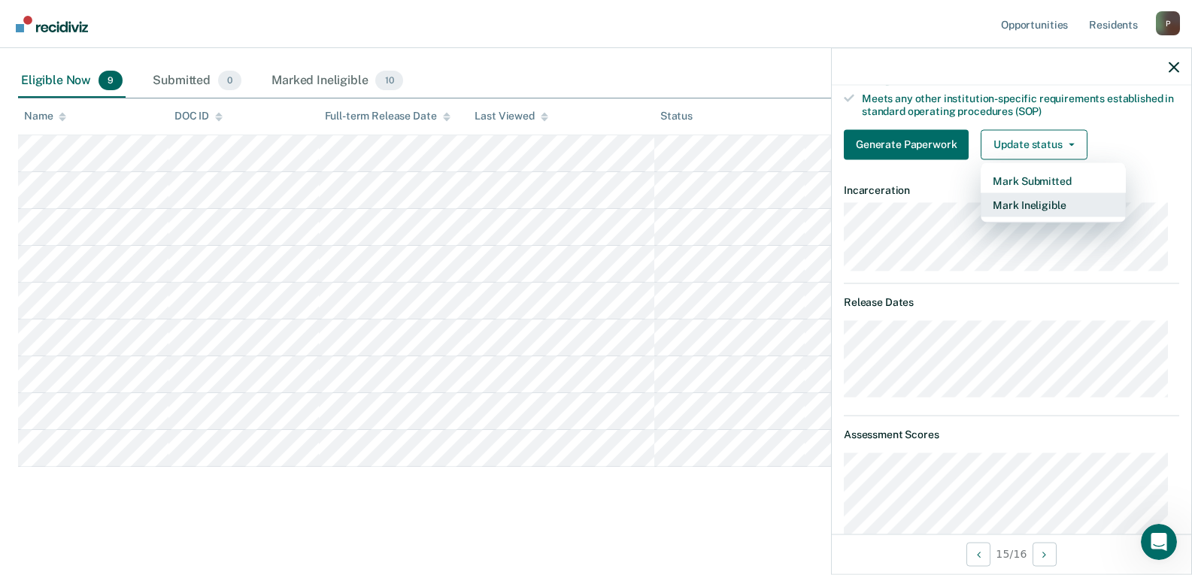
click at [1033, 208] on button "Mark Ineligible" at bounding box center [1053, 205] width 145 height 24
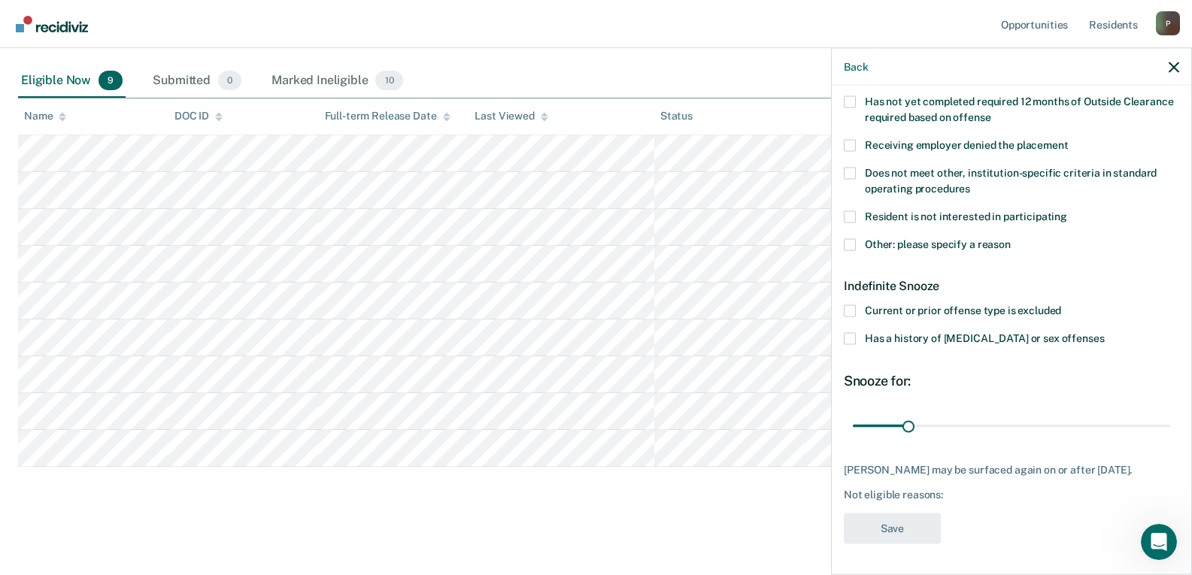
click at [926, 166] on span "Does not meet other, institution-specific criteria in standard operating proced…" at bounding box center [1011, 180] width 292 height 28
click at [970, 183] on input "Does not meet other, institution-specific criteria in standard operating proced…" at bounding box center [970, 183] width 0 height 0
click at [910, 417] on input "range" at bounding box center [1011, 426] width 317 height 26
type input "31"
click at [908, 417] on input "range" at bounding box center [1011, 426] width 317 height 26
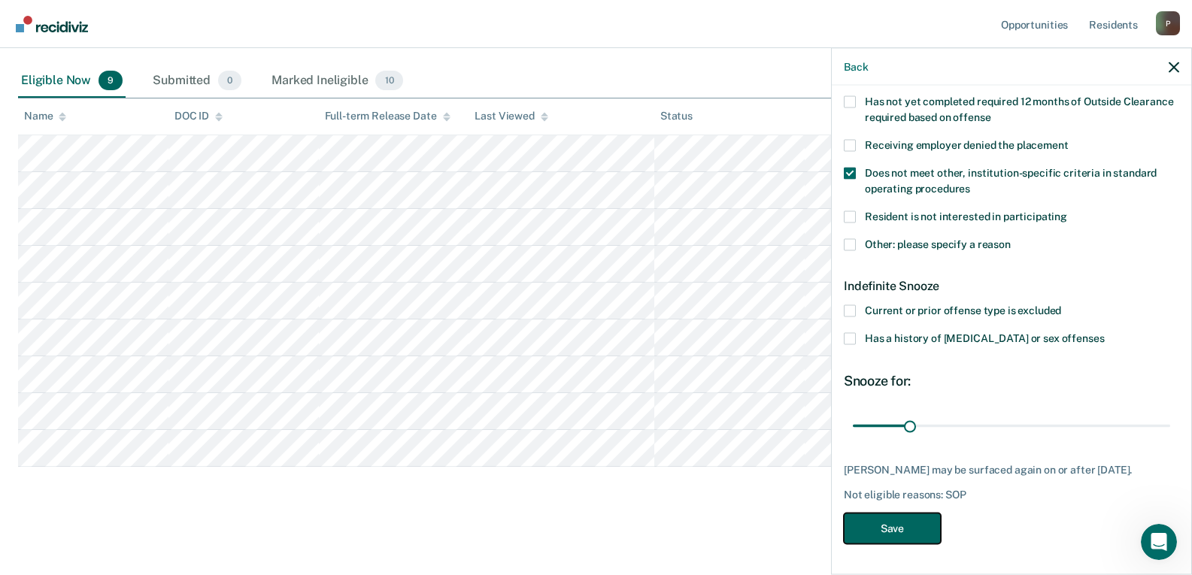
click at [903, 527] on button "Save" at bounding box center [892, 529] width 97 height 31
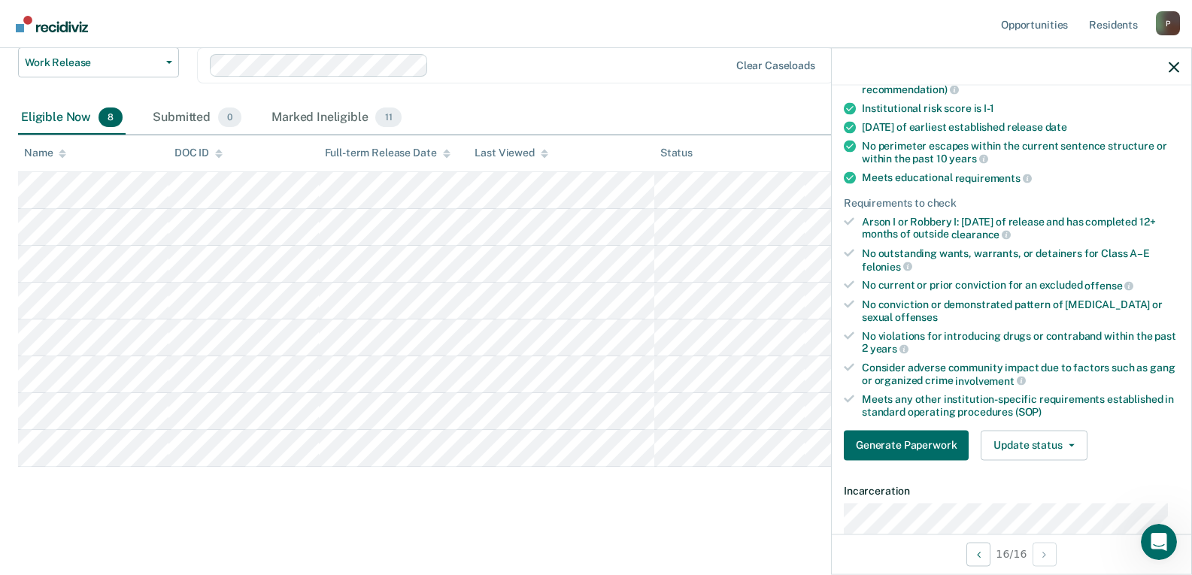
scroll to position [226, 0]
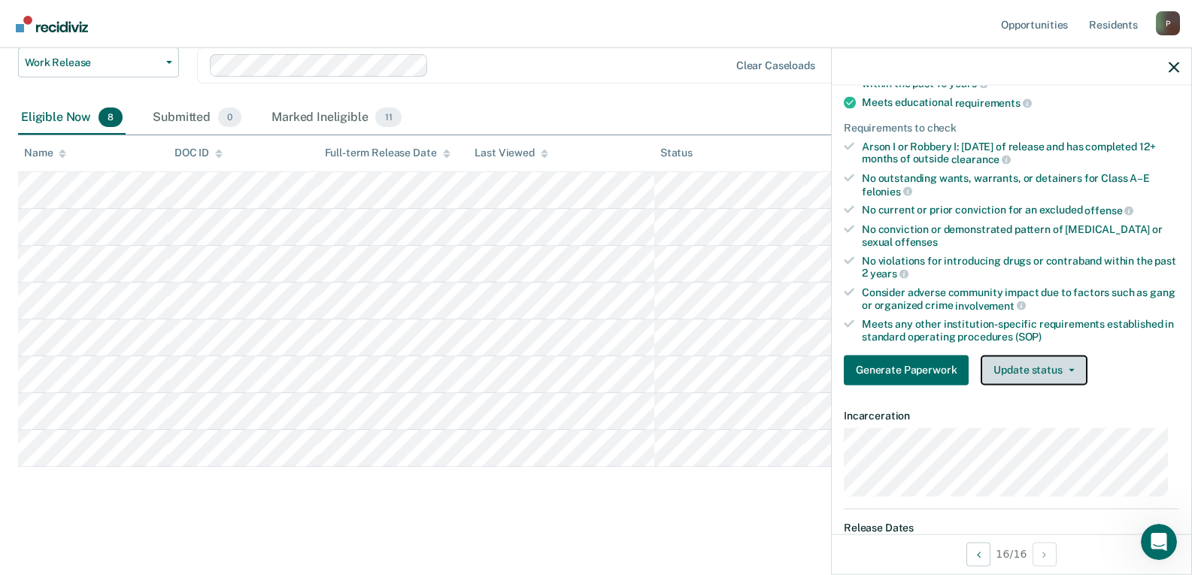
click at [1063, 369] on span "button" at bounding box center [1069, 370] width 12 height 3
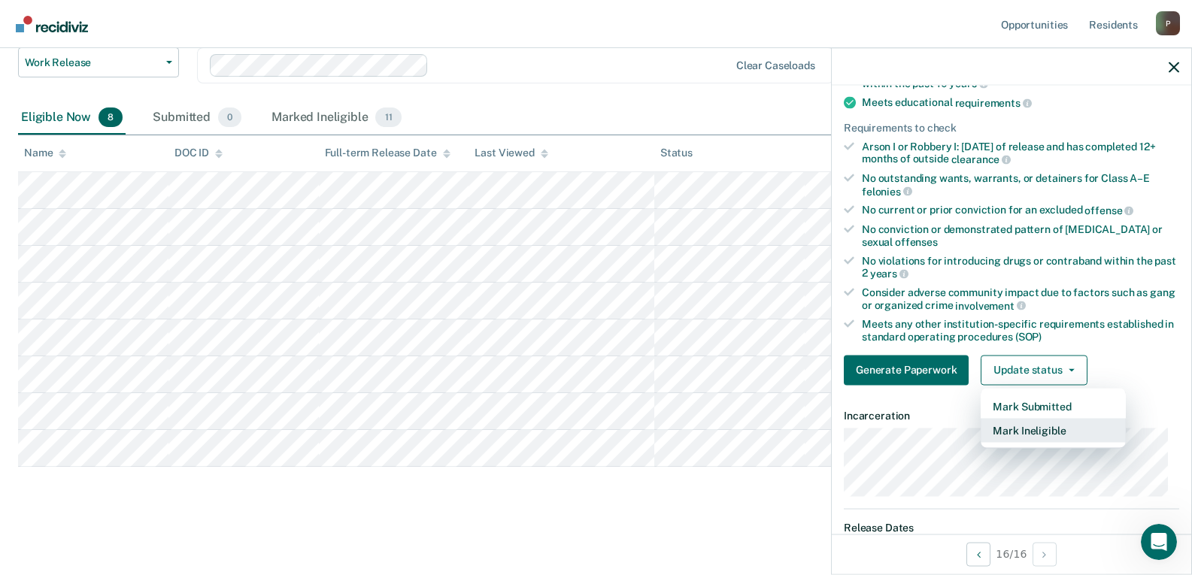
click at [1048, 430] on button "Mark Ineligible" at bounding box center [1053, 430] width 145 height 24
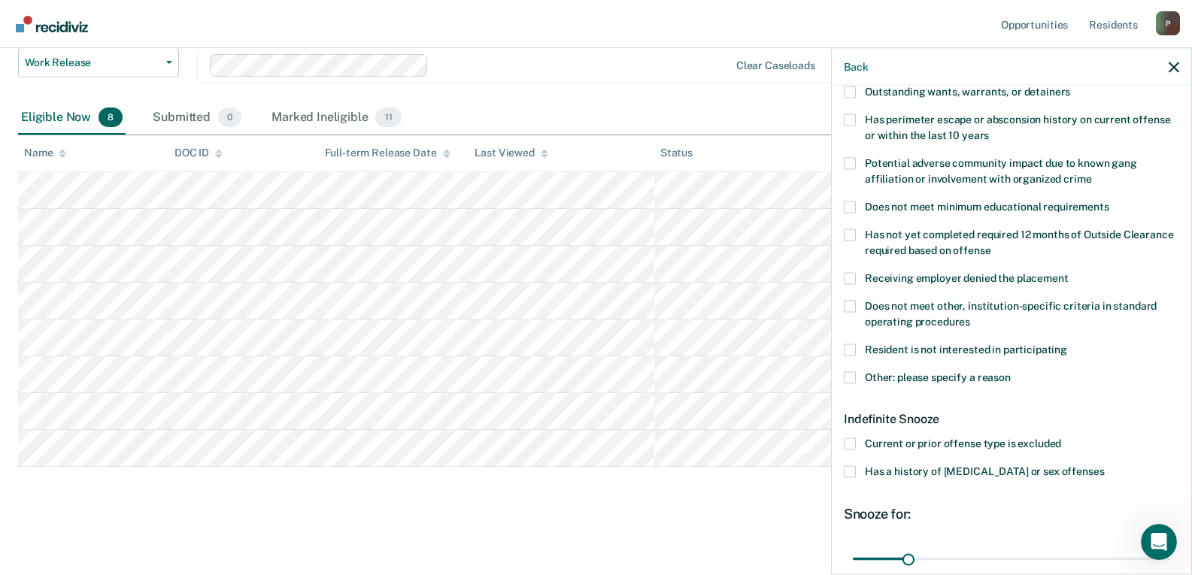
click at [919, 306] on span "Does not meet other, institution-specific criteria in standard operating proced…" at bounding box center [1011, 313] width 292 height 28
click at [970, 316] on input "Does not meet other, institution-specific criteria in standard operating proced…" at bounding box center [970, 316] width 0 height 0
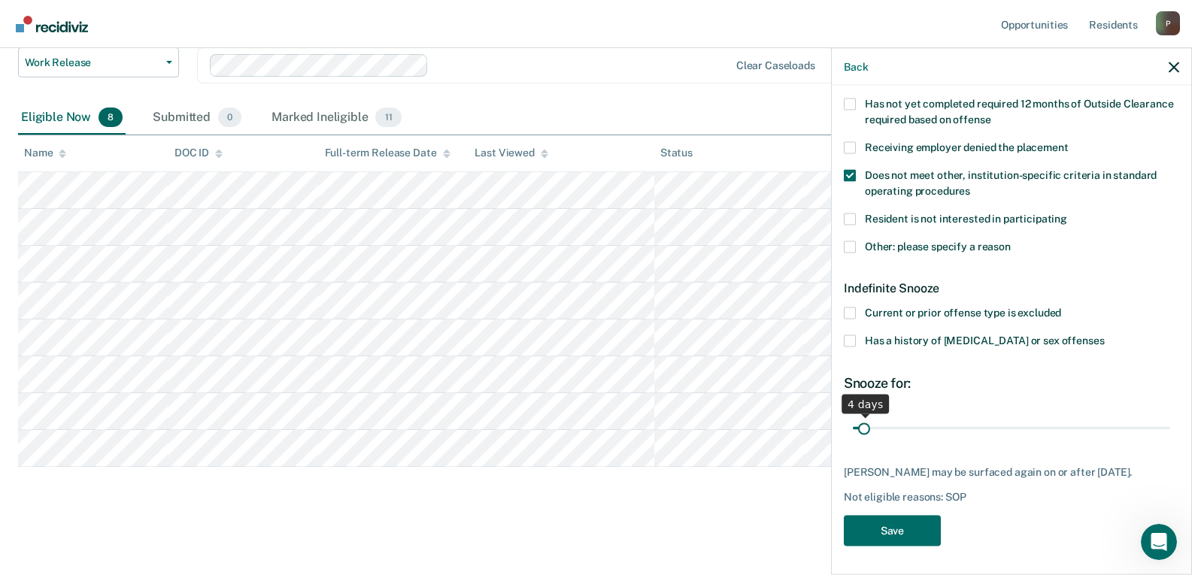
drag, startPoint x: 904, startPoint y: 424, endPoint x: 863, endPoint y: 427, distance: 40.7
type input "4"
click at [863, 427] on input "range" at bounding box center [1011, 428] width 317 height 26
click at [889, 526] on button "Save" at bounding box center [892, 531] width 97 height 31
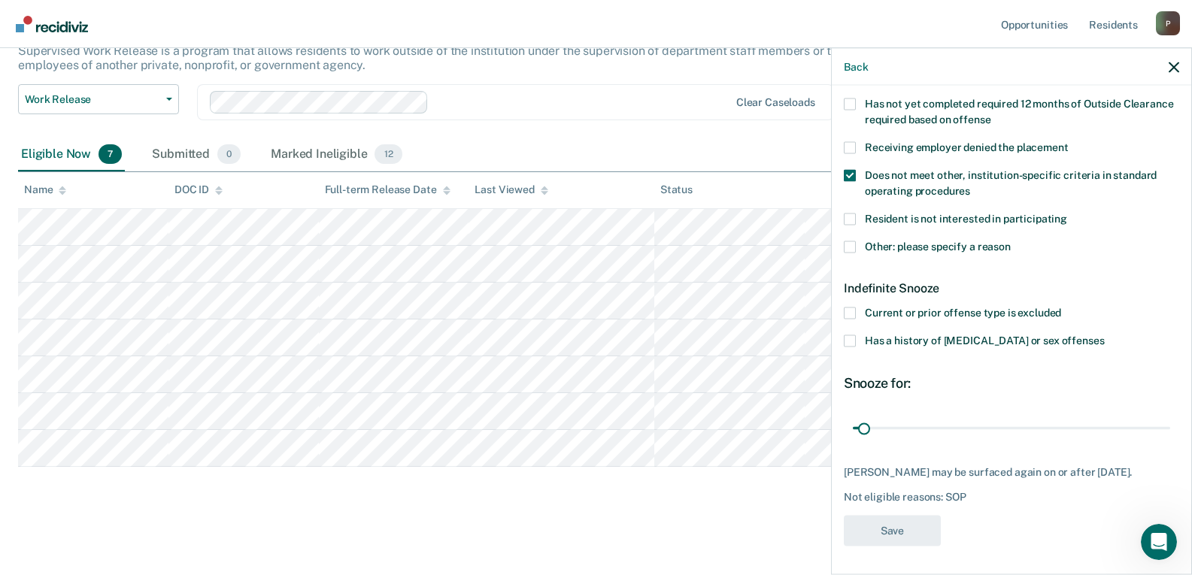
scroll to position [103, 0]
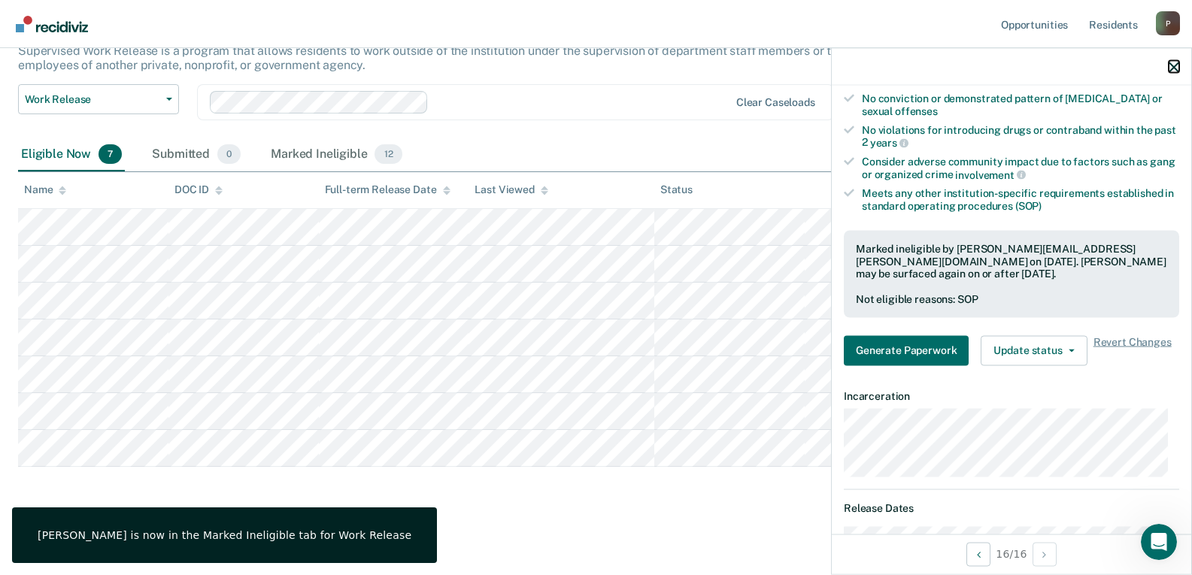
click at [1170, 63] on icon "button" at bounding box center [1174, 67] width 11 height 11
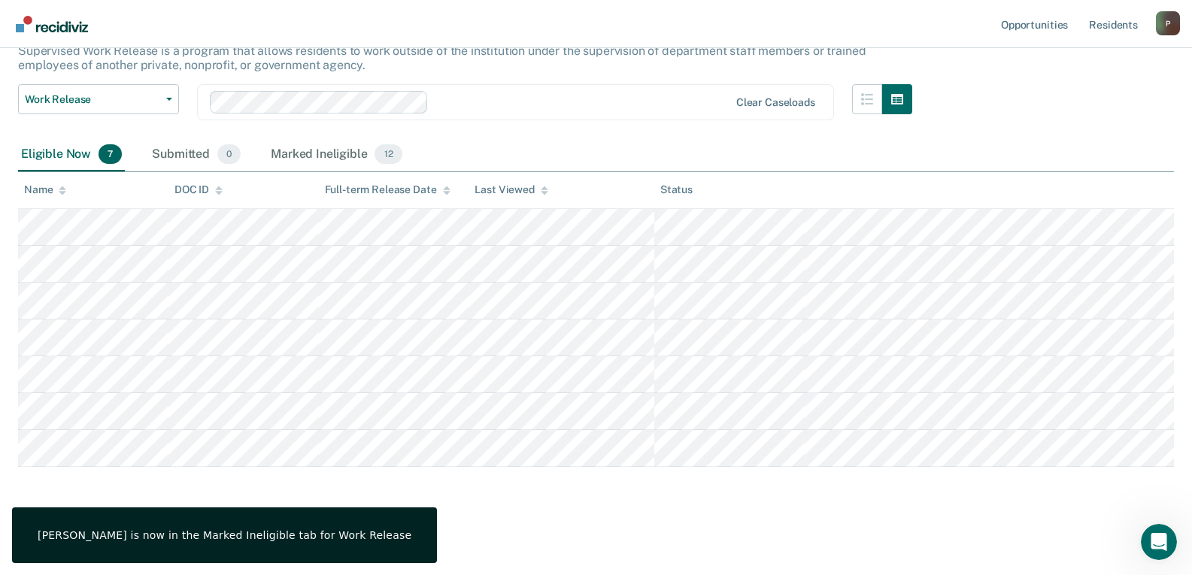
scroll to position [0, 0]
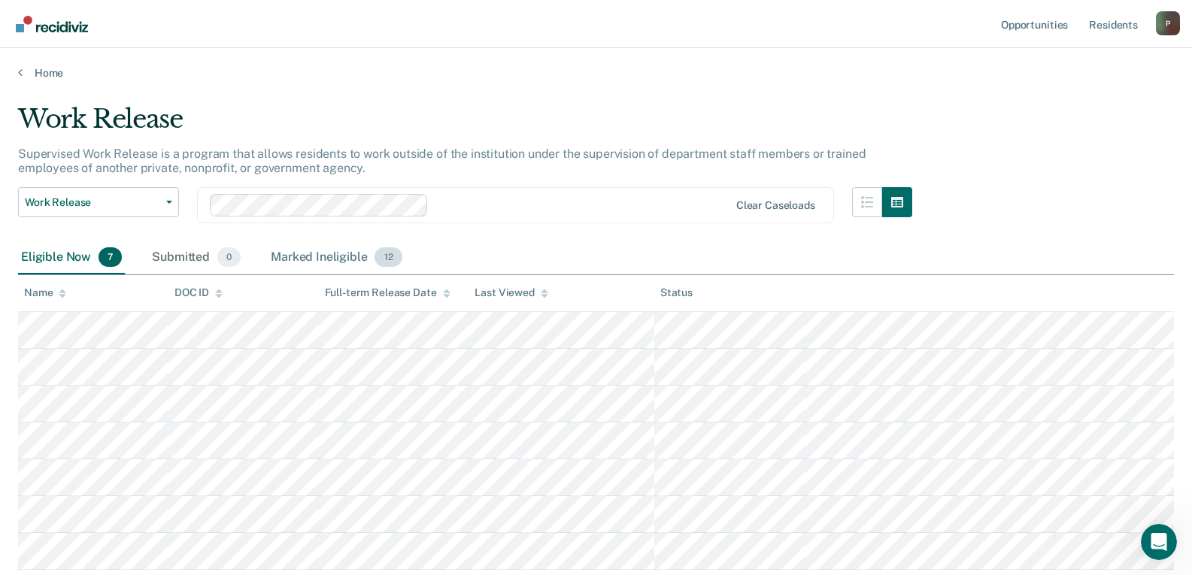
click at [317, 253] on div "Marked Ineligible 12" at bounding box center [336, 257] width 137 height 33
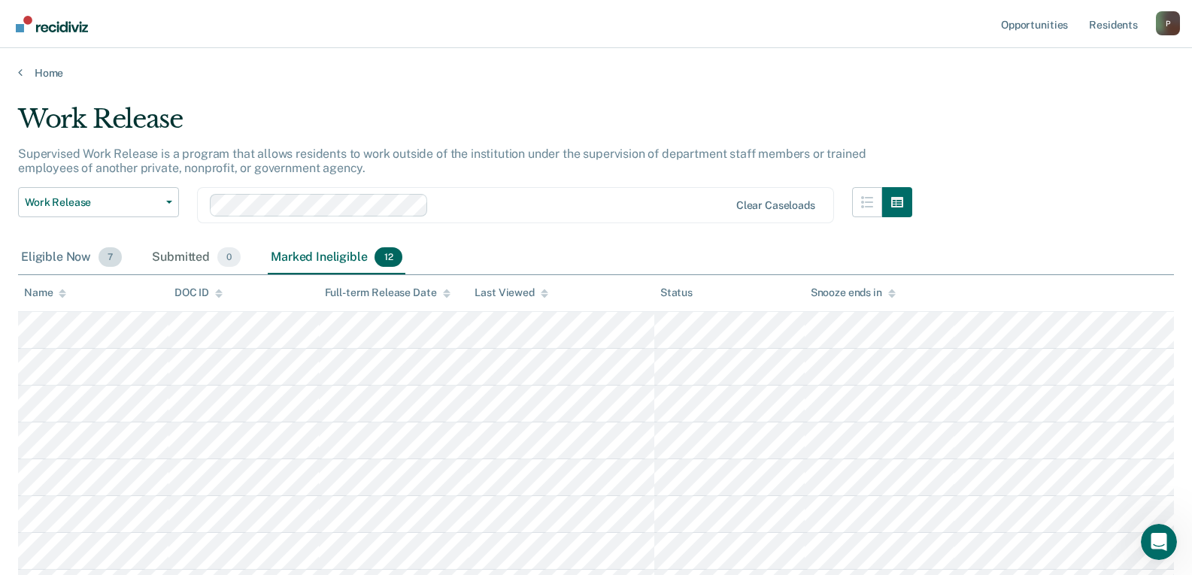
click at [84, 264] on div "Eligible Now 7" at bounding box center [71, 257] width 107 height 33
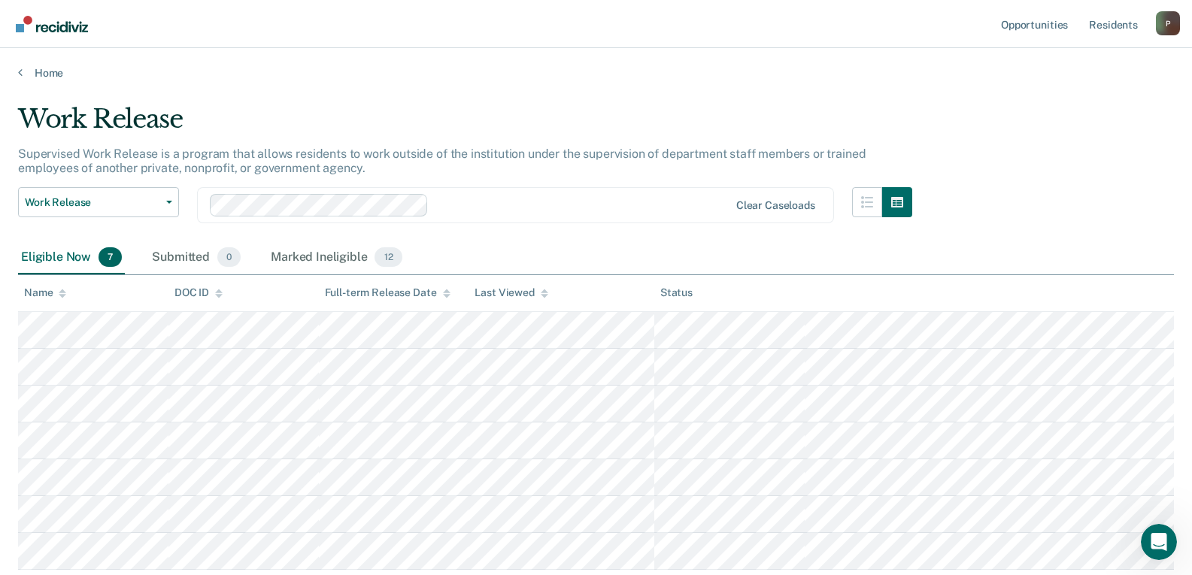
scroll to position [75, 0]
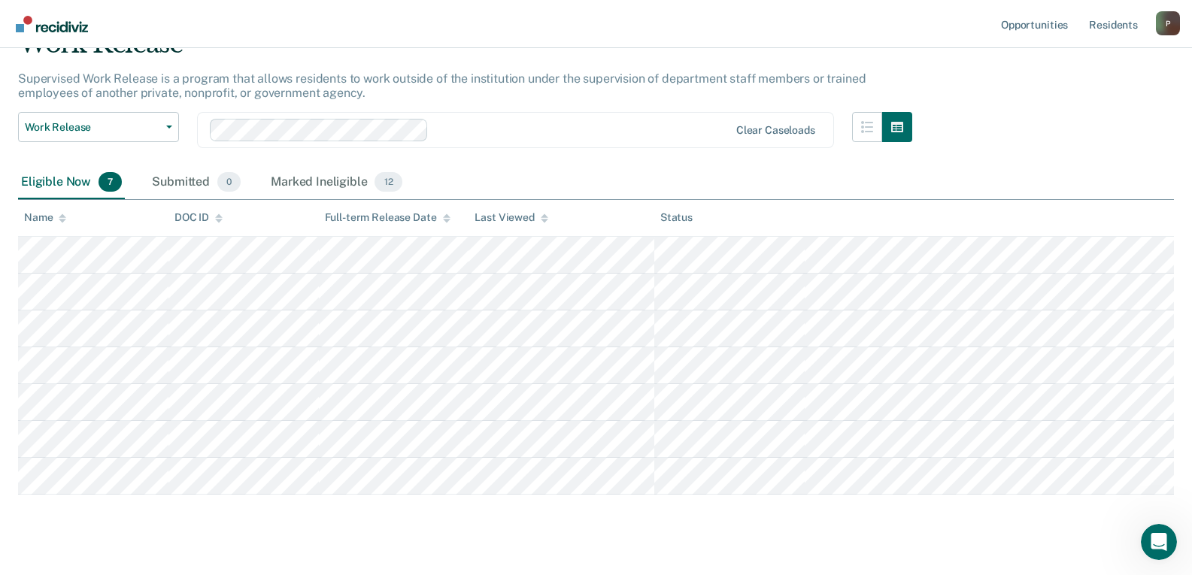
drag, startPoint x: 523, startPoint y: 156, endPoint x: 525, endPoint y: 143, distance: 13.7
click at [523, 156] on div "Work Release Work Release Outside Clearance Clear caseloads" at bounding box center [465, 139] width 894 height 54
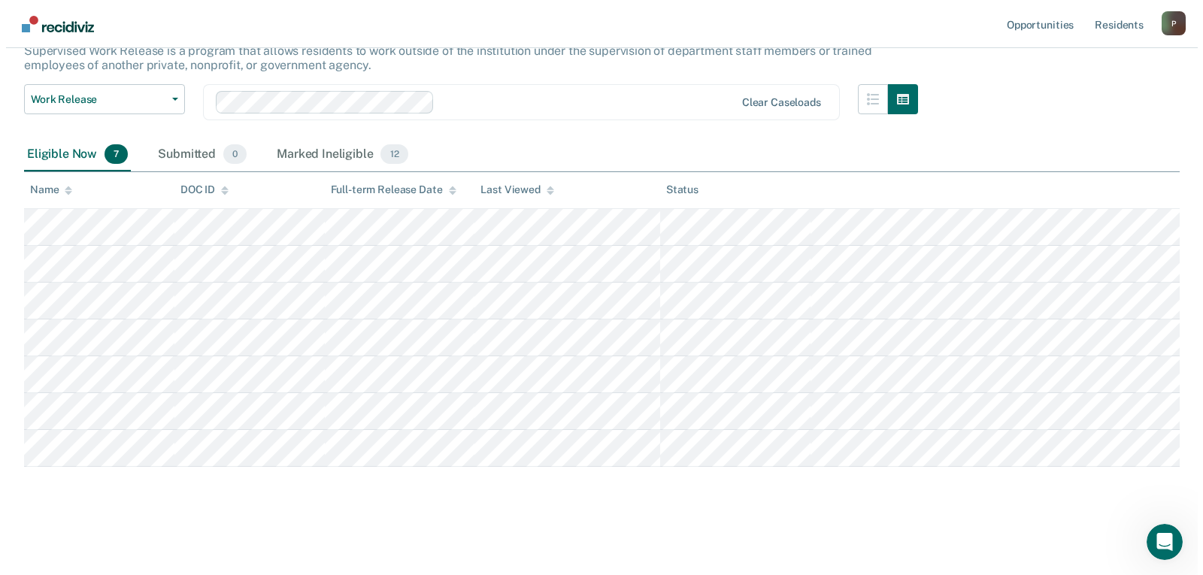
scroll to position [0, 0]
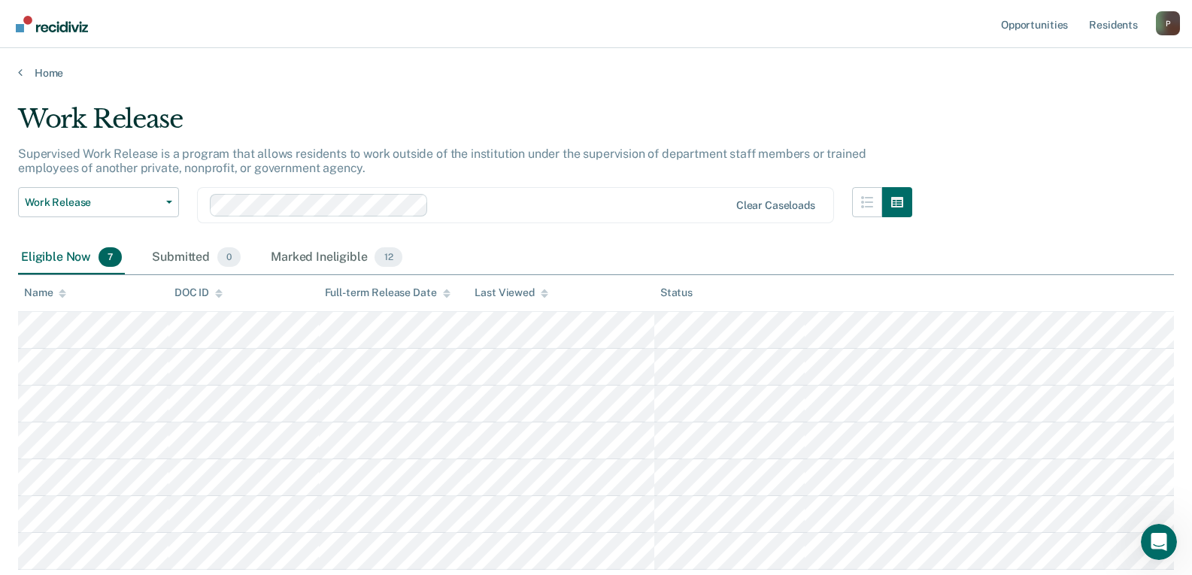
click at [57, 37] on link "Go to Recidiviz Home" at bounding box center [52, 23] width 80 height 47
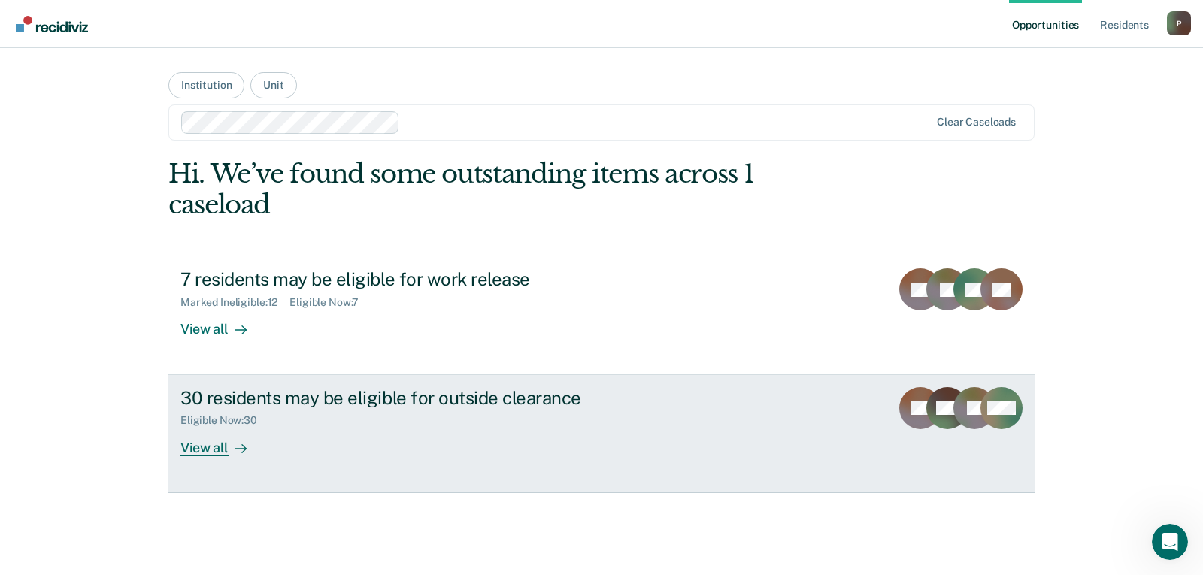
click at [223, 443] on div "View all" at bounding box center [223, 441] width 84 height 29
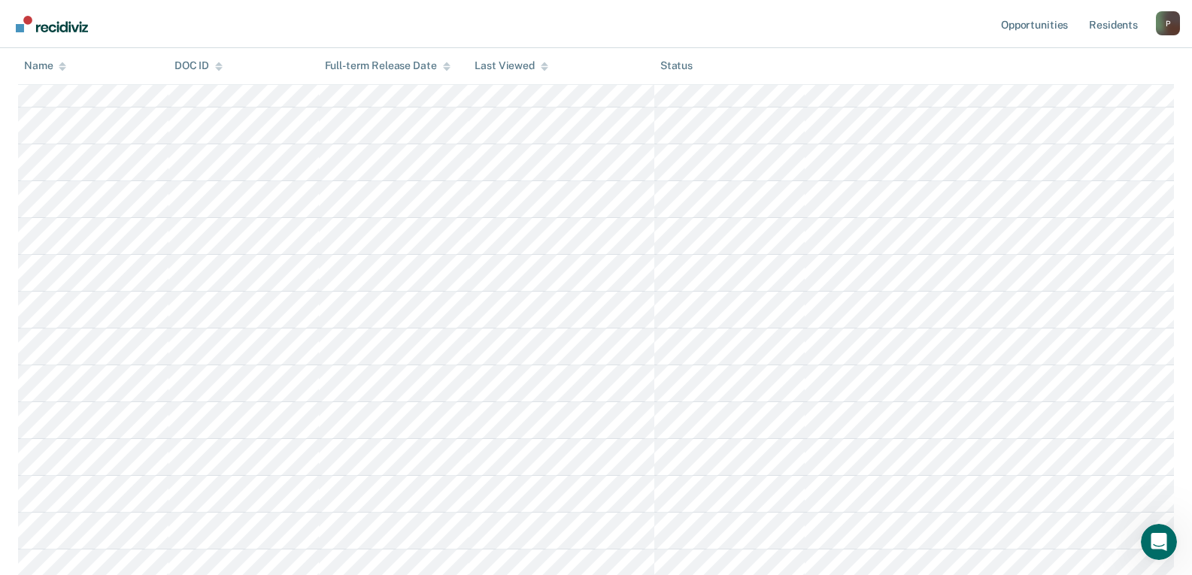
scroll to position [48, 0]
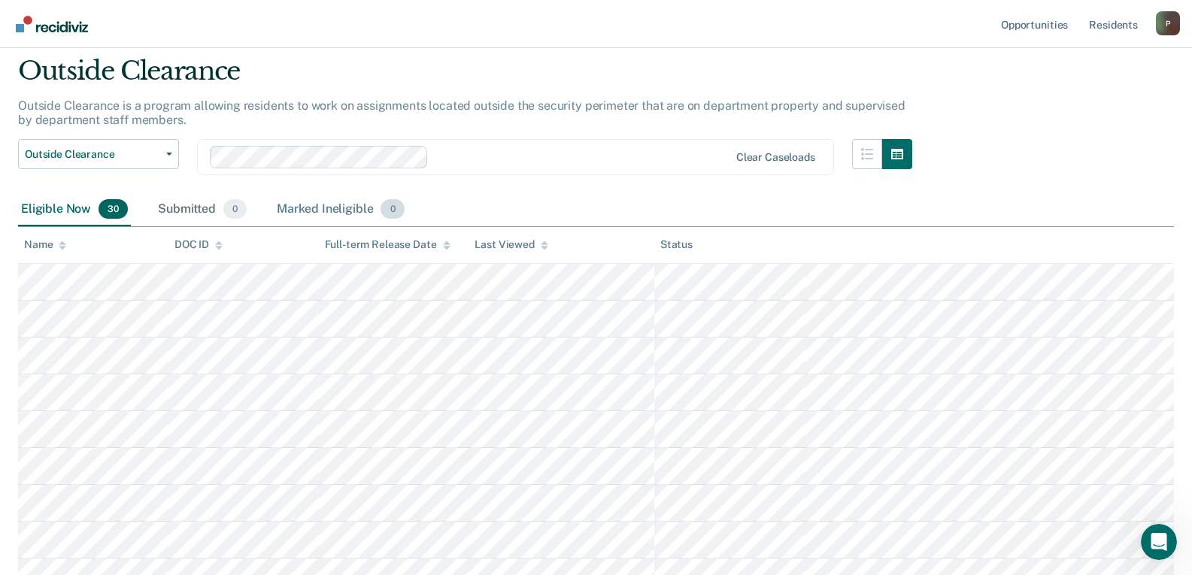
click at [338, 211] on div "Marked Ineligible 0" at bounding box center [341, 209] width 134 height 33
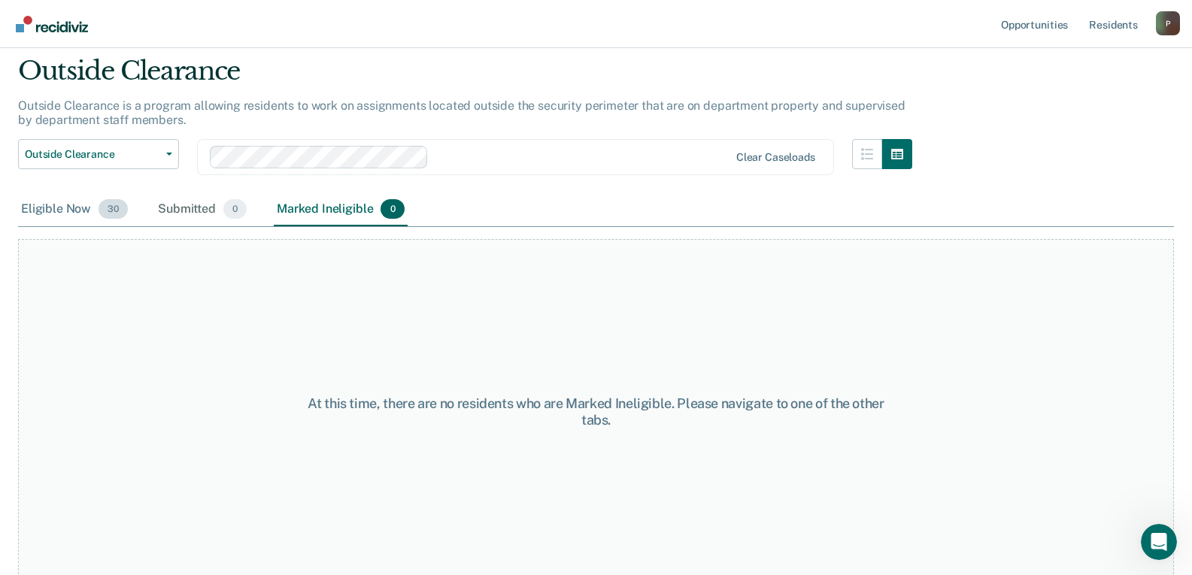
click at [80, 217] on div "Eligible Now 30" at bounding box center [74, 209] width 113 height 33
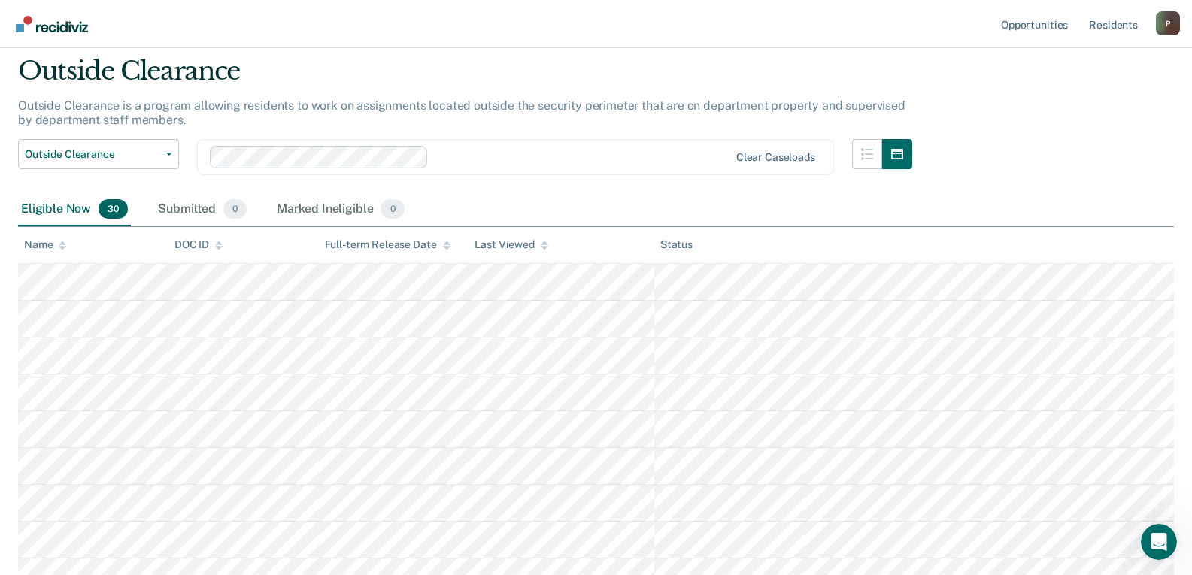
scroll to position [0, 0]
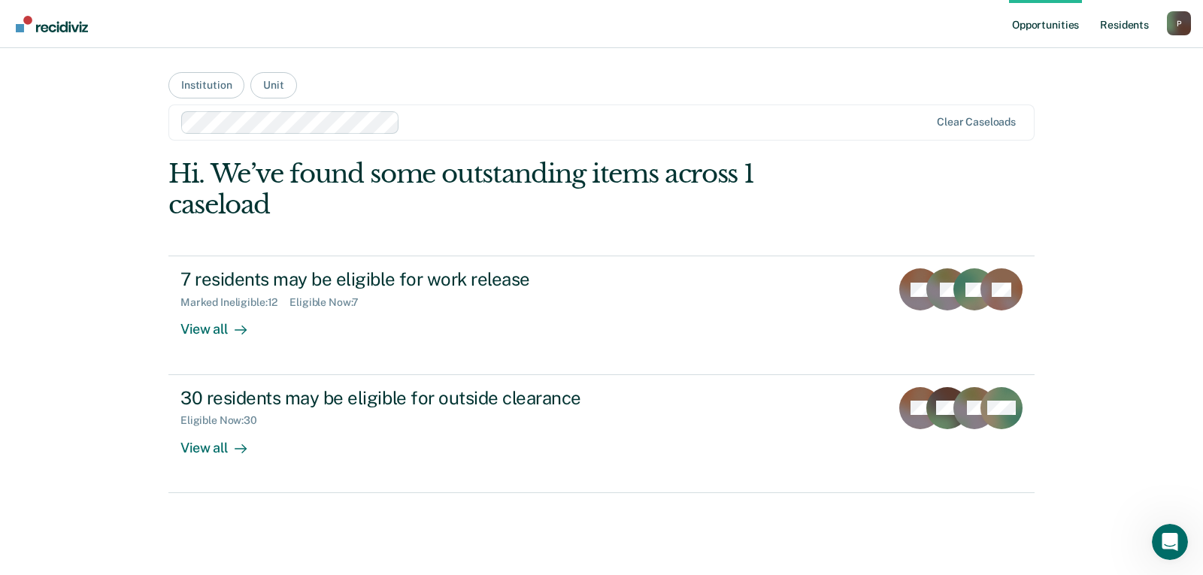
click at [1144, 28] on link "Resident s" at bounding box center [1124, 24] width 55 height 48
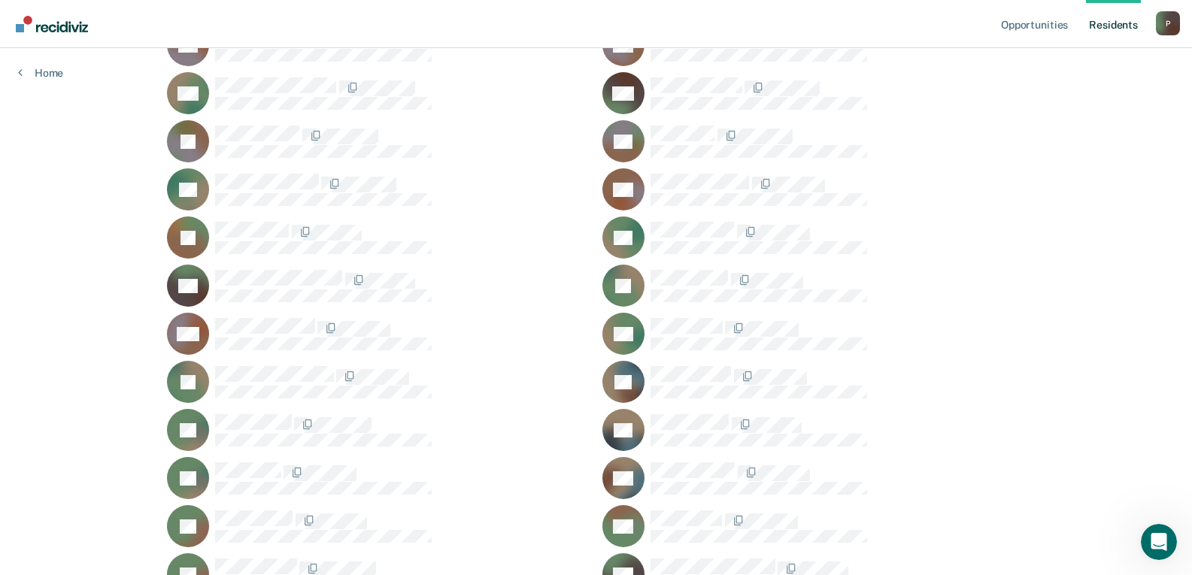
scroll to position [84, 0]
